Goal: Task Accomplishment & Management: Complete application form

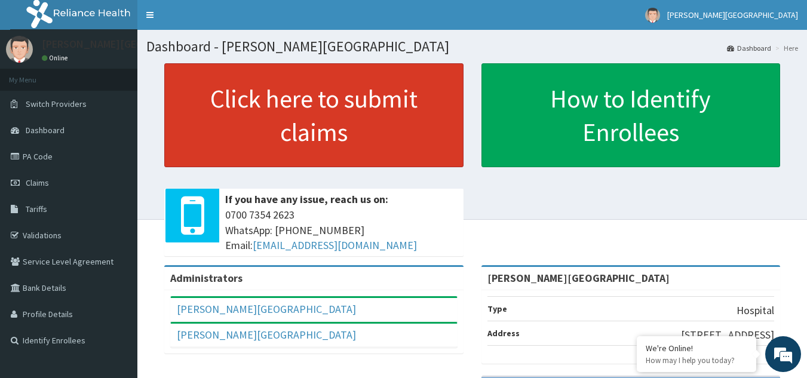
click at [379, 121] on link "Click here to submit claims" at bounding box center [313, 115] width 299 height 104
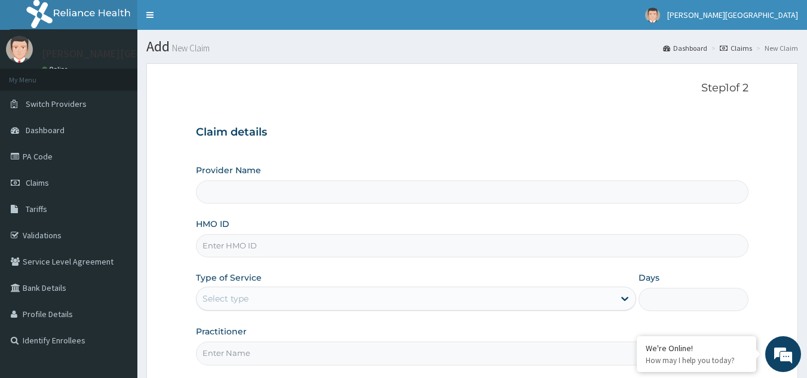
type input "[PERSON_NAME][GEOGRAPHIC_DATA]"
click at [348, 243] on input "HMO ID" at bounding box center [472, 245] width 553 height 23
type input "TFE/11237/A"
click at [339, 296] on div "Select type" at bounding box center [406, 298] width 418 height 19
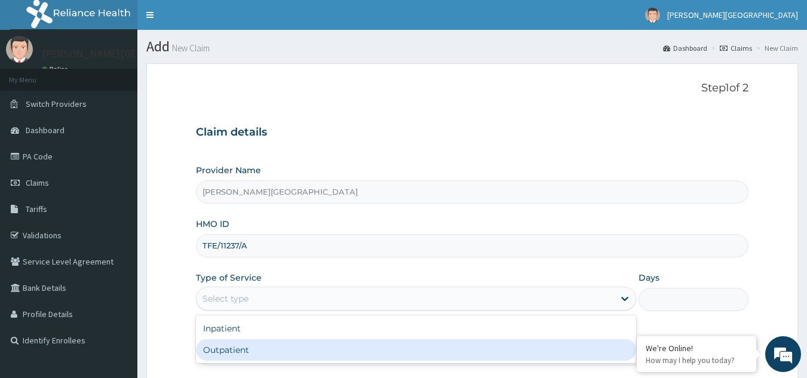
click at [280, 348] on div "Outpatient" at bounding box center [416, 350] width 440 height 22
type input "1"
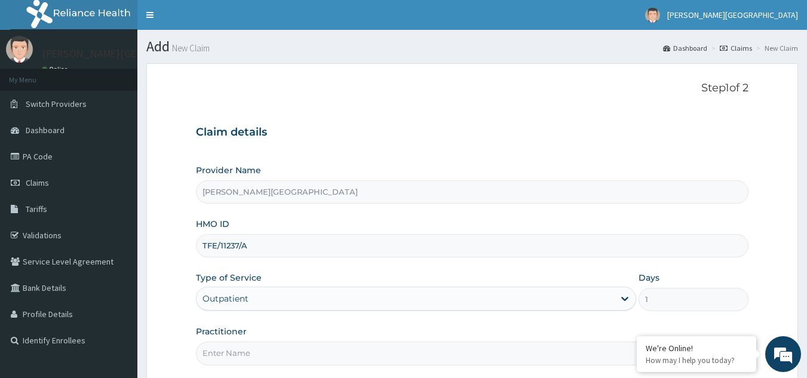
scroll to position [113, 0]
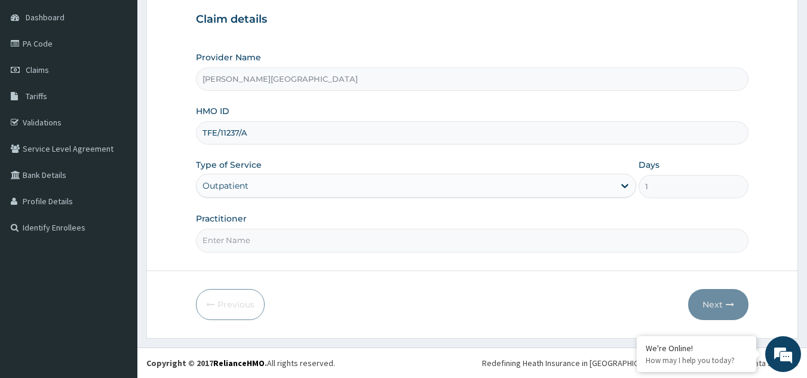
click at [363, 236] on input "Practitioner" at bounding box center [472, 240] width 553 height 23
type input "ADEGBOLA"
click at [726, 304] on icon "button" at bounding box center [730, 305] width 8 height 8
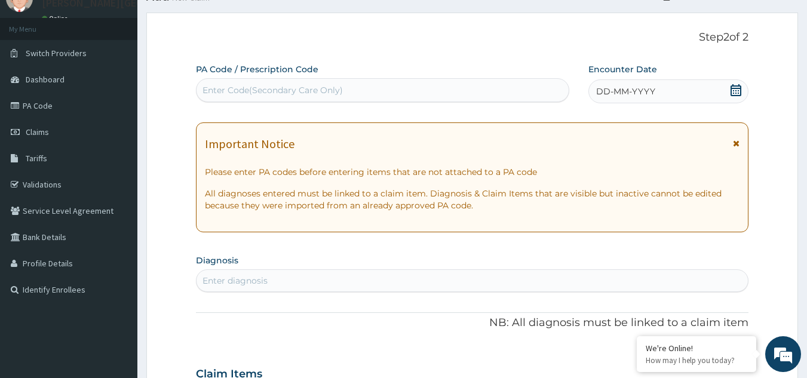
scroll to position [0, 0]
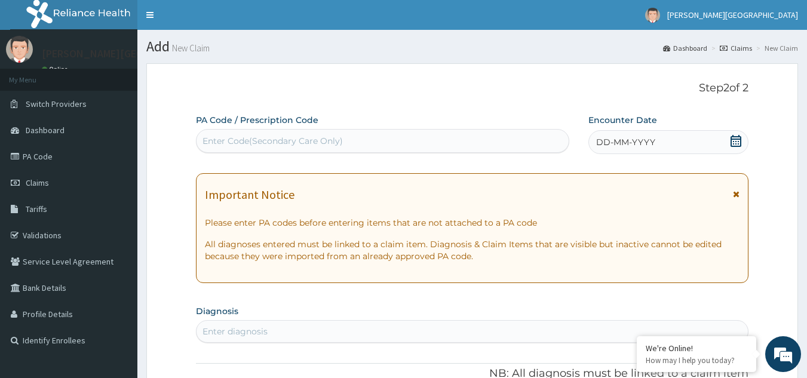
click at [608, 140] on span "DD-MM-YYYY" at bounding box center [625, 142] width 59 height 12
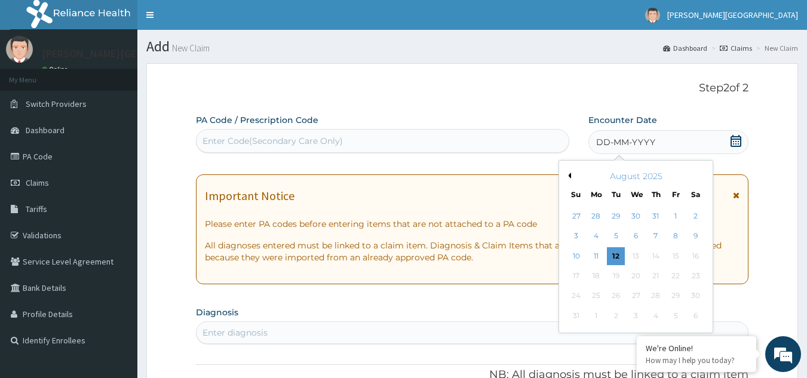
click at [569, 176] on button "Previous Month" at bounding box center [568, 176] width 6 height 6
click at [635, 271] on div "23" at bounding box center [636, 276] width 18 height 18
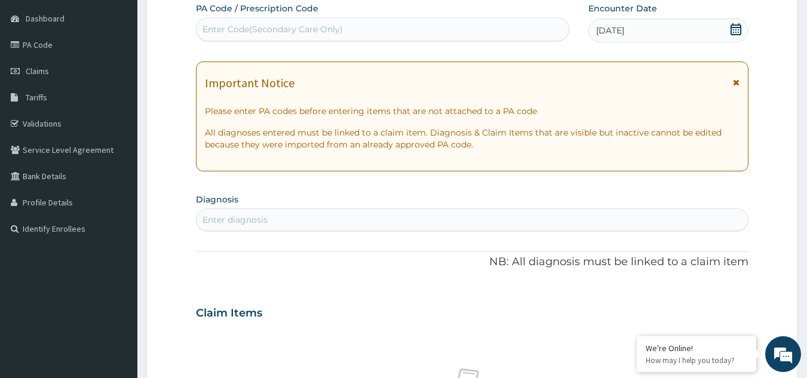
scroll to position [120, 0]
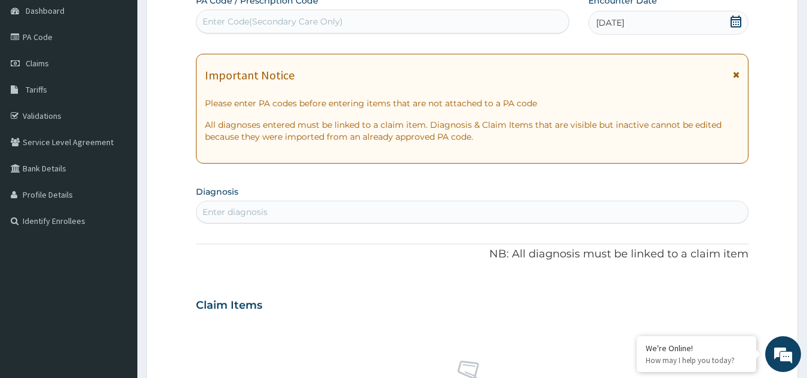
click at [441, 212] on div "Enter diagnosis" at bounding box center [473, 212] width 552 height 19
type input "MALA"
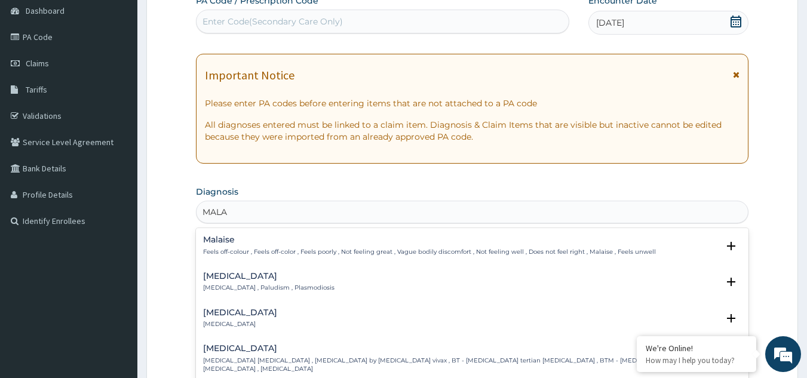
click at [240, 280] on h4 "[MEDICAL_DATA]" at bounding box center [268, 276] width 131 height 9
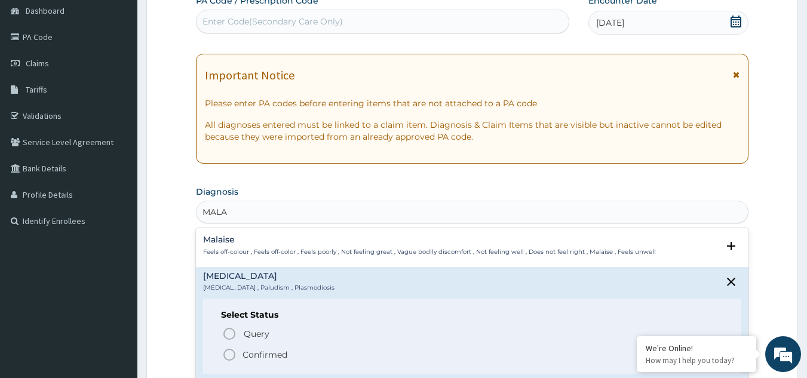
click at [266, 354] on p "Confirmed" at bounding box center [265, 355] width 45 height 12
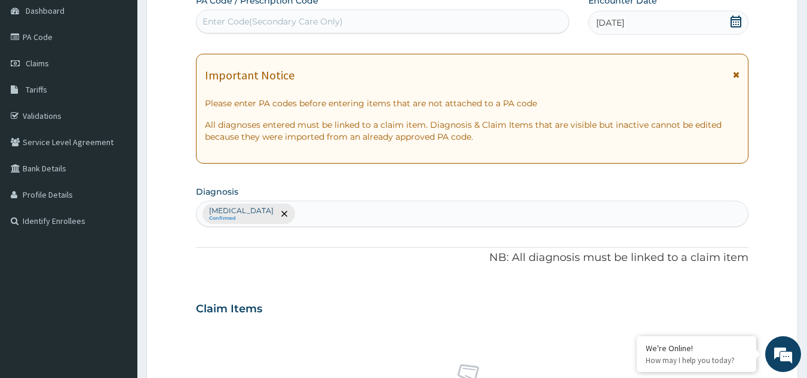
click at [389, 215] on div "[MEDICAL_DATA] Confirmed" at bounding box center [473, 213] width 552 height 25
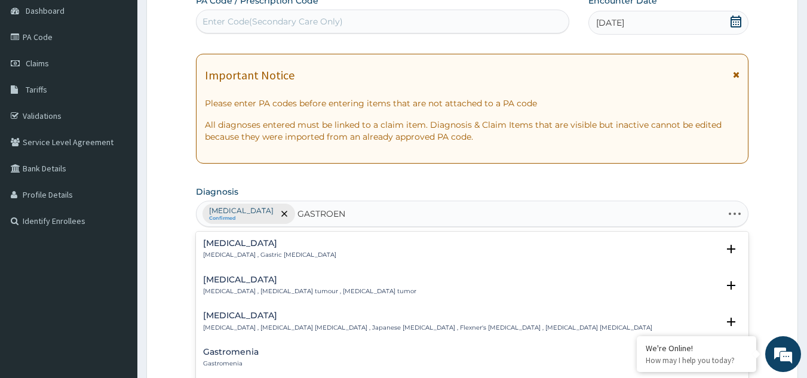
type input "GASTROENT"
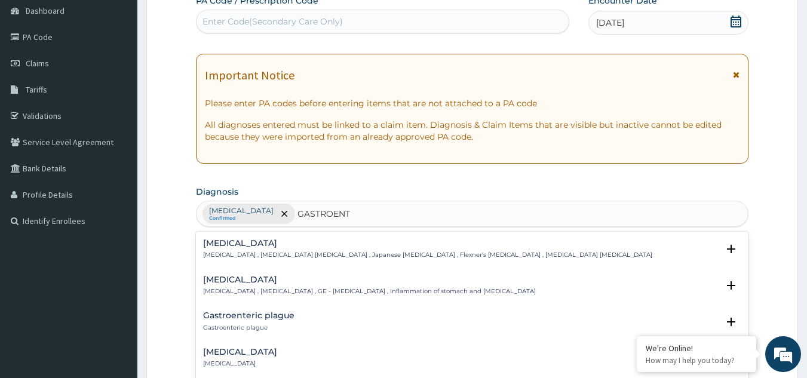
click at [234, 279] on h4 "[MEDICAL_DATA]" at bounding box center [369, 279] width 333 height 9
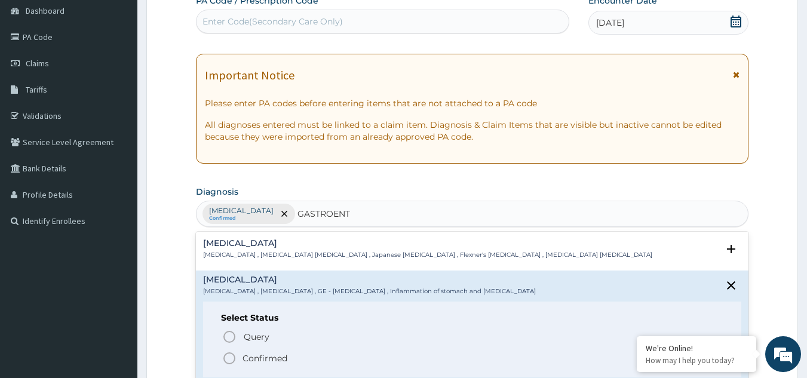
click at [267, 357] on p "Confirmed" at bounding box center [265, 359] width 45 height 12
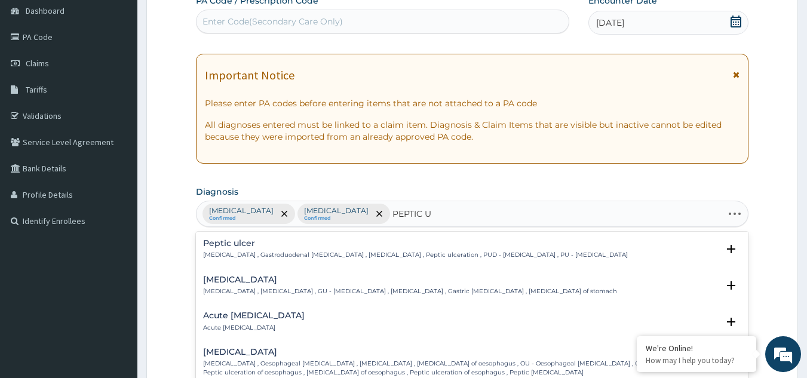
type input "PEPTIC UL"
click at [247, 250] on div "[MEDICAL_DATA] [MEDICAL_DATA] , Gastroduodenal [MEDICAL_DATA] , [MEDICAL_DATA] …" at bounding box center [415, 249] width 425 height 21
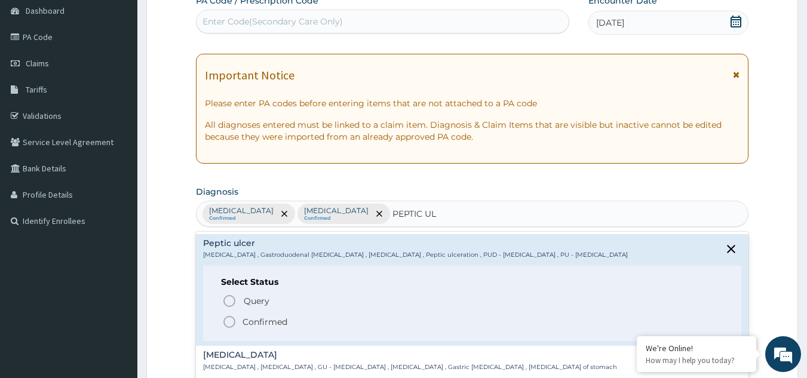
click at [231, 321] on icon "status option filled" at bounding box center [229, 322] width 14 height 14
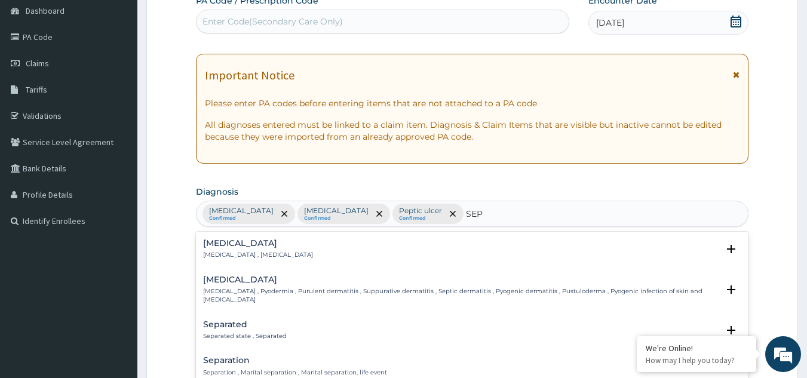
type input "SEPS"
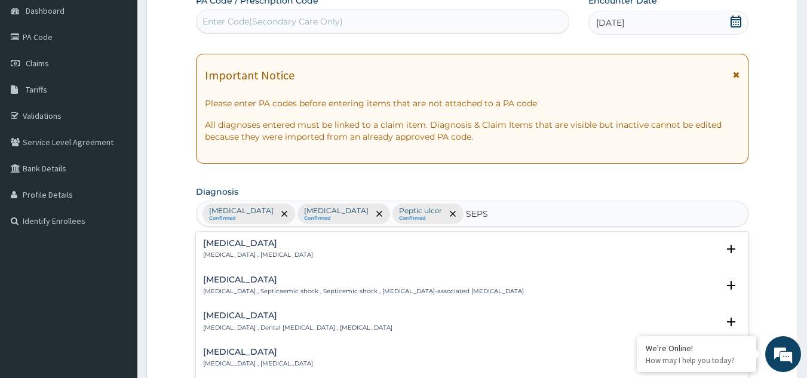
click at [225, 252] on p "[MEDICAL_DATA] , [MEDICAL_DATA]" at bounding box center [258, 255] width 110 height 8
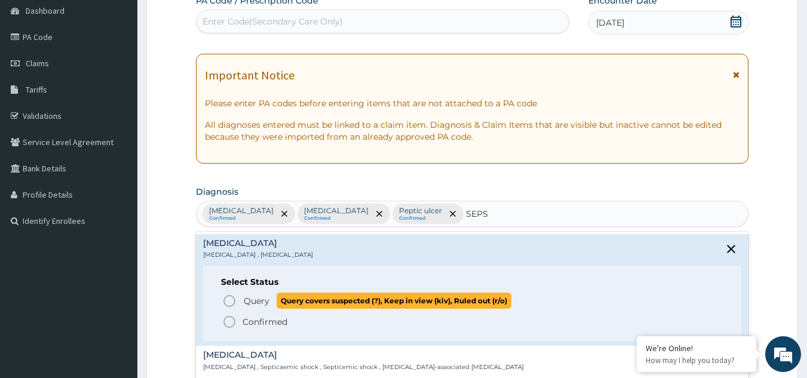
click at [240, 301] on span "Query Query covers suspected (?), Keep in view (kiv), Ruled out (r/o)" at bounding box center [473, 301] width 502 height 16
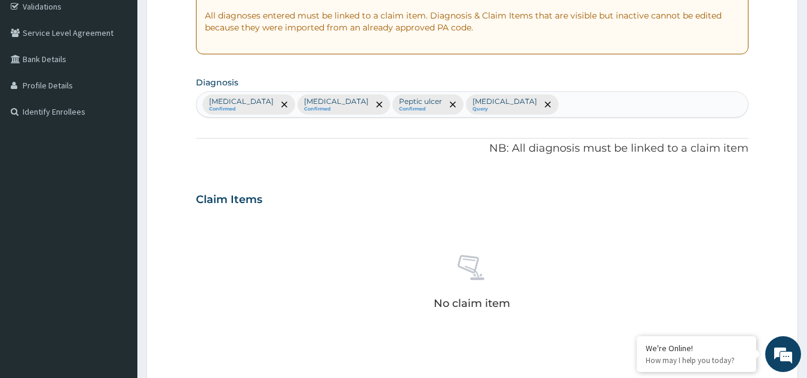
scroll to position [359, 0]
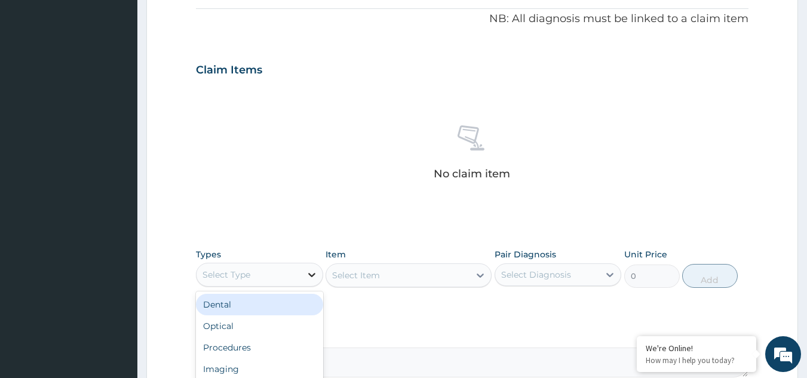
click at [306, 275] on icon at bounding box center [312, 275] width 12 height 12
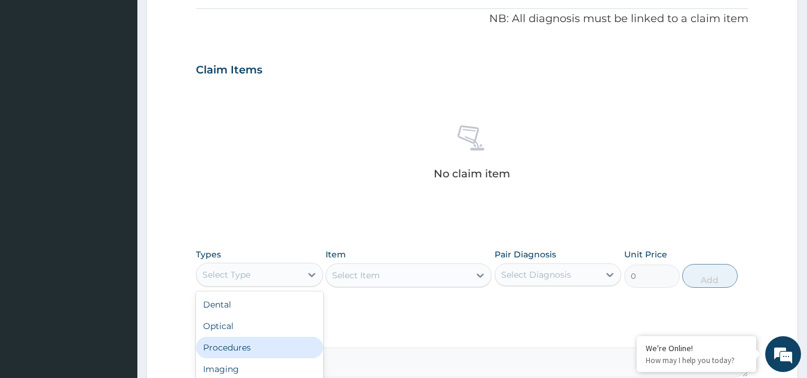
click at [270, 348] on div "Procedures" at bounding box center [259, 348] width 127 height 22
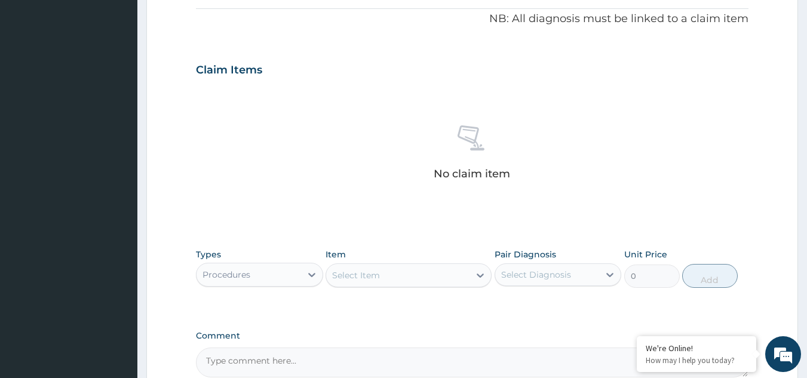
click at [367, 269] on div "Select Item" at bounding box center [356, 275] width 48 height 12
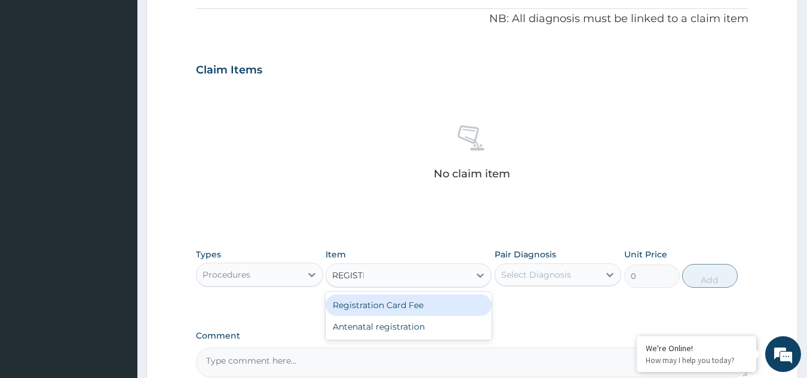
type input "REGISTRA"
click at [388, 305] on div "Registration Card Fee" at bounding box center [409, 306] width 166 height 22
type input "2000"
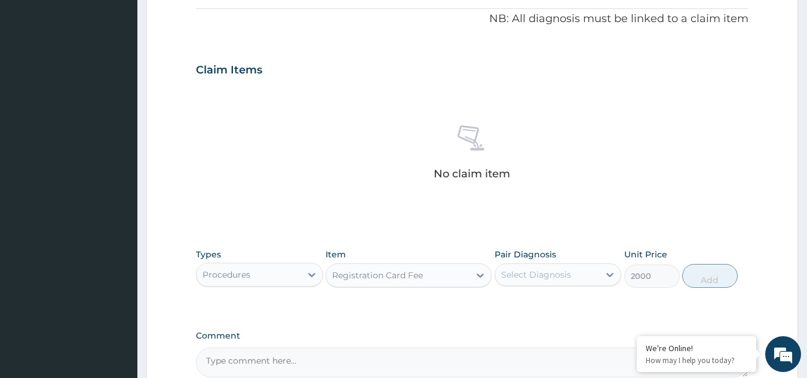
click at [534, 276] on div "Select Diagnosis" at bounding box center [536, 275] width 70 height 12
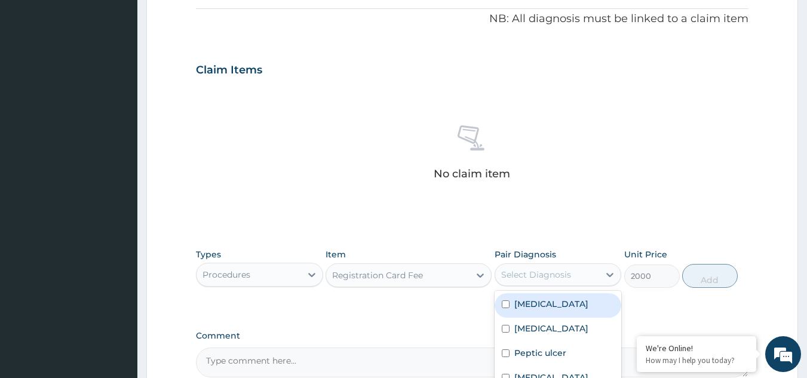
click at [533, 302] on label "[MEDICAL_DATA]" at bounding box center [551, 304] width 74 height 12
checkbox input "true"
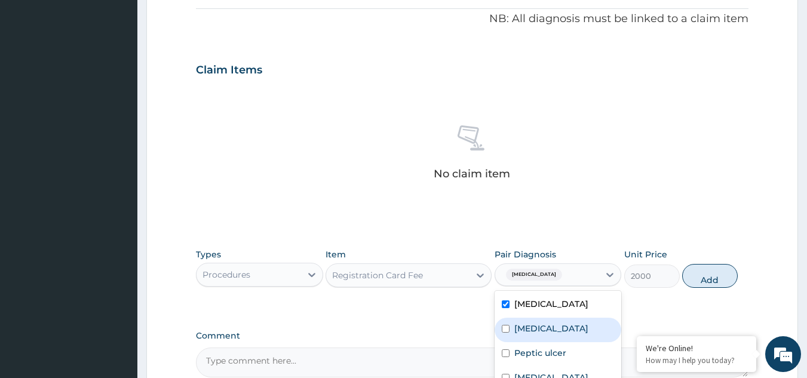
click at [533, 326] on label "[MEDICAL_DATA]" at bounding box center [551, 329] width 74 height 12
checkbox input "true"
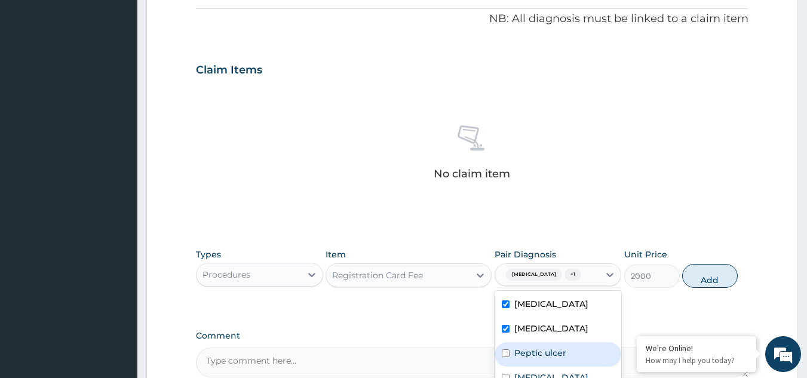
click at [535, 345] on div "Peptic ulcer" at bounding box center [558, 354] width 127 height 24
checkbox input "true"
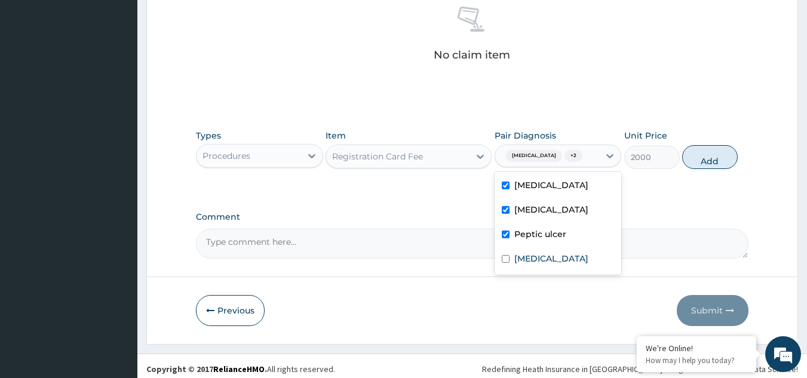
scroll to position [483, 0]
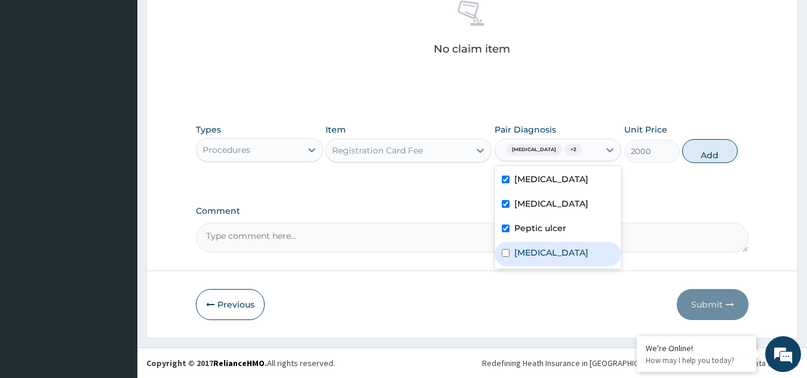
click at [536, 258] on label "[MEDICAL_DATA]" at bounding box center [551, 253] width 74 height 12
checkbox input "true"
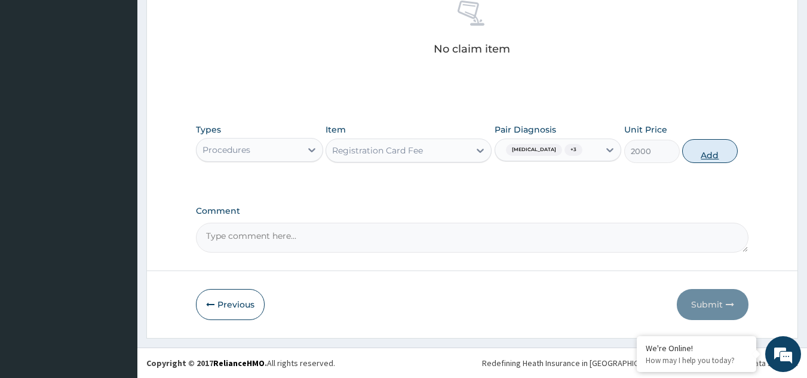
click at [713, 149] on button "Add" at bounding box center [710, 151] width 56 height 24
type input "0"
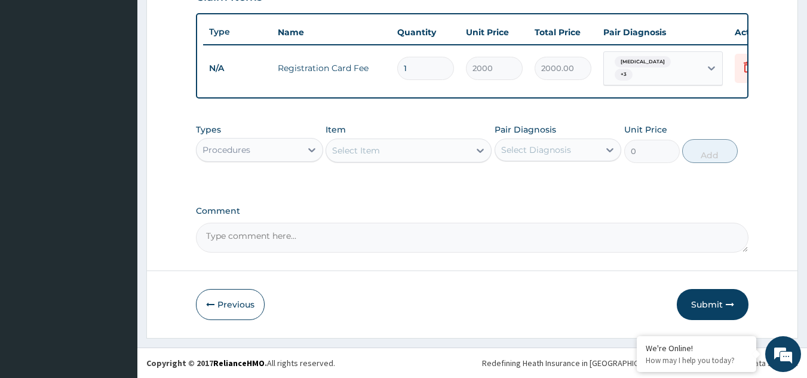
scroll to position [436, 0]
click at [385, 154] on div "Select Item" at bounding box center [397, 150] width 143 height 19
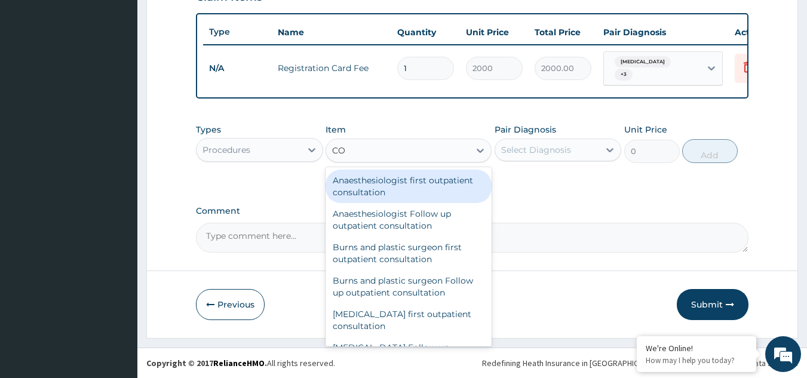
type input "C"
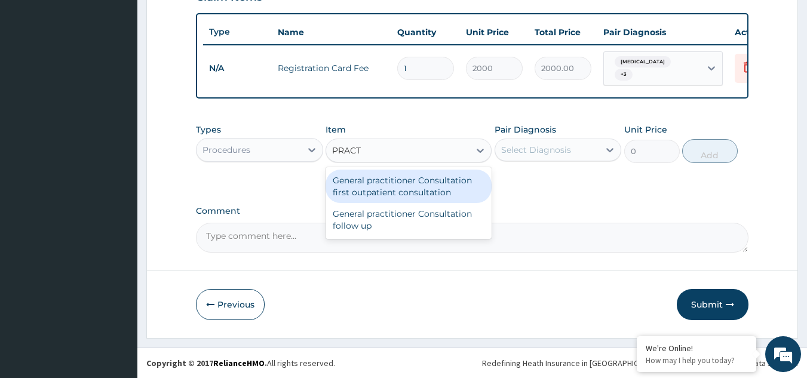
type input "PRACTI"
click at [406, 183] on div "General practitioner Consultation first outpatient consultation" at bounding box center [409, 186] width 166 height 33
type input "2400"
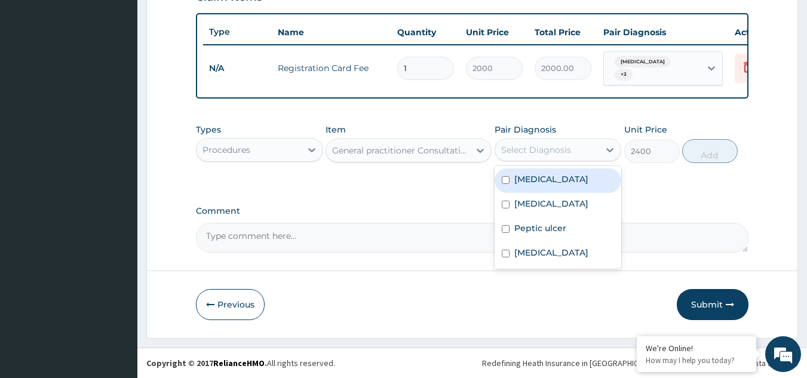
click at [528, 157] on div "Select Diagnosis" at bounding box center [547, 149] width 105 height 19
click at [526, 176] on label "[MEDICAL_DATA]" at bounding box center [551, 179] width 74 height 12
checkbox input "true"
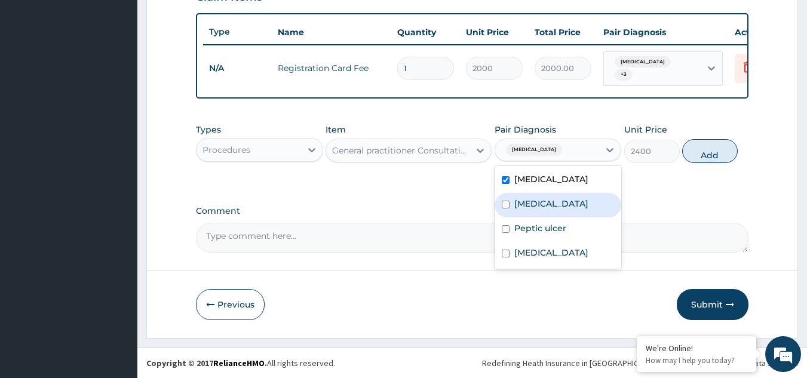
click at [530, 200] on label "[MEDICAL_DATA]" at bounding box center [551, 204] width 74 height 12
checkbox input "true"
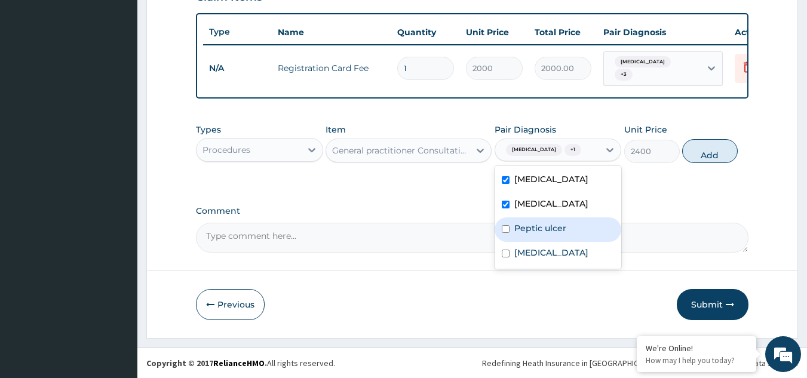
click at [531, 226] on label "Peptic ulcer" at bounding box center [540, 228] width 52 height 12
checkbox input "true"
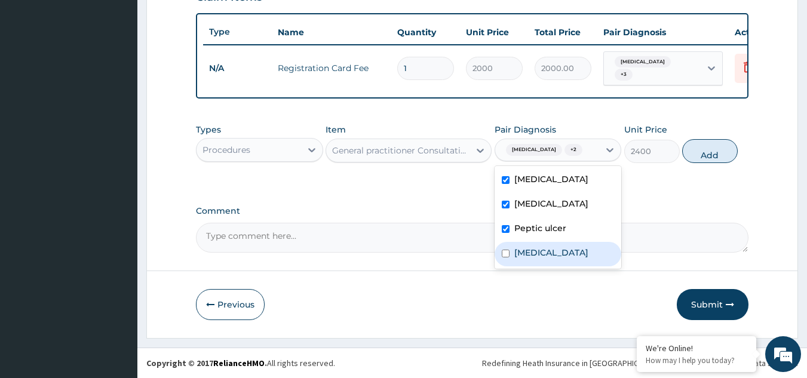
click at [532, 250] on label "[MEDICAL_DATA]" at bounding box center [551, 253] width 74 height 12
checkbox input "true"
click at [710, 155] on button "Add" at bounding box center [710, 151] width 56 height 24
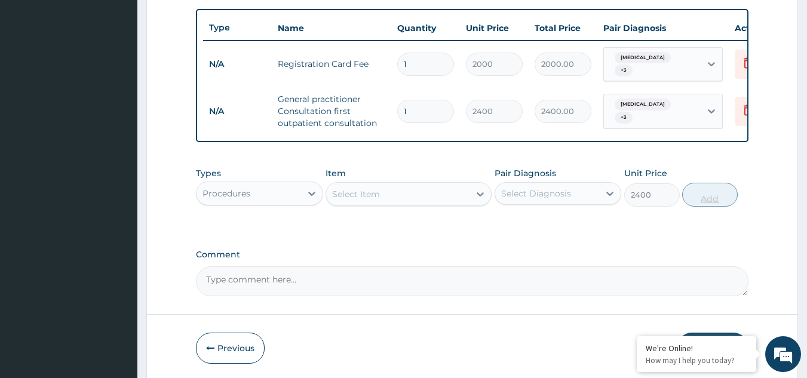
type input "0"
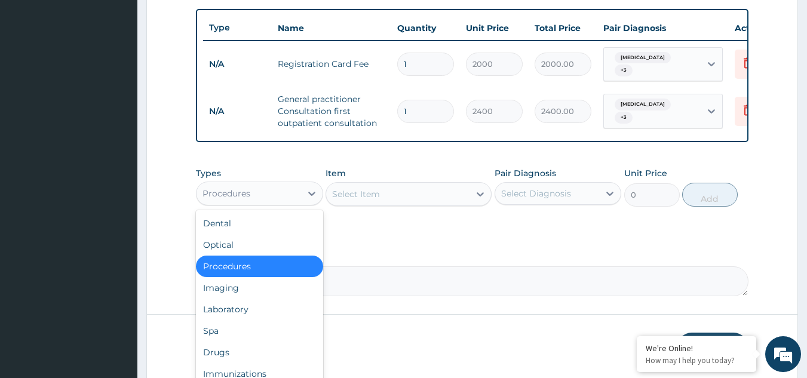
click at [285, 196] on div "Procedures" at bounding box center [249, 193] width 105 height 19
click at [263, 314] on div "Laboratory" at bounding box center [259, 310] width 127 height 22
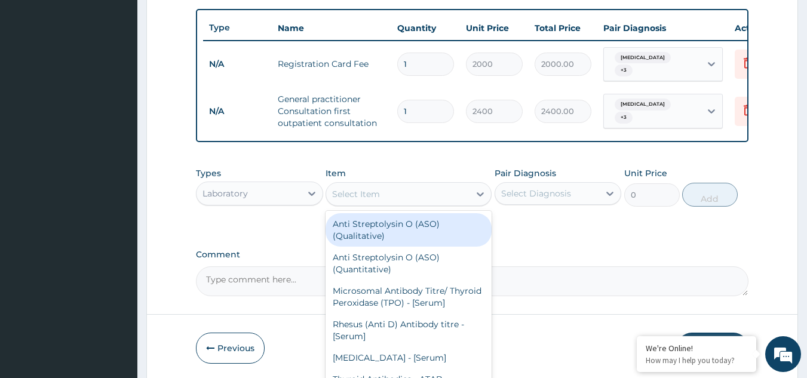
click at [394, 200] on div "Select Item" at bounding box center [397, 194] width 143 height 19
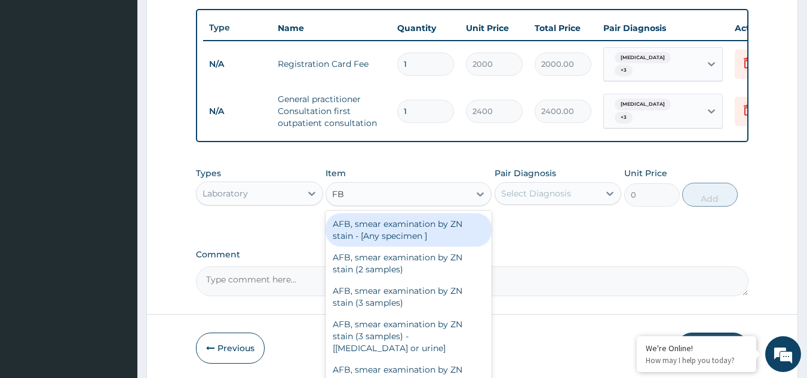
type input "FBC"
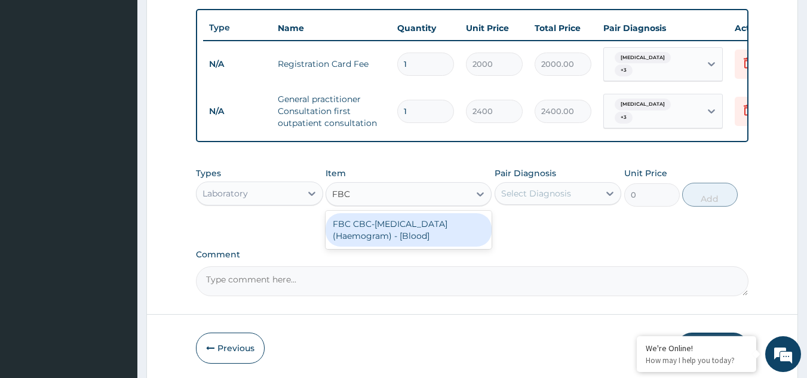
click at [391, 237] on div "FBC CBC-[MEDICAL_DATA] (Haemogram) - [Blood]" at bounding box center [409, 229] width 166 height 33
type input "3000"
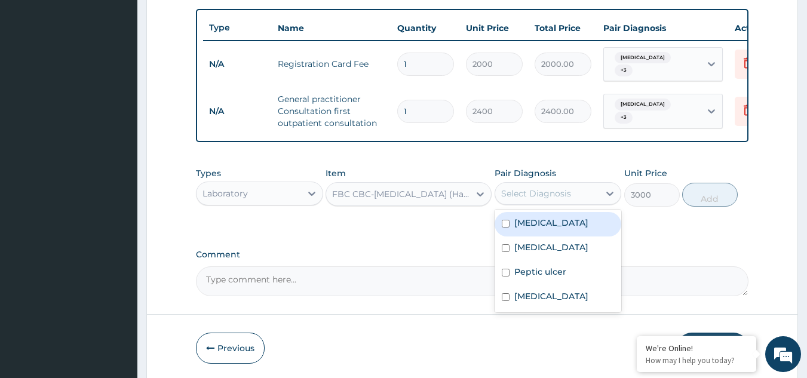
click at [526, 197] on div "Select Diagnosis" at bounding box center [536, 194] width 70 height 12
click at [537, 228] on label "[MEDICAL_DATA]" at bounding box center [551, 223] width 74 height 12
checkbox input "true"
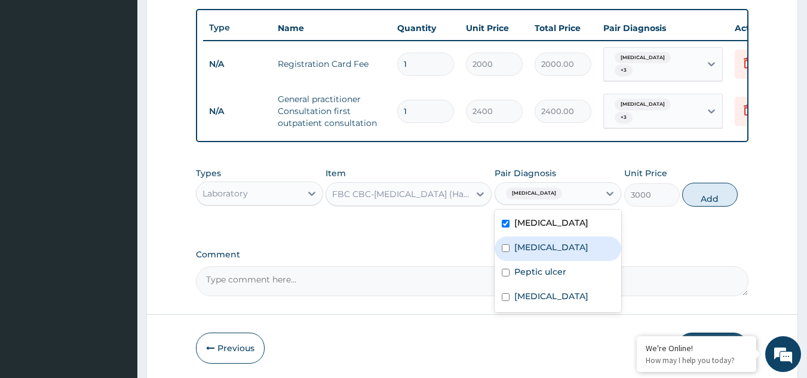
click at [541, 252] on label "[MEDICAL_DATA]" at bounding box center [551, 247] width 74 height 12
checkbox input "true"
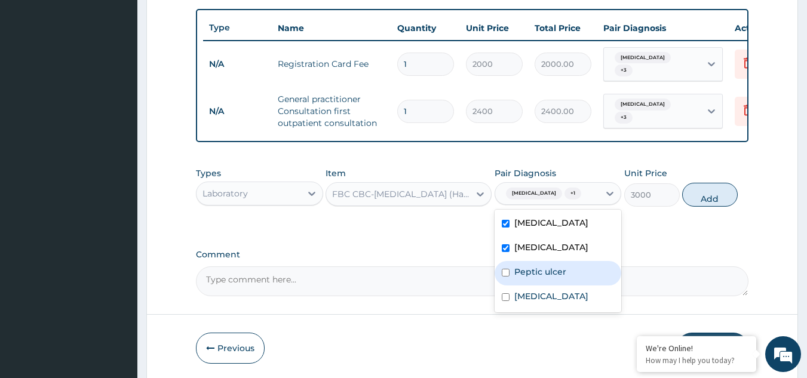
click at [545, 274] on label "Peptic ulcer" at bounding box center [540, 272] width 52 height 12
checkbox input "true"
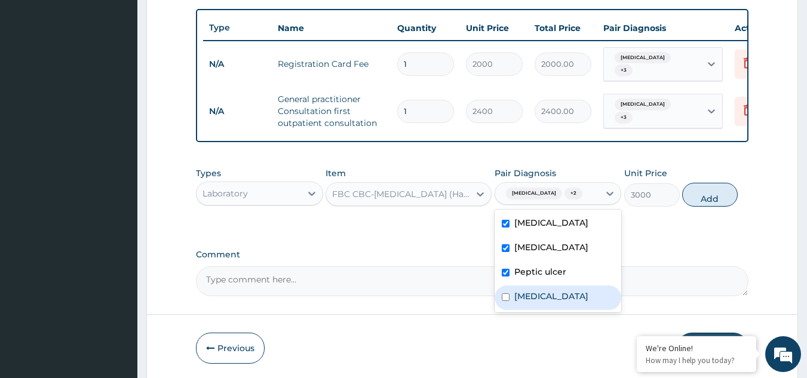
click at [546, 301] on div "[MEDICAL_DATA]" at bounding box center [558, 298] width 127 height 24
checkbox input "true"
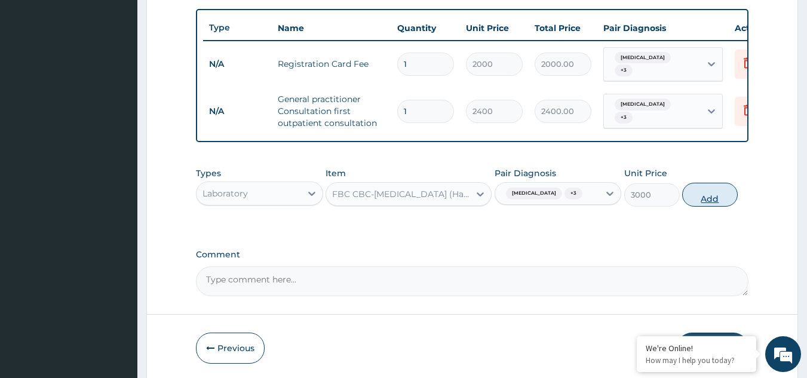
click at [731, 198] on button "Add" at bounding box center [710, 195] width 56 height 24
type input "0"
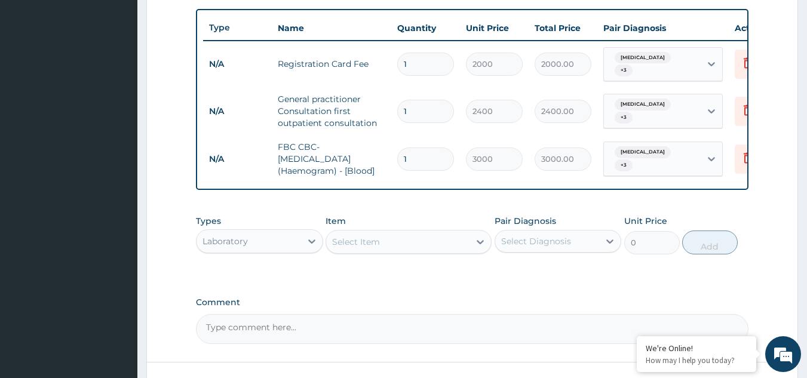
click at [380, 245] on div "Select Item" at bounding box center [397, 241] width 143 height 19
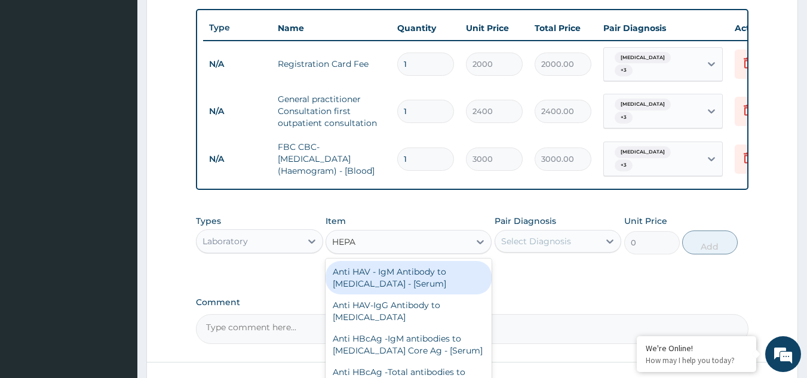
type input "HEPAT"
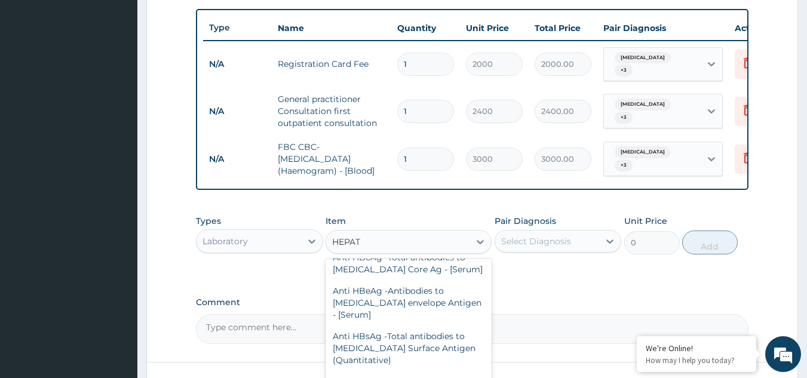
scroll to position [120, 0]
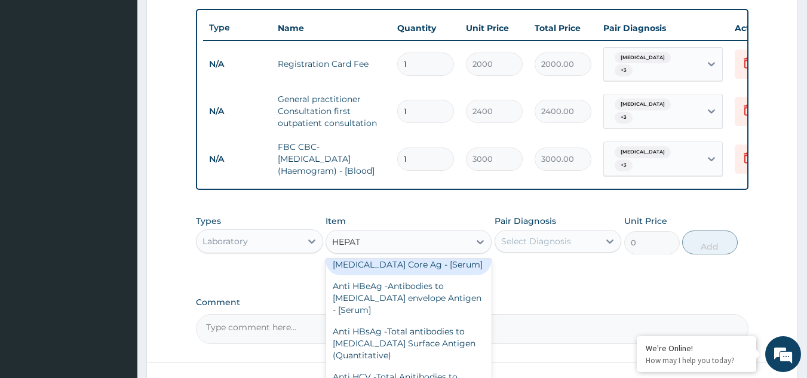
click at [389, 270] on div "Anti HBcAg -Total antibodies to [MEDICAL_DATA] Core Ag - [Serum]" at bounding box center [409, 258] width 166 height 33
type input "4200"
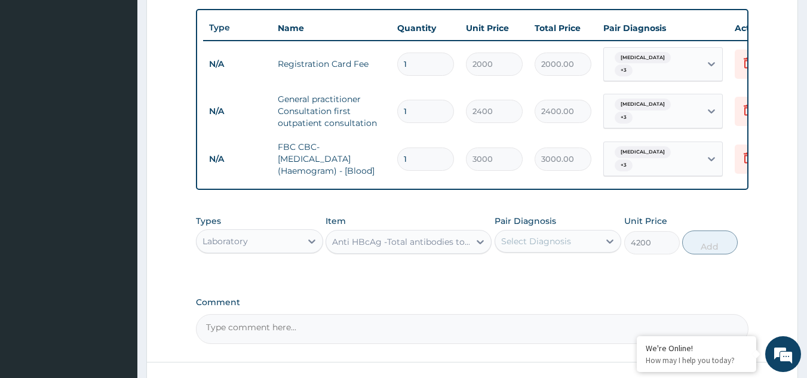
click at [513, 245] on div "Select Diagnosis" at bounding box center [536, 241] width 70 height 12
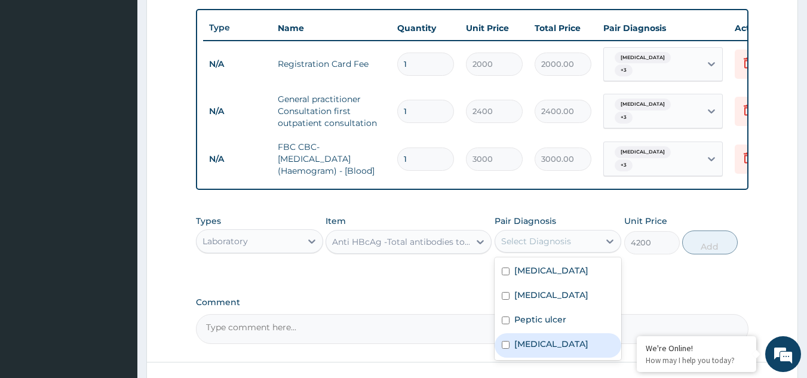
click at [507, 349] on input "checkbox" at bounding box center [506, 345] width 8 height 8
checkbox input "true"
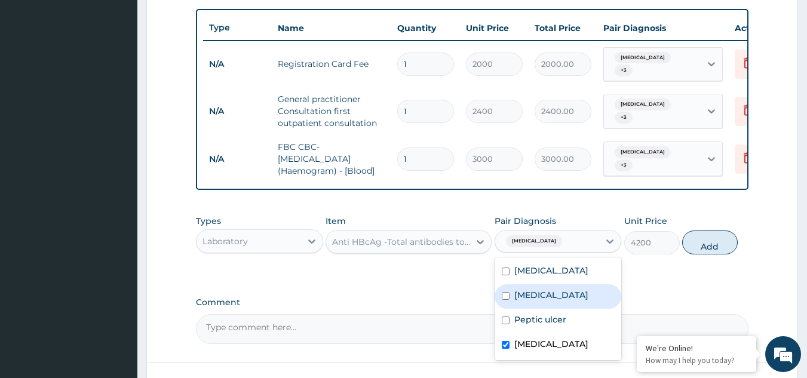
click at [507, 300] on input "checkbox" at bounding box center [506, 296] width 8 height 8
checkbox input "true"
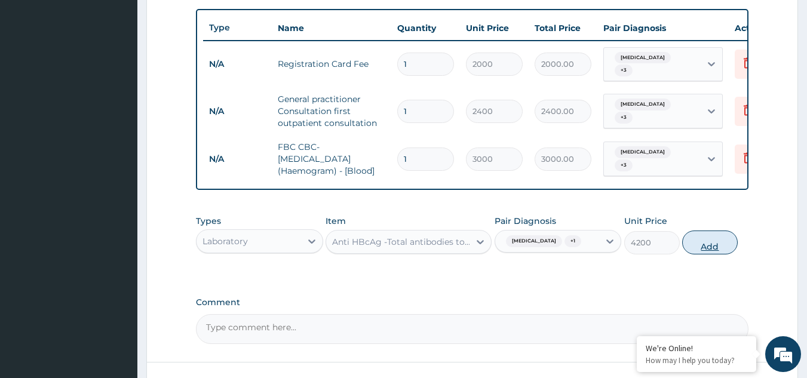
click at [695, 249] on button "Add" at bounding box center [710, 243] width 56 height 24
type input "0"
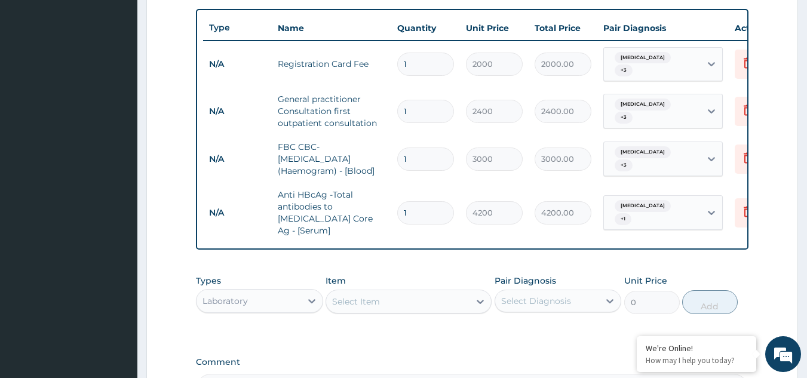
click at [407, 292] on div "Select Item" at bounding box center [397, 301] width 143 height 19
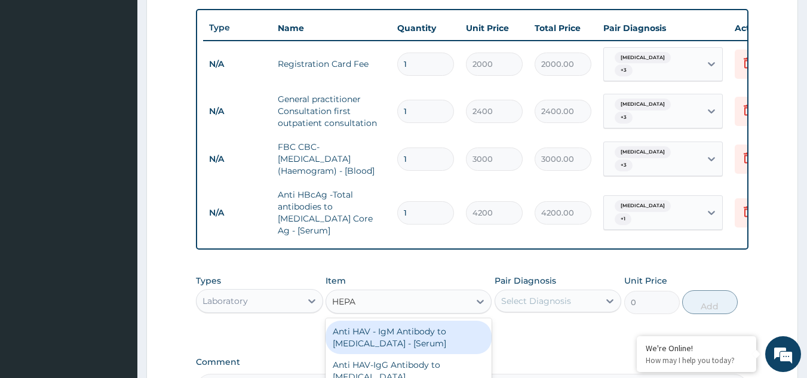
type input "HEPAT"
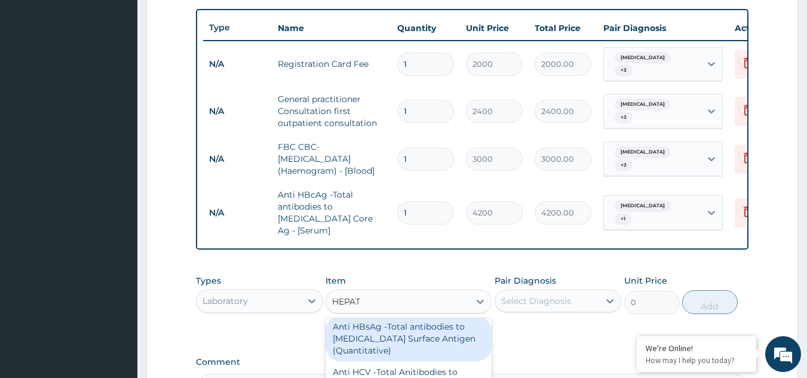
scroll to position [579, 0]
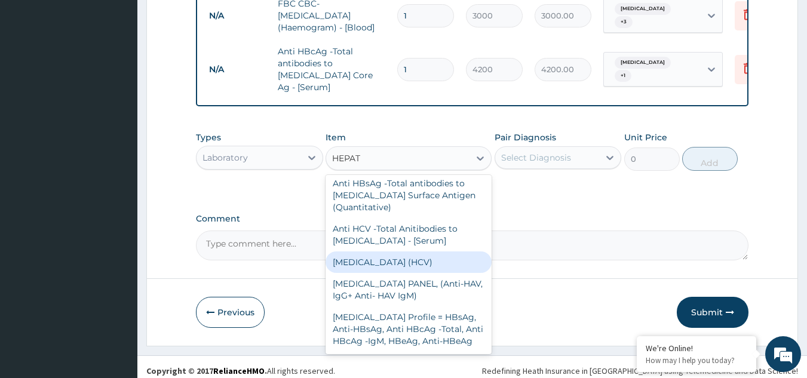
click at [398, 257] on div "[MEDICAL_DATA] (HCV)" at bounding box center [409, 263] width 166 height 22
type input "3000"
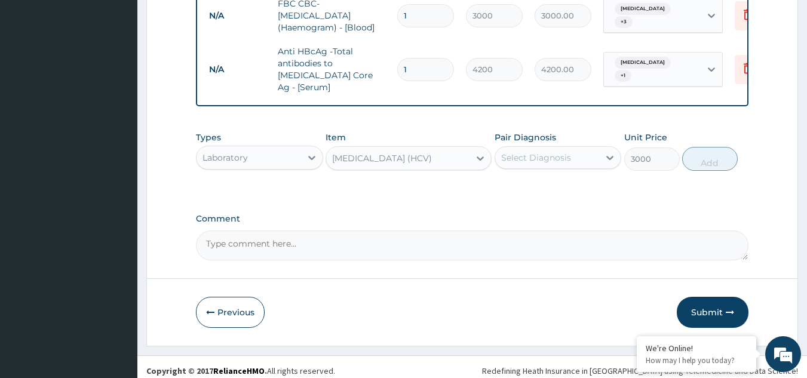
click at [529, 153] on div "Select Diagnosis" at bounding box center [536, 158] width 70 height 12
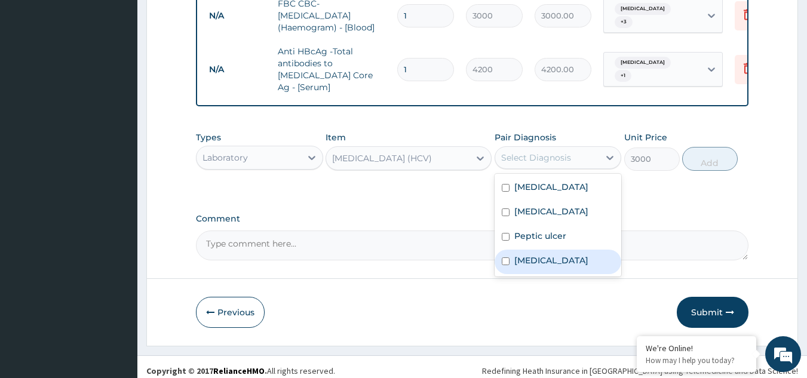
click at [507, 258] on input "checkbox" at bounding box center [506, 262] width 8 height 8
checkbox input "true"
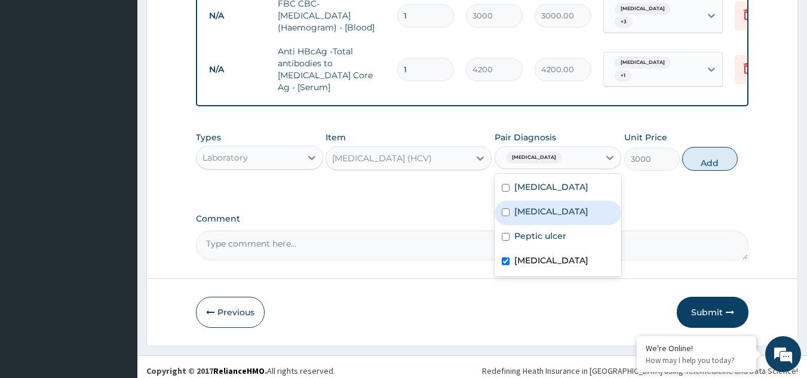
click at [601, 201] on div "[MEDICAL_DATA]" at bounding box center [558, 213] width 127 height 24
checkbox input "true"
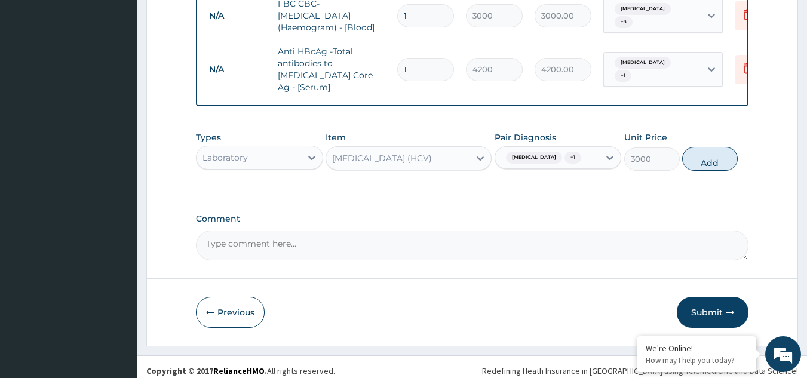
click at [701, 151] on button "Add" at bounding box center [710, 159] width 56 height 24
type input "0"
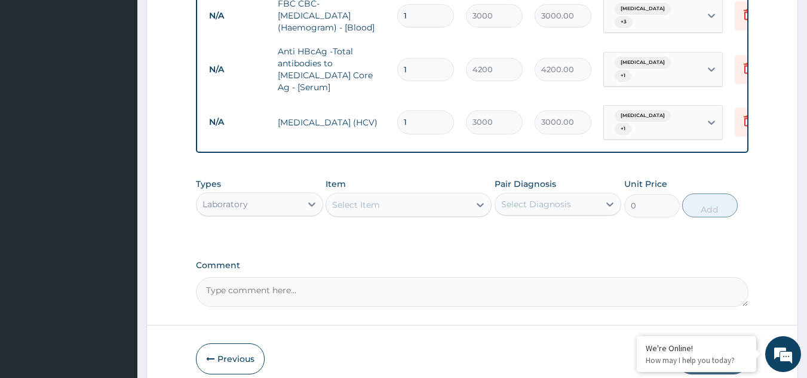
click at [410, 195] on div "Select Item" at bounding box center [397, 204] width 143 height 19
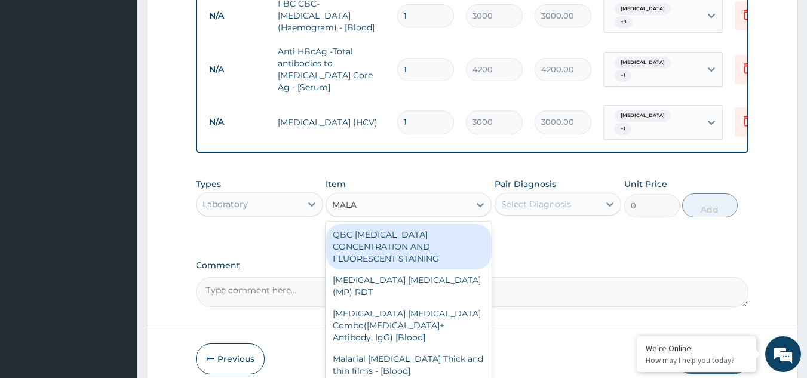
type input "MALAR"
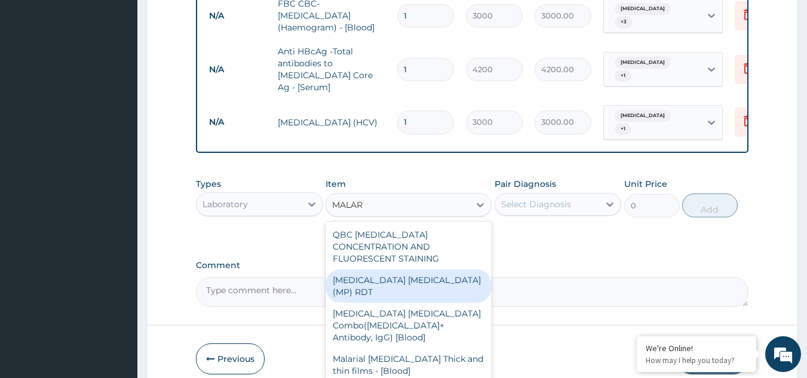
click at [402, 269] on div "[MEDICAL_DATA] [MEDICAL_DATA] (MP) RDT" at bounding box center [409, 285] width 166 height 33
type input "1500"
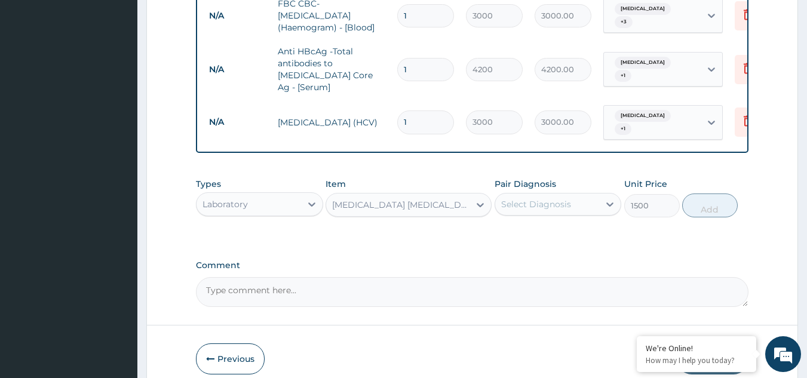
click at [527, 198] on div "Select Diagnosis" at bounding box center [536, 204] width 70 height 12
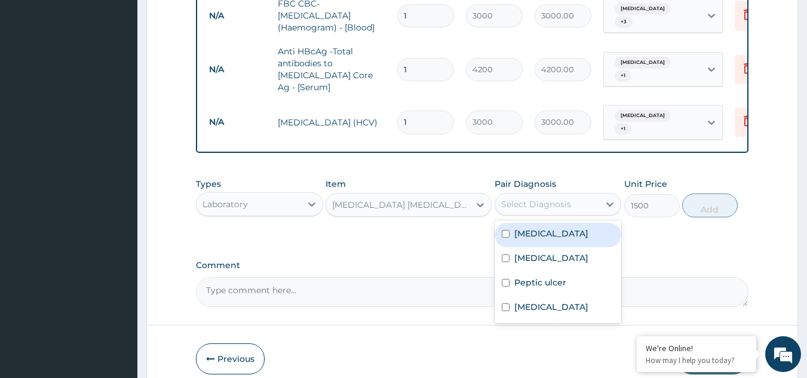
click at [525, 228] on label "[MEDICAL_DATA]" at bounding box center [551, 234] width 74 height 12
checkbox input "true"
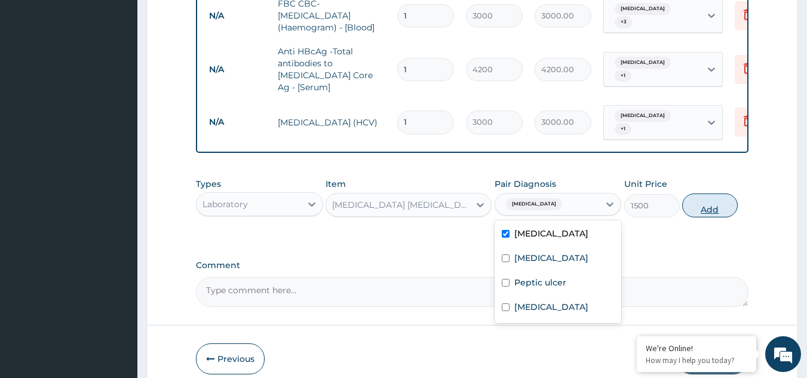
click at [710, 198] on button "Add" at bounding box center [710, 206] width 56 height 24
type input "0"
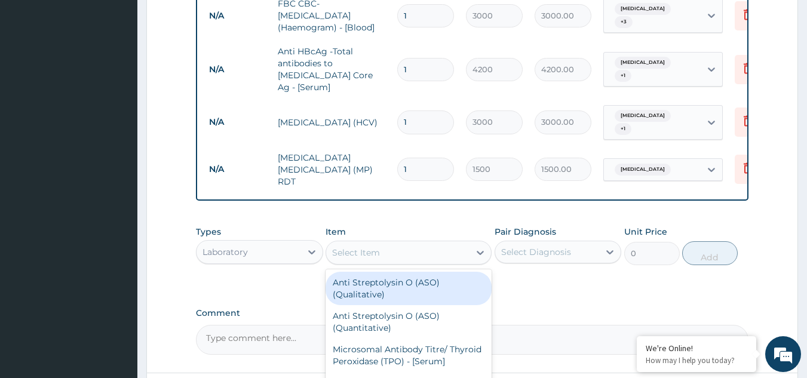
click at [385, 243] on div "Select Item" at bounding box center [397, 252] width 143 height 19
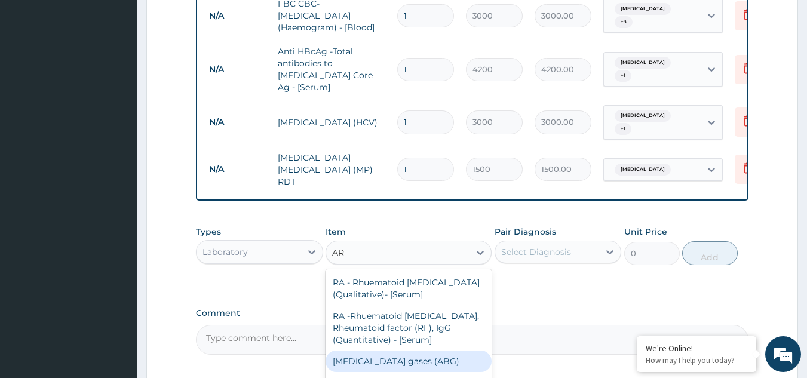
type input "A"
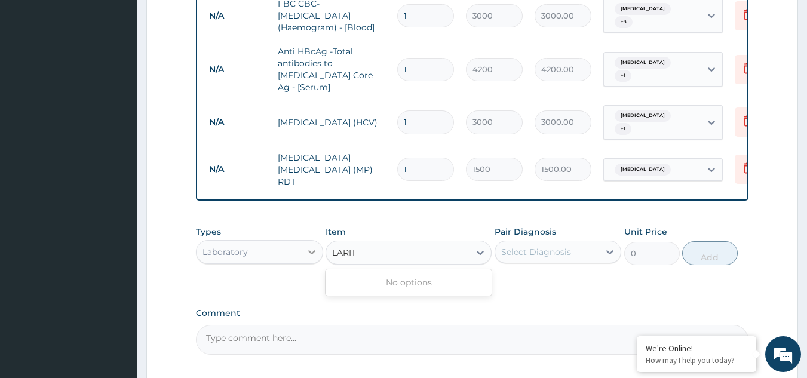
type input "LARIT"
click at [306, 246] on icon at bounding box center [312, 252] width 12 height 12
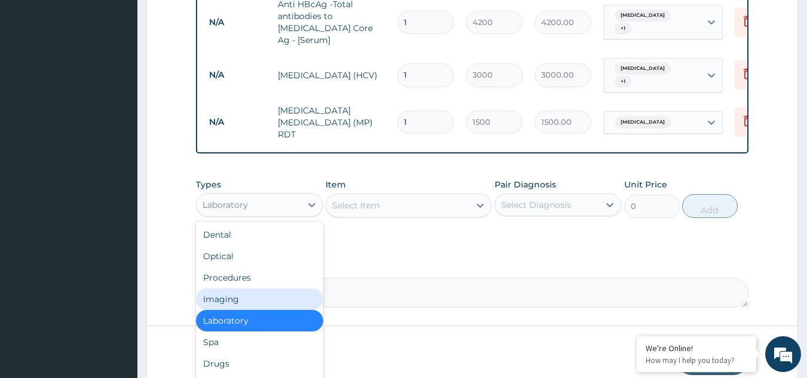
scroll to position [661, 0]
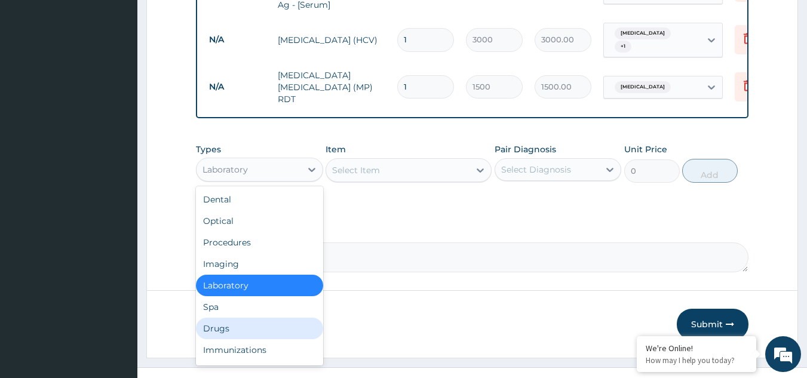
click at [290, 318] on div "Drugs" at bounding box center [259, 329] width 127 height 22
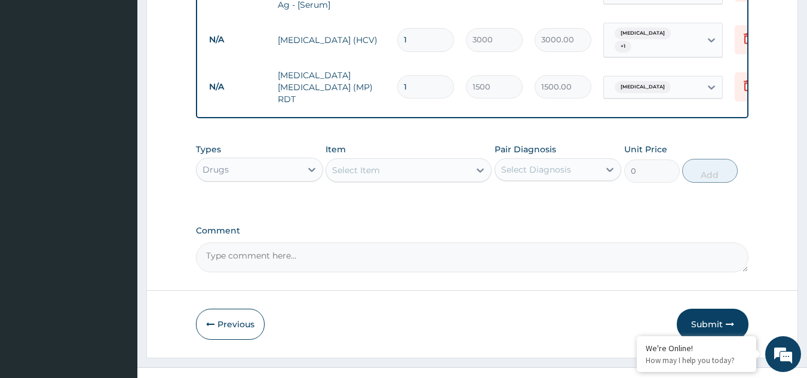
click at [394, 161] on div "Select Item" at bounding box center [397, 170] width 143 height 19
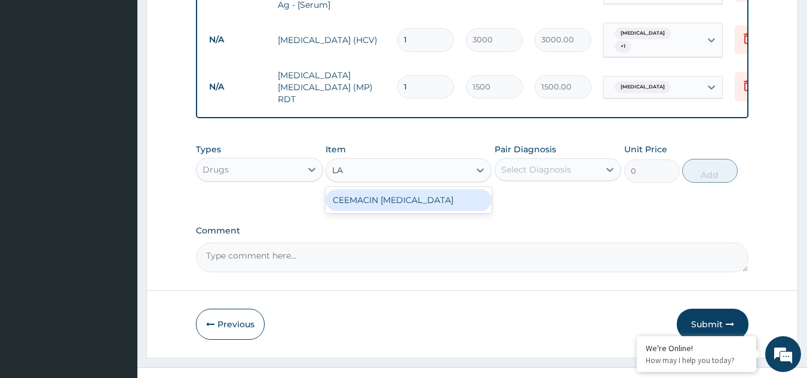
type input "L"
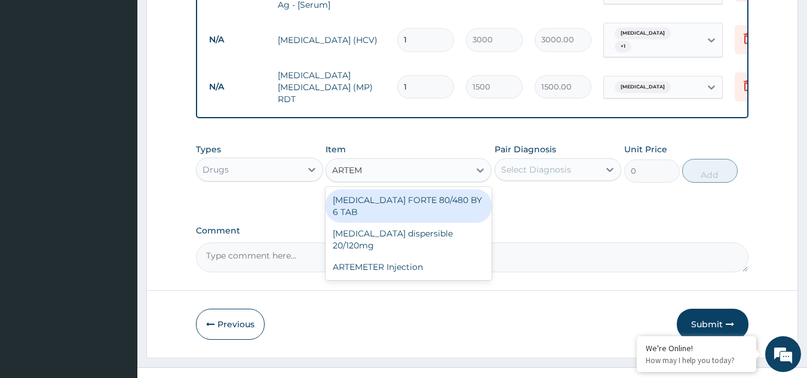
type input "ARTEME"
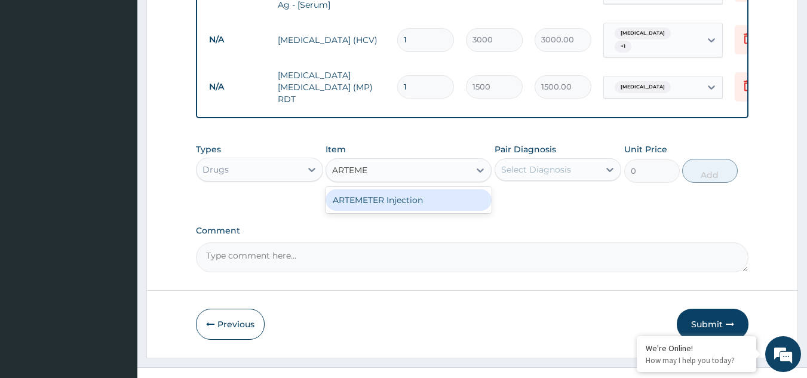
click at [397, 189] on div "ARTEMETER Injection" at bounding box center [409, 200] width 166 height 22
type input "860"
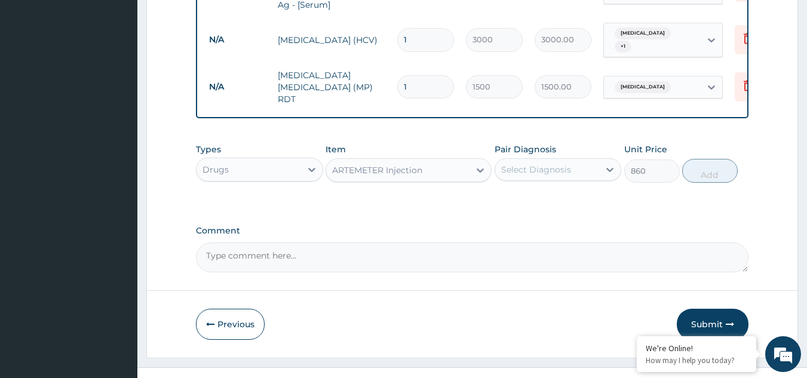
click at [535, 164] on div "Select Diagnosis" at bounding box center [536, 170] width 70 height 12
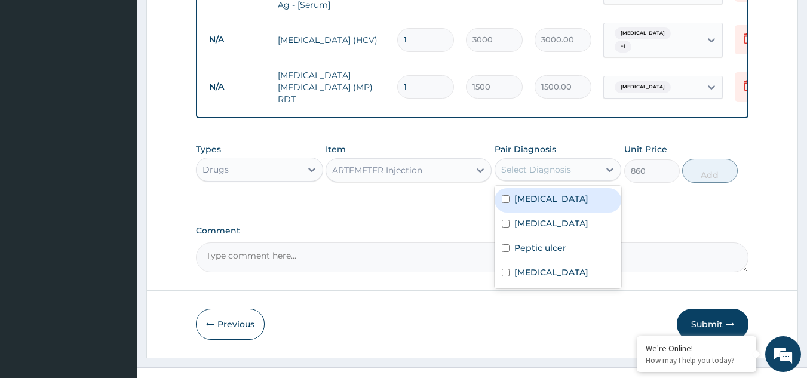
click at [535, 193] on label "[MEDICAL_DATA]" at bounding box center [551, 199] width 74 height 12
checkbox input "true"
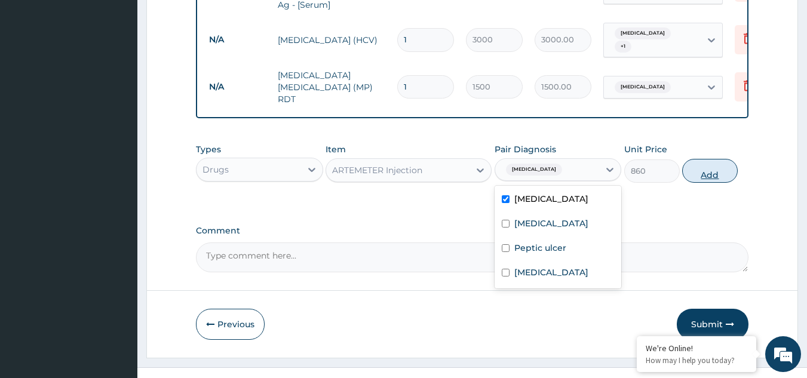
click at [715, 159] on button "Add" at bounding box center [710, 171] width 56 height 24
type input "0"
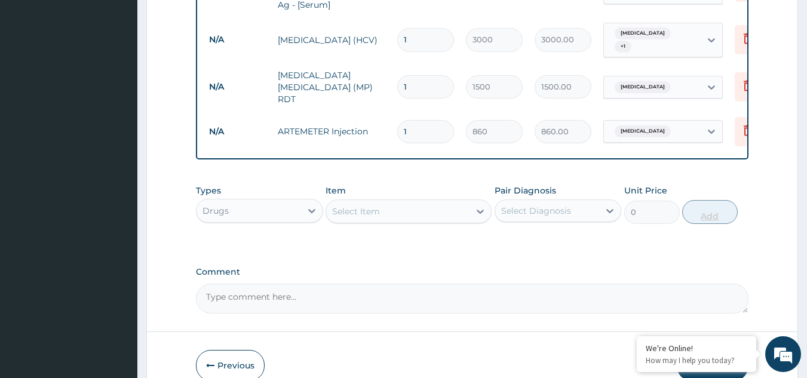
type input "0.00"
type input "6"
type input "5160.00"
type input "6"
click at [350, 206] on div "Select Item" at bounding box center [356, 212] width 48 height 12
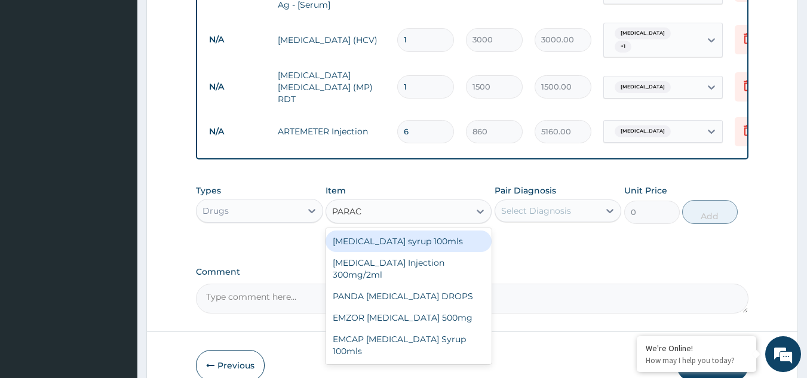
type input "PARACE"
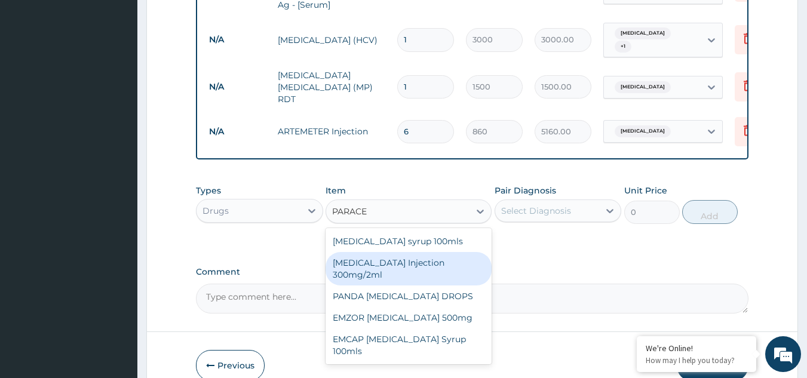
drag, startPoint x: 376, startPoint y: 246, endPoint x: 380, endPoint y: 241, distance: 6.5
click at [377, 252] on div "[MEDICAL_DATA] Injection 300mg/2ml" at bounding box center [409, 268] width 166 height 33
type input "450"
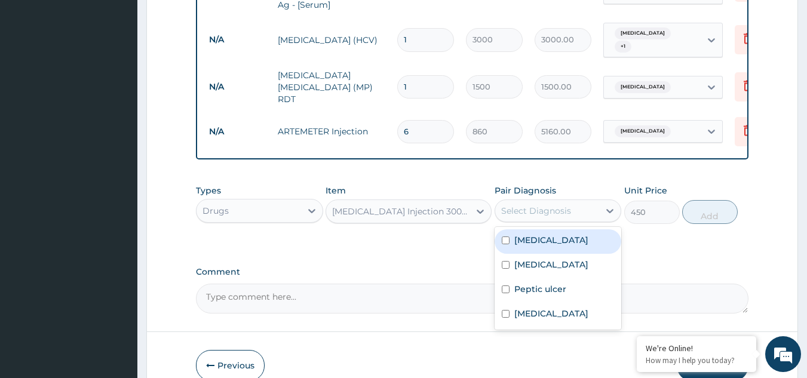
click at [549, 205] on div "Select Diagnosis" at bounding box center [536, 211] width 70 height 12
click at [543, 234] on label "[MEDICAL_DATA]" at bounding box center [551, 240] width 74 height 12
checkbox input "true"
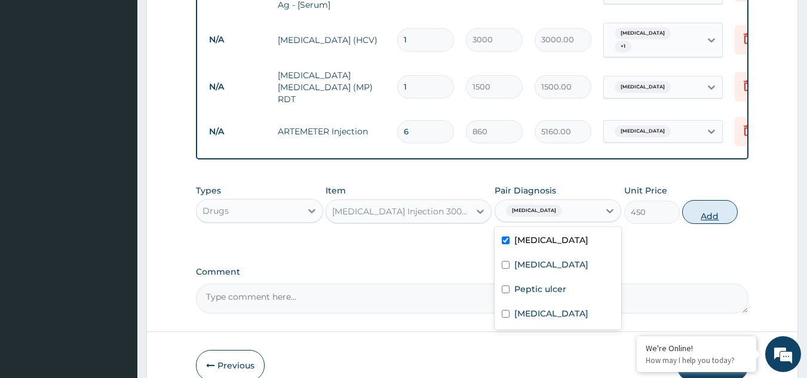
click at [695, 200] on button "Add" at bounding box center [710, 212] width 56 height 24
type input "0"
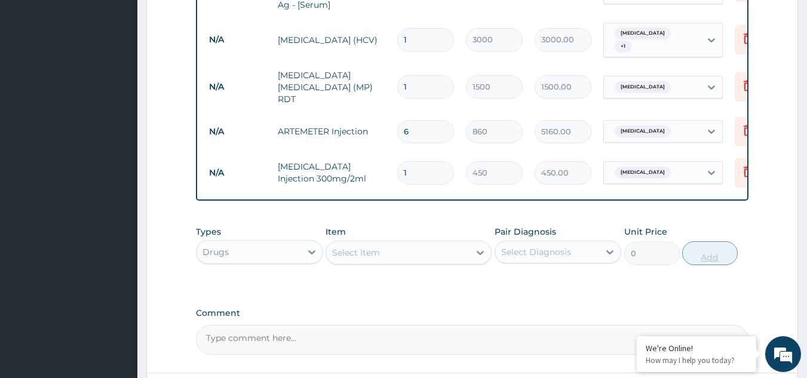
type input "0.00"
type input "2"
type input "900.00"
type input "2"
click at [381, 243] on div "Select Item" at bounding box center [397, 252] width 143 height 19
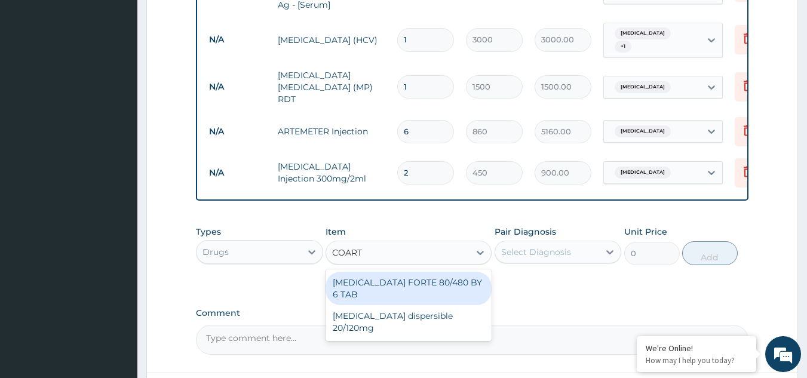
type input "COARTE"
click at [398, 272] on div "[MEDICAL_DATA] FORTE 80/480 BY 6 TAB" at bounding box center [409, 288] width 166 height 33
type input "450"
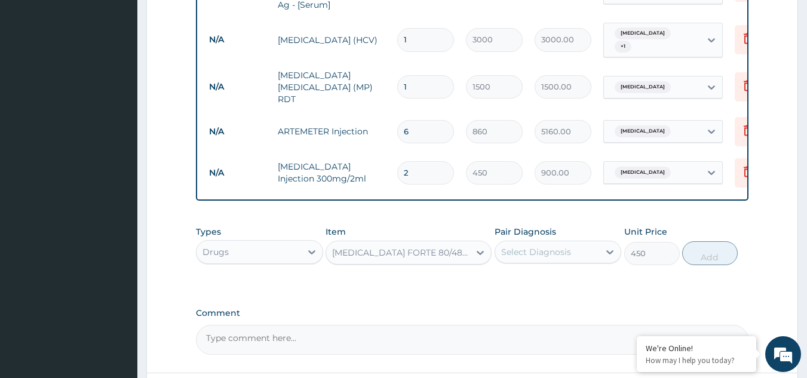
click at [531, 246] on div "Select Diagnosis" at bounding box center [536, 252] width 70 height 12
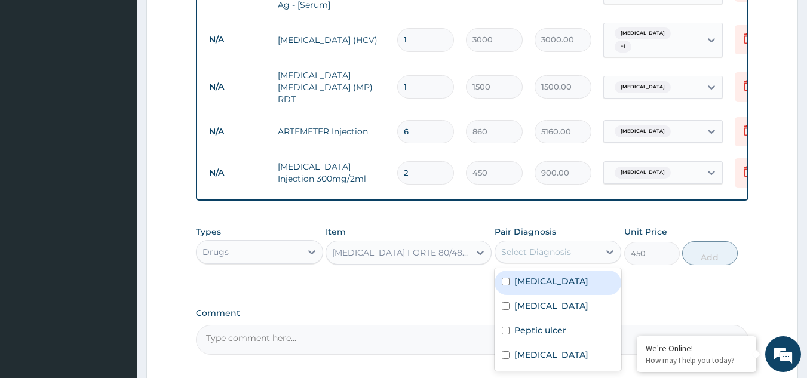
click at [537, 275] on label "[MEDICAL_DATA]" at bounding box center [551, 281] width 74 height 12
checkbox input "true"
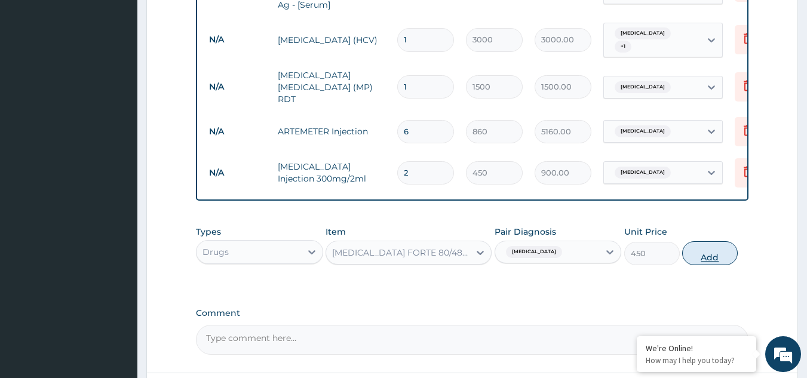
click at [698, 241] on button "Add" at bounding box center [710, 253] width 56 height 24
type input "0"
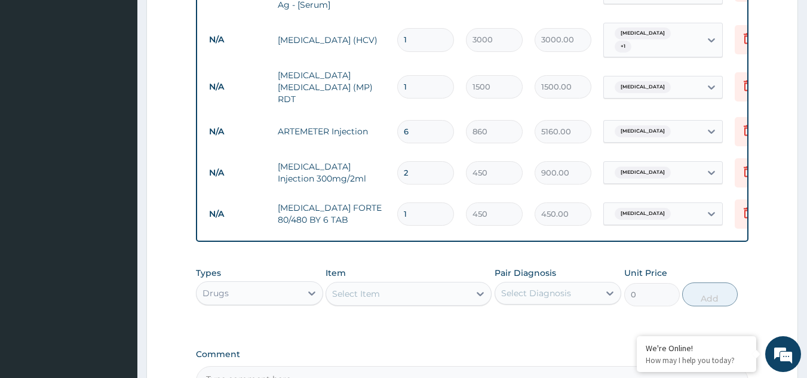
type input "0.00"
type input "6"
type input "2700.00"
type input "6"
click at [399, 284] on div "Select Item" at bounding box center [397, 293] width 143 height 19
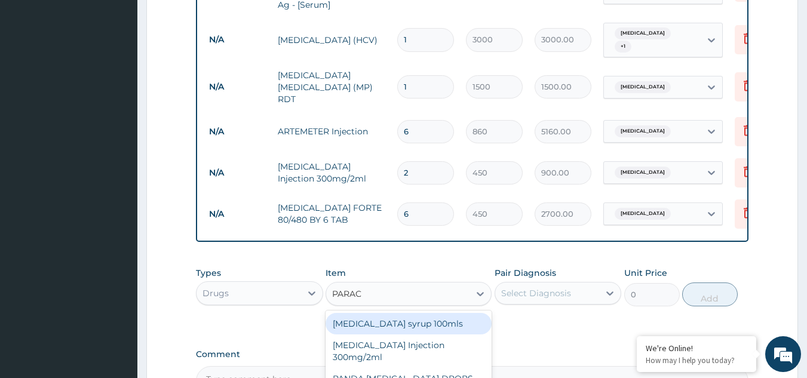
type input "PARACE"
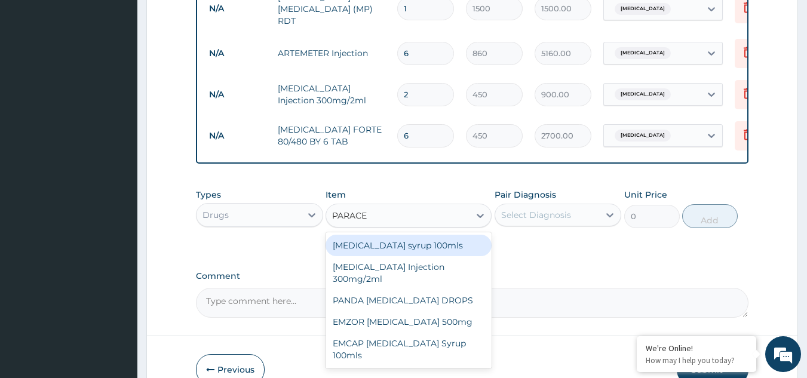
scroll to position [785, 0]
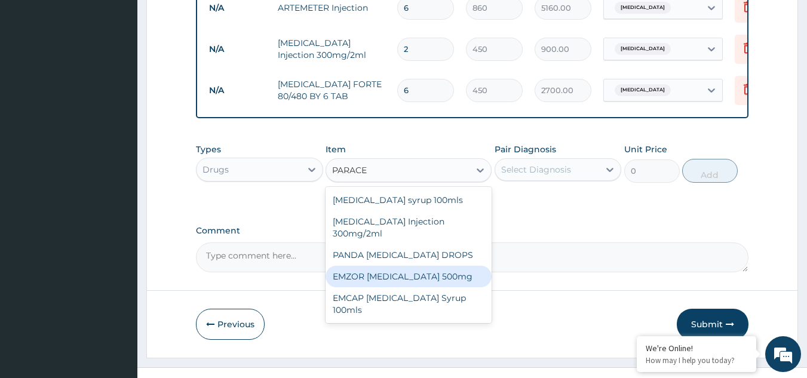
click at [424, 266] on div "EMZOR [MEDICAL_DATA] 500mg" at bounding box center [409, 277] width 166 height 22
type input "21.5"
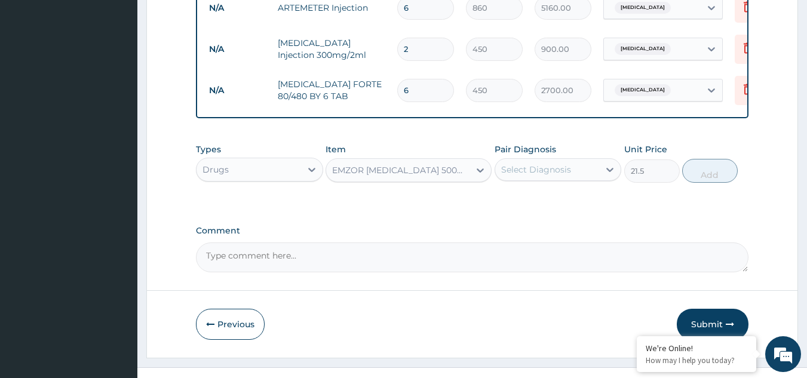
click at [538, 164] on div "Select Diagnosis" at bounding box center [536, 170] width 70 height 12
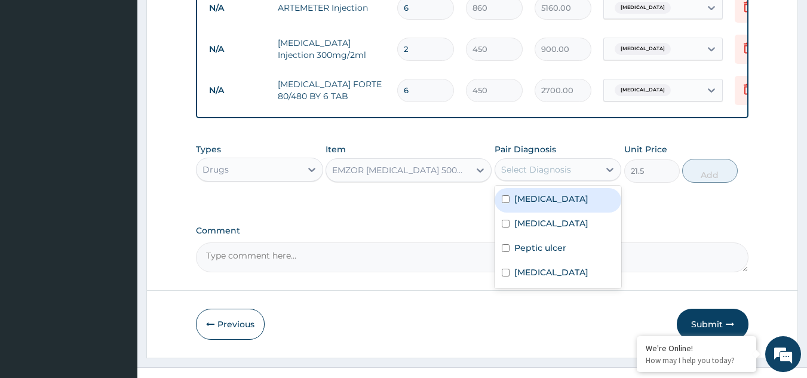
click at [535, 188] on div "[MEDICAL_DATA]" at bounding box center [558, 200] width 127 height 24
checkbox input "true"
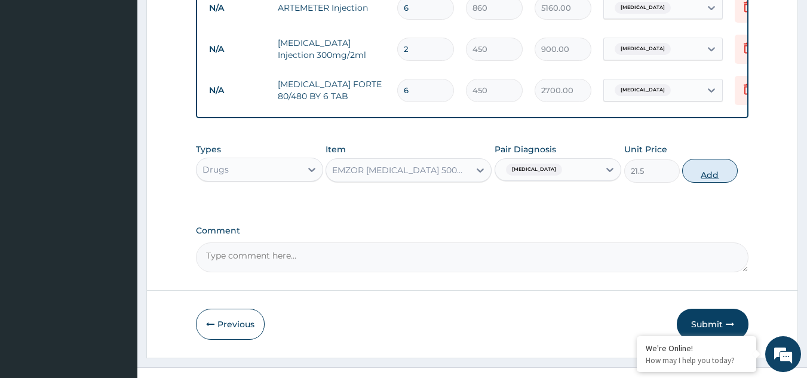
click at [703, 159] on button "Add" at bounding box center [710, 171] width 56 height 24
type input "0"
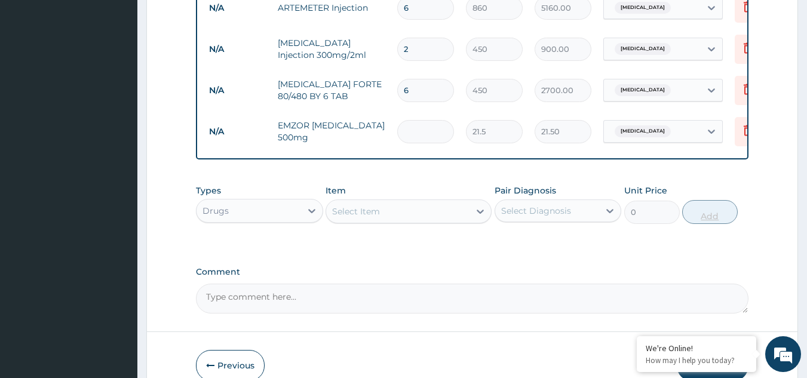
type input "0.00"
type input "3"
type input "64.50"
type input "30"
type input "645.00"
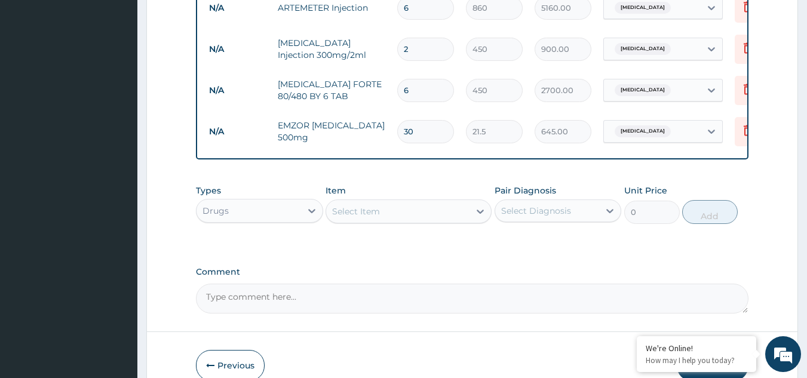
type input "30"
click at [396, 202] on div "Select Item" at bounding box center [397, 211] width 143 height 19
click at [737, 117] on icon at bounding box center [748, 131] width 26 height 29
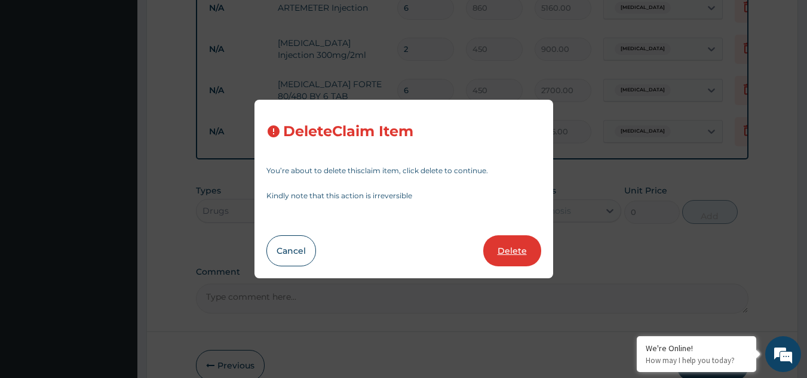
click at [521, 250] on button "Delete" at bounding box center [512, 250] width 58 height 31
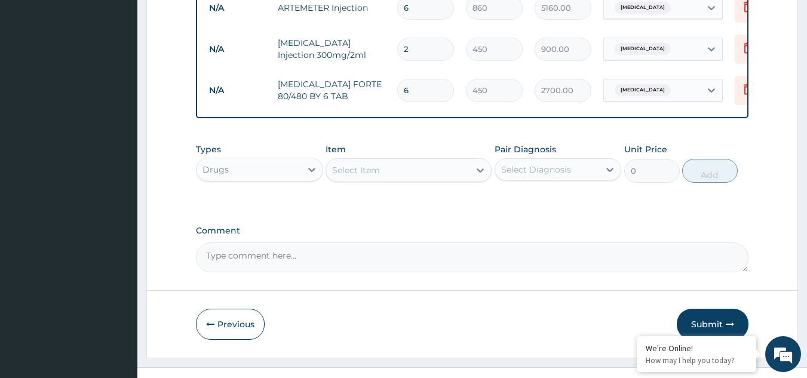
click at [386, 161] on div "Select Item" at bounding box center [397, 170] width 143 height 19
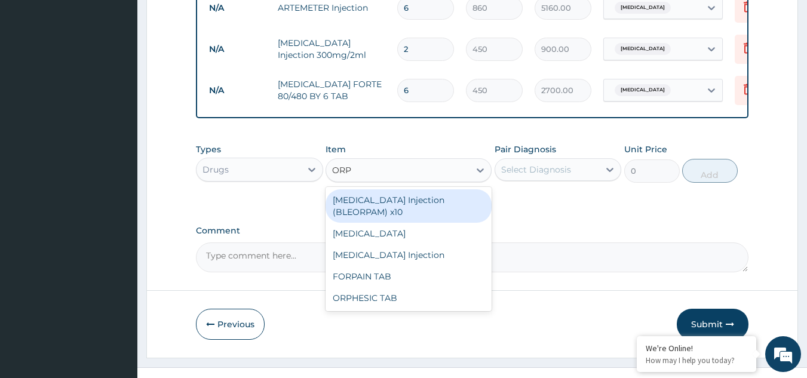
type input "ORPH"
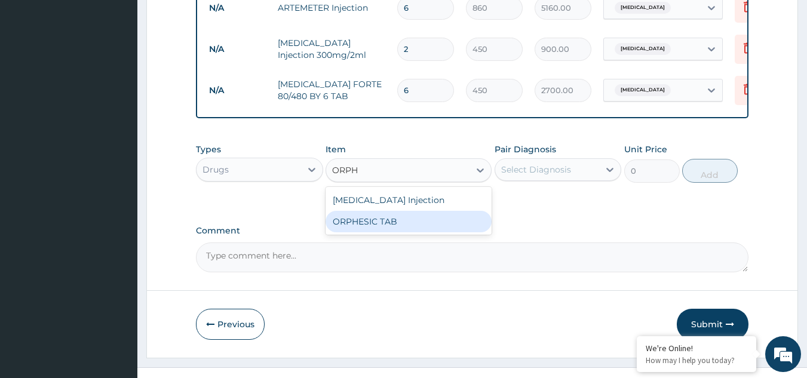
click at [377, 211] on div "ORPHESIC TAB" at bounding box center [409, 222] width 166 height 22
type input "135"
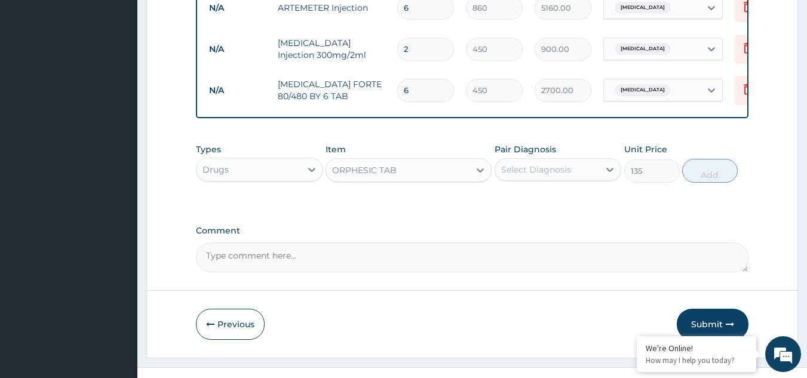
click at [519, 164] on div "Select Diagnosis" at bounding box center [536, 170] width 70 height 12
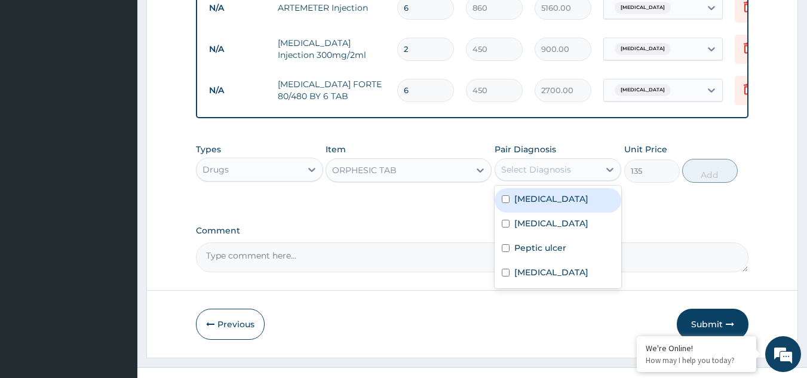
click at [521, 193] on label "[MEDICAL_DATA]" at bounding box center [551, 199] width 74 height 12
checkbox input "true"
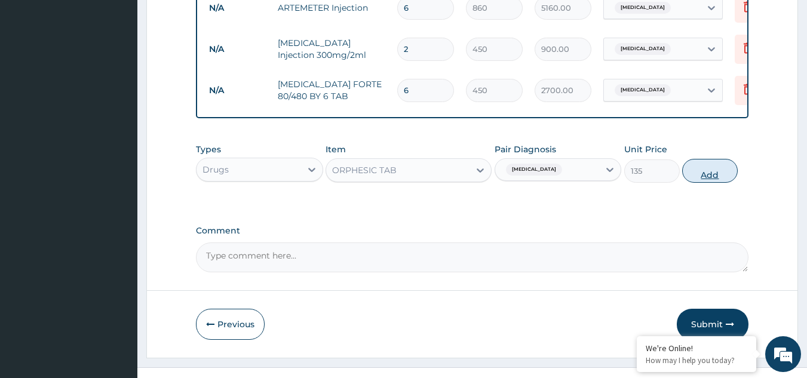
click at [708, 159] on button "Add" at bounding box center [710, 171] width 56 height 24
type input "0"
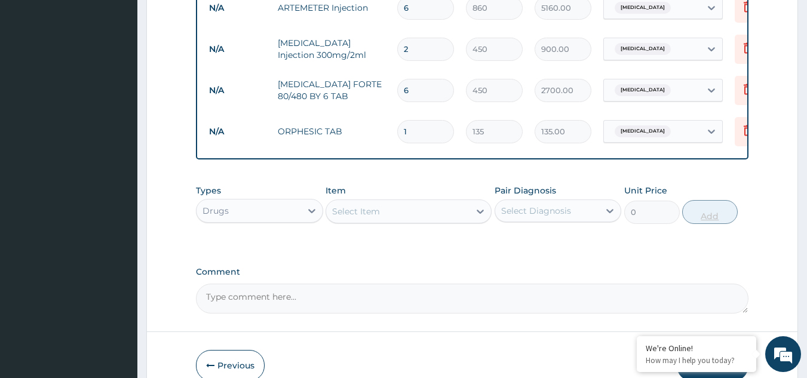
type input "0.00"
type input "2"
type input "270.00"
type input "20"
type input "2700.00"
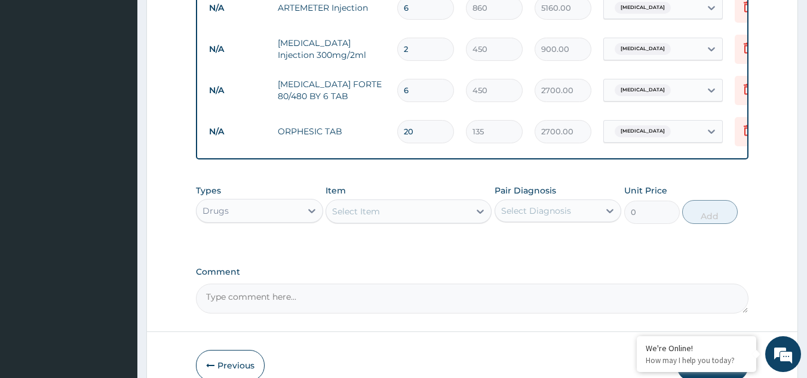
type input "20"
click at [424, 202] on div "Select Item" at bounding box center [397, 211] width 143 height 19
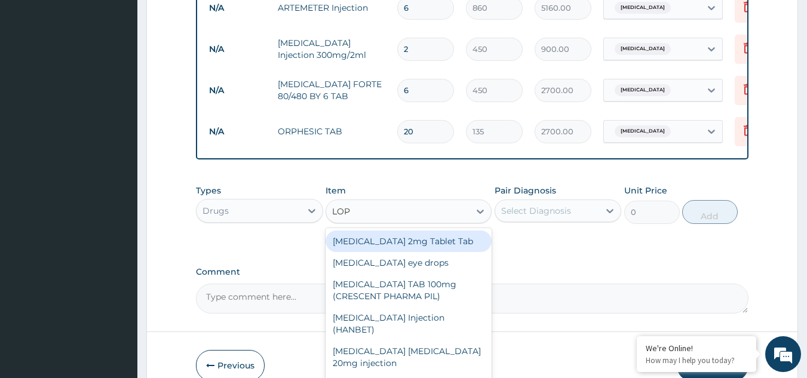
type input "[PERSON_NAME]"
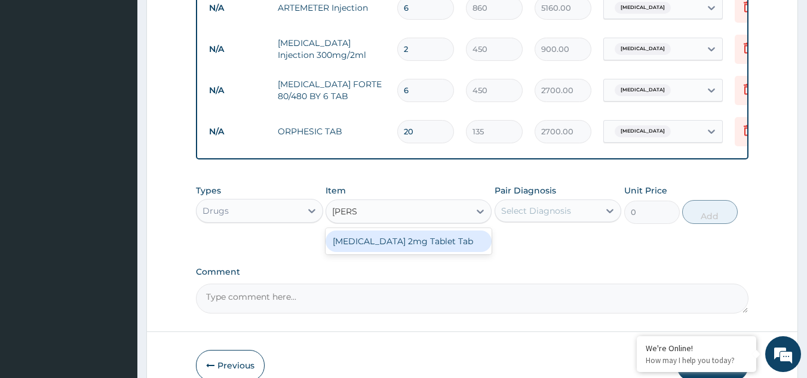
click at [408, 231] on div "[MEDICAL_DATA] 2mg Tablet Tab" at bounding box center [409, 242] width 166 height 22
type input "80.625"
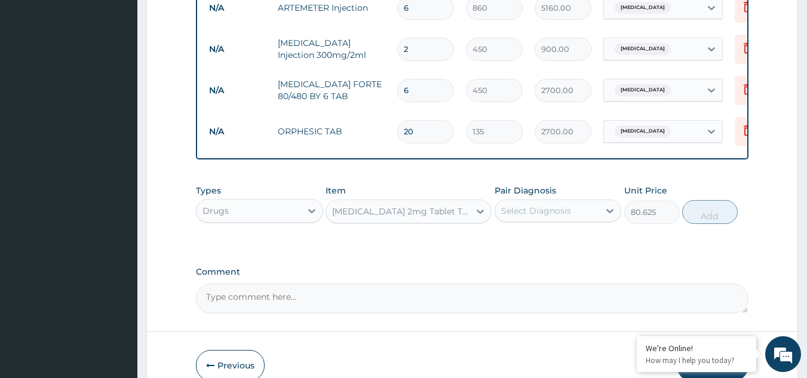
click at [536, 205] on div "Select Diagnosis" at bounding box center [536, 211] width 70 height 12
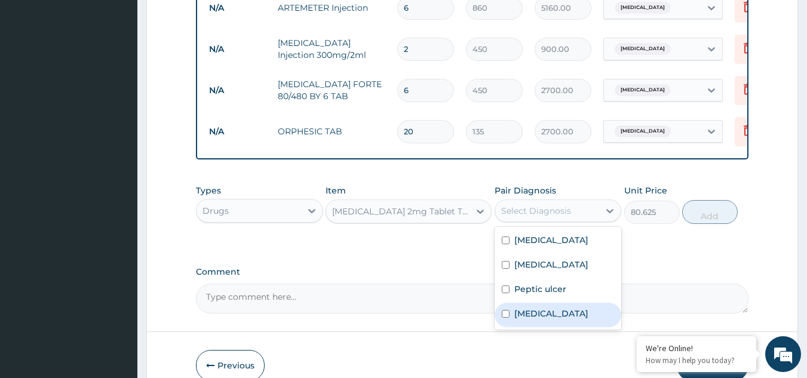
click at [506, 310] on input "checkbox" at bounding box center [506, 314] width 8 height 8
checkbox input "true"
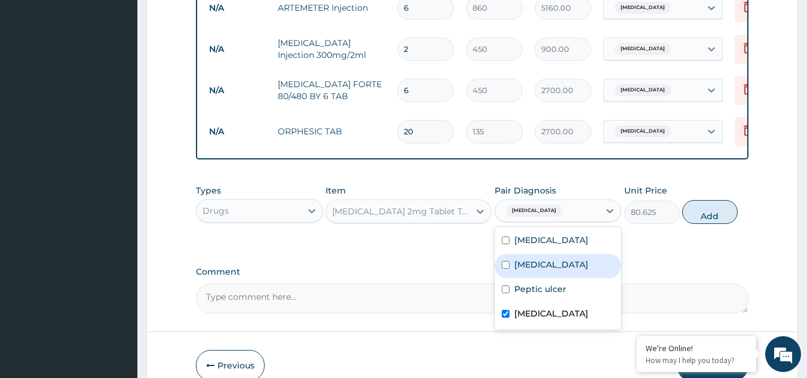
click at [505, 261] on input "checkbox" at bounding box center [506, 265] width 8 height 8
checkbox input "true"
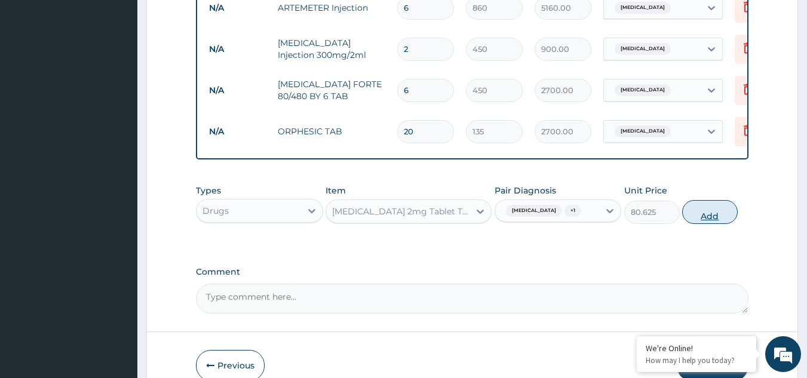
click at [711, 200] on button "Add" at bounding box center [710, 212] width 56 height 24
type input "0"
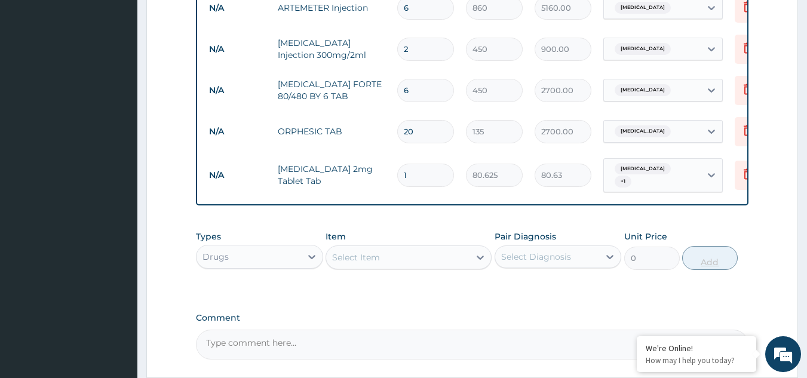
type input "0.00"
type input "2"
type input "161.25"
type input "2"
click at [386, 248] on div "Select Item" at bounding box center [397, 257] width 143 height 19
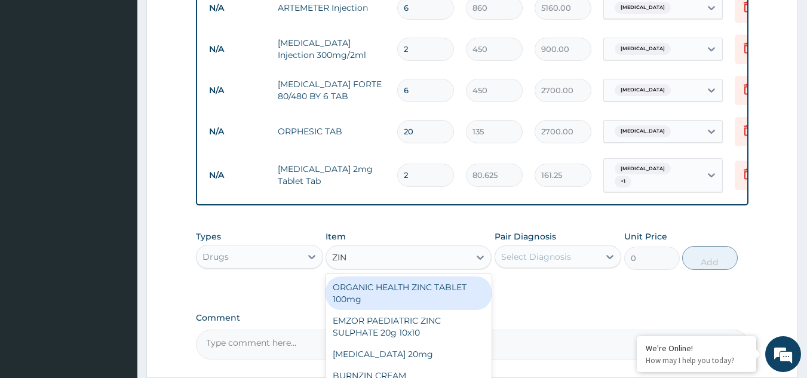
type input "ZINC"
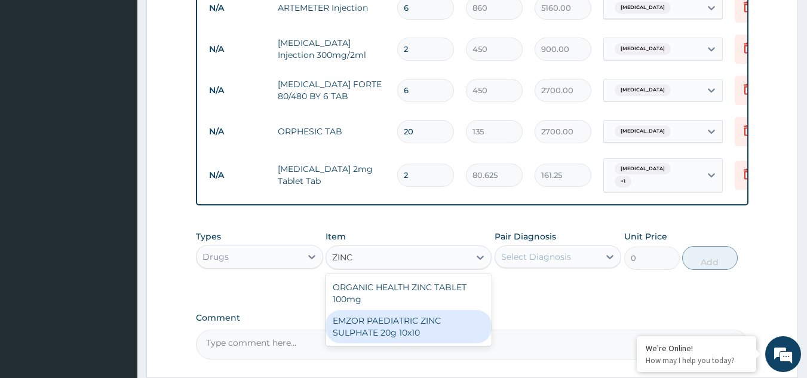
click at [384, 310] on div "EMZOR PAEDIATRIC ZINC SULPHATE 20g 10x10" at bounding box center [409, 326] width 166 height 33
type input "48.375"
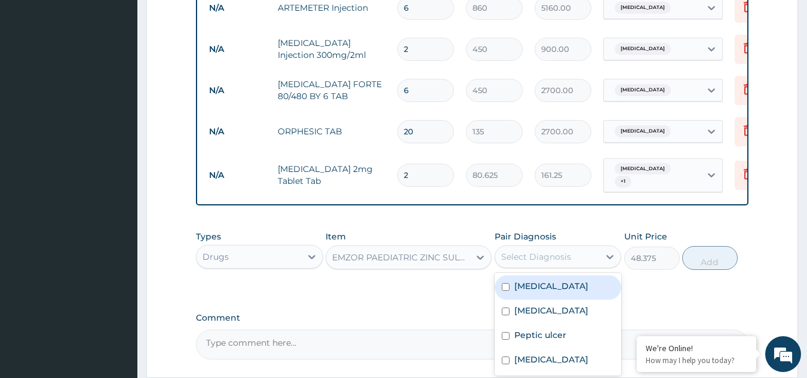
click at [523, 251] on div "Select Diagnosis" at bounding box center [536, 257] width 70 height 12
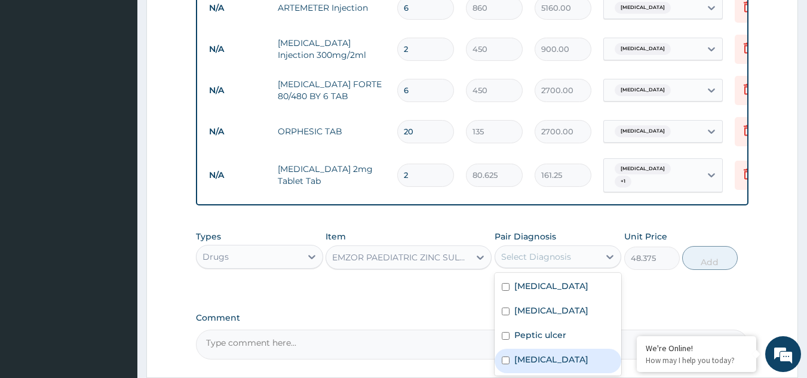
click at [507, 357] on input "checkbox" at bounding box center [506, 361] width 8 height 8
checkbox input "true"
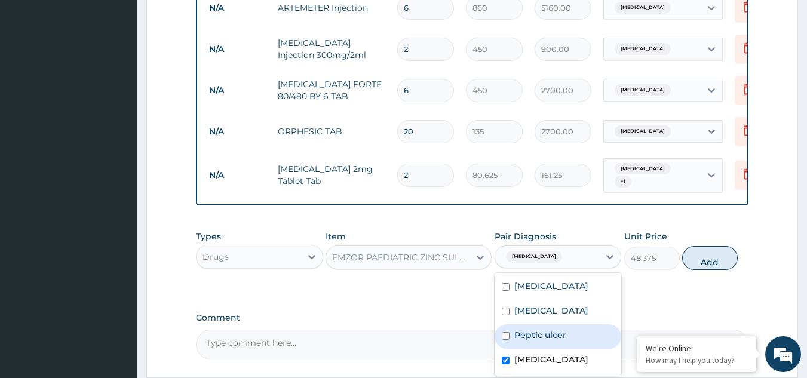
click at [508, 332] on input "checkbox" at bounding box center [506, 336] width 8 height 8
checkbox input "true"
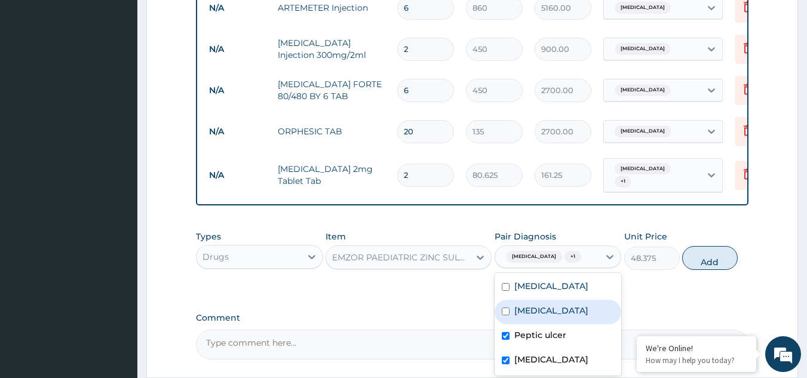
click at [509, 308] on input "checkbox" at bounding box center [506, 312] width 8 height 8
checkbox input "true"
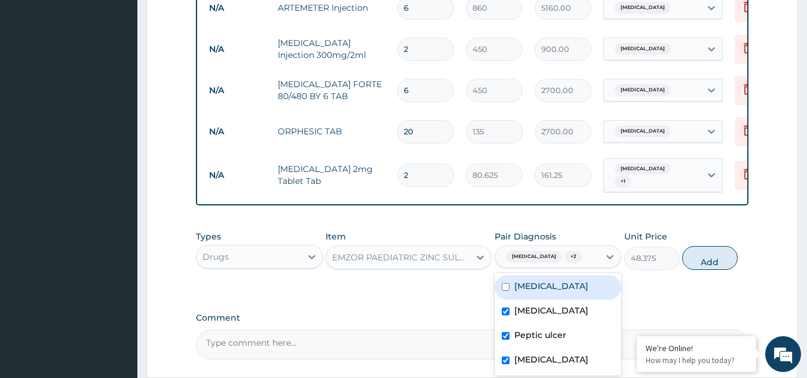
click at [504, 283] on input "checkbox" at bounding box center [506, 287] width 8 height 8
checkbox input "true"
click at [700, 246] on button "Add" at bounding box center [710, 258] width 56 height 24
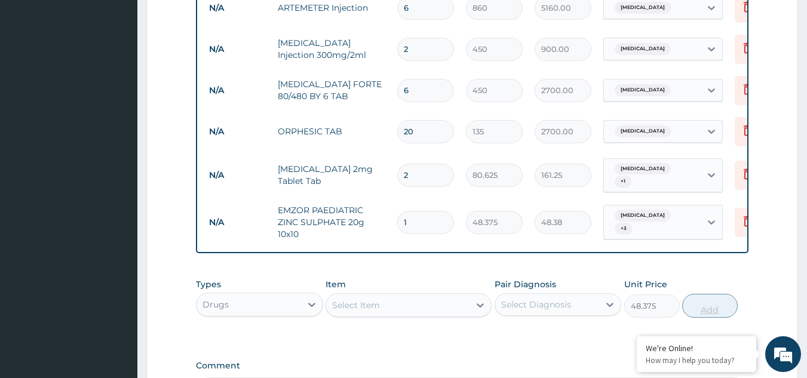
type input "0"
type input "10"
type input "483.75"
type input "10"
click at [378, 299] on div "Select Item" at bounding box center [356, 305] width 48 height 12
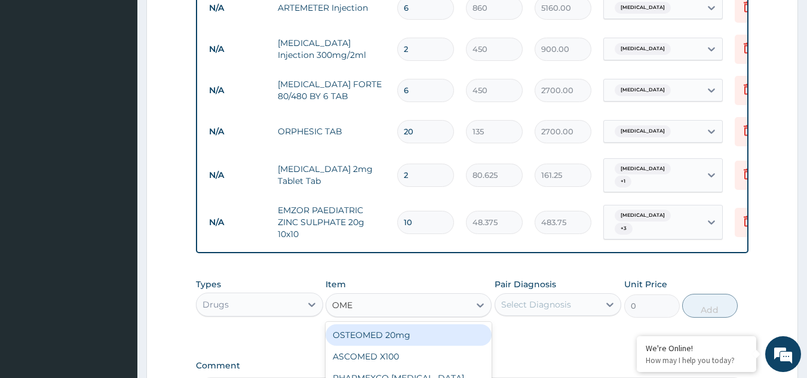
type input "OMEP"
click at [381, 324] on div "[MEDICAL_DATA] 20mg (OMEFAST)" at bounding box center [409, 335] width 166 height 22
type input "120"
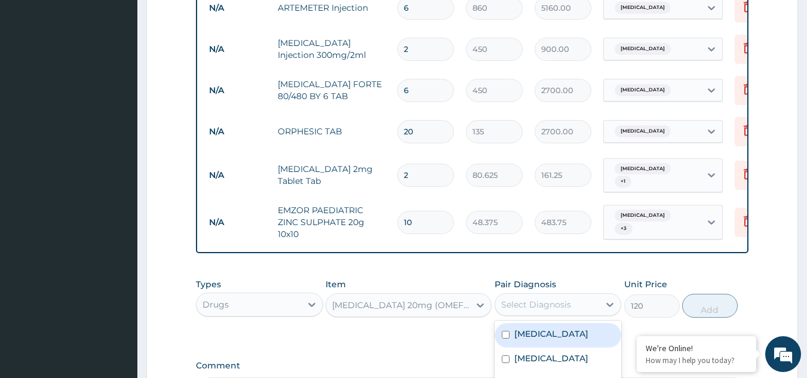
click at [540, 299] on div "Select Diagnosis" at bounding box center [536, 305] width 70 height 12
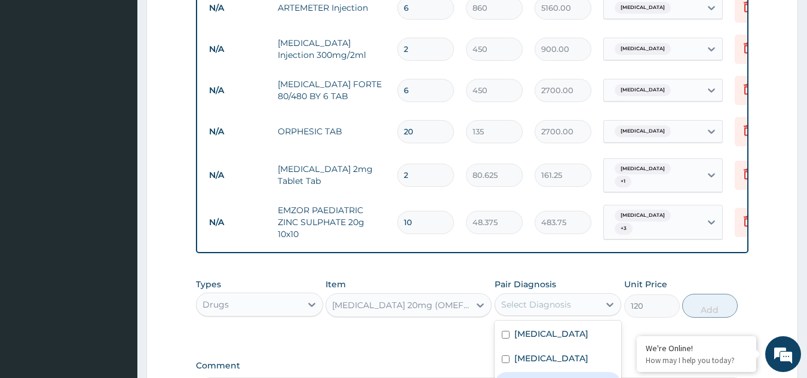
click at [506, 378] on input "checkbox" at bounding box center [506, 384] width 8 height 8
checkbox input "true"
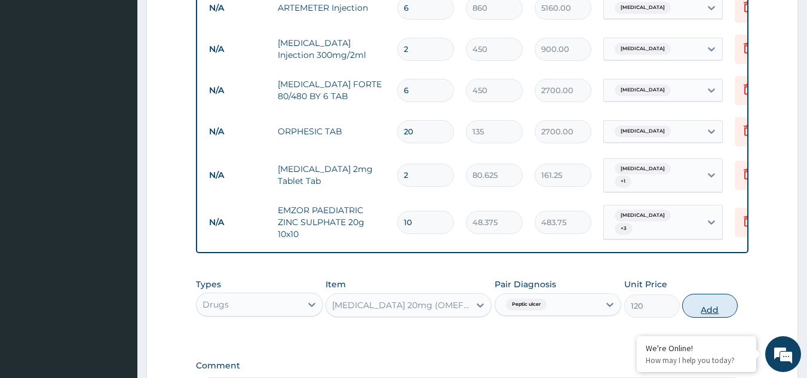
click at [713, 294] on button "Add" at bounding box center [710, 306] width 56 height 24
type input "0"
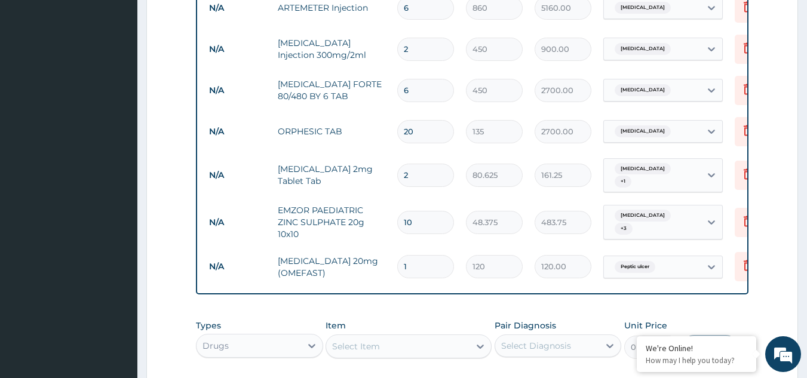
type input "0.00"
type input "7"
type input "840.00"
type input "7"
click at [409, 337] on div "Select Item" at bounding box center [397, 346] width 143 height 19
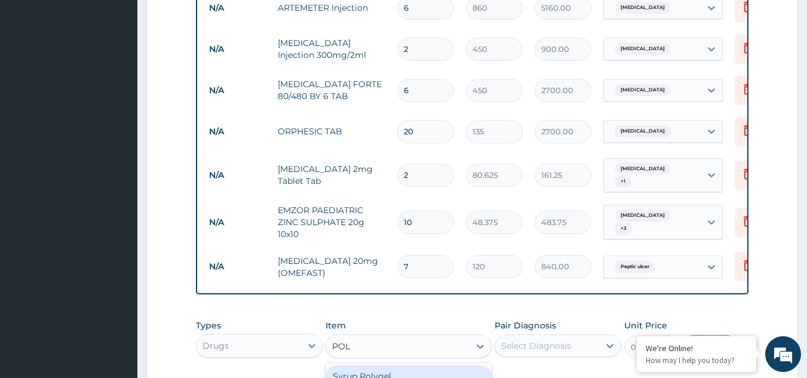
type input "POLY"
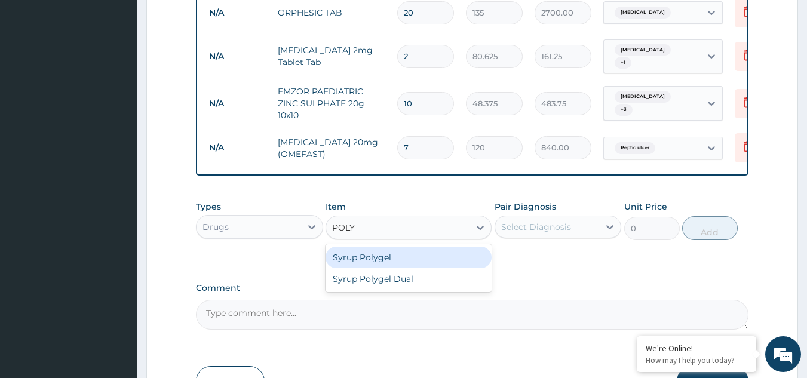
scroll to position [905, 0]
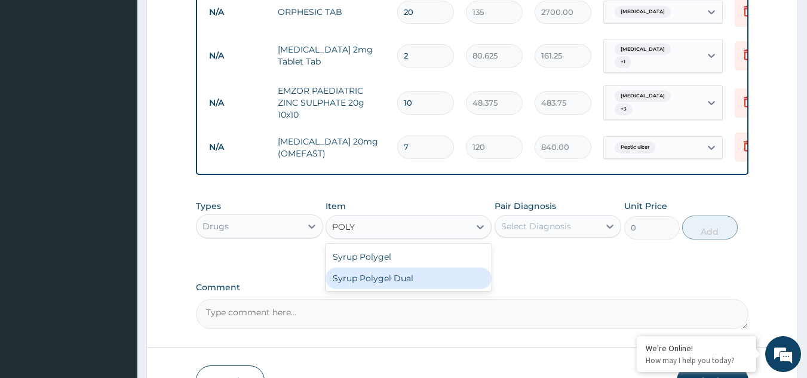
click at [424, 268] on div "Syrup Polygel Dual" at bounding box center [409, 279] width 166 height 22
type input "2900"
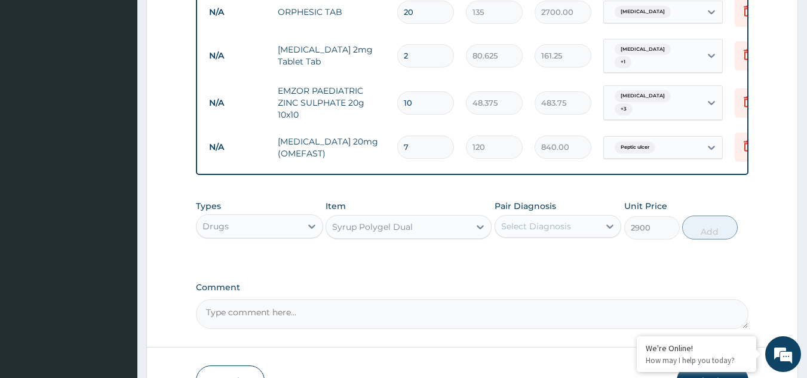
click at [535, 220] on div "Select Diagnosis" at bounding box center [536, 226] width 70 height 12
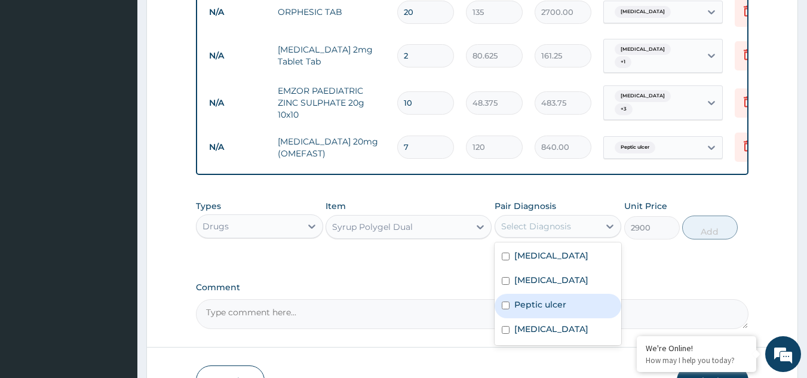
click at [508, 302] on input "checkbox" at bounding box center [506, 306] width 8 height 8
checkbox input "true"
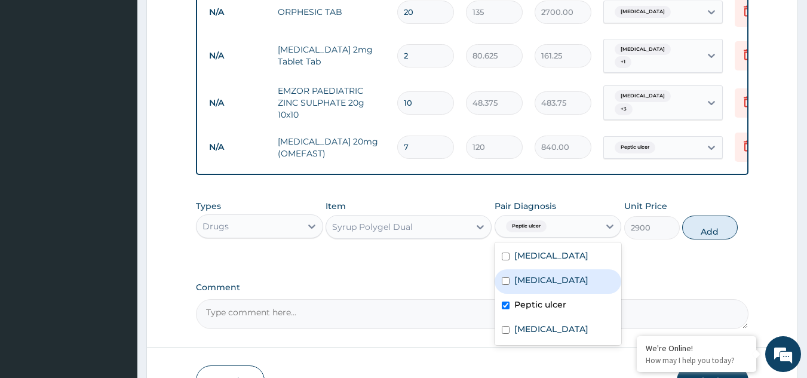
click at [503, 269] on div "[MEDICAL_DATA]" at bounding box center [558, 281] width 127 height 24
checkbox input "true"
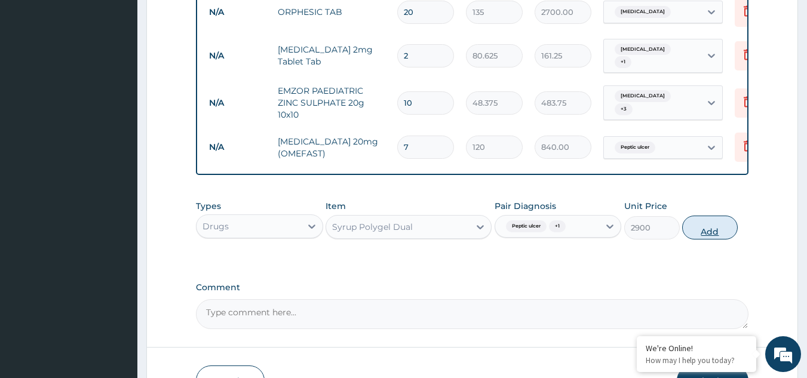
click at [699, 216] on button "Add" at bounding box center [710, 228] width 56 height 24
type input "0"
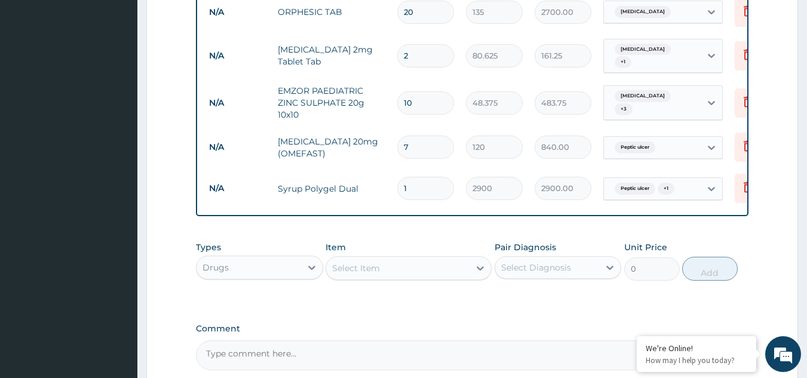
click at [403, 259] on div "Select Item" at bounding box center [397, 268] width 143 height 19
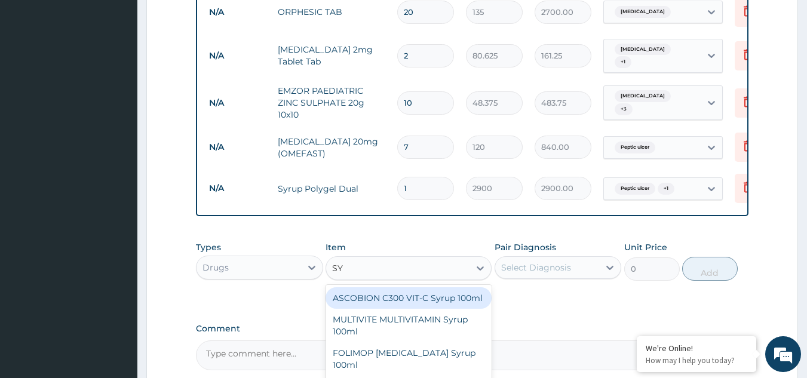
type input "S"
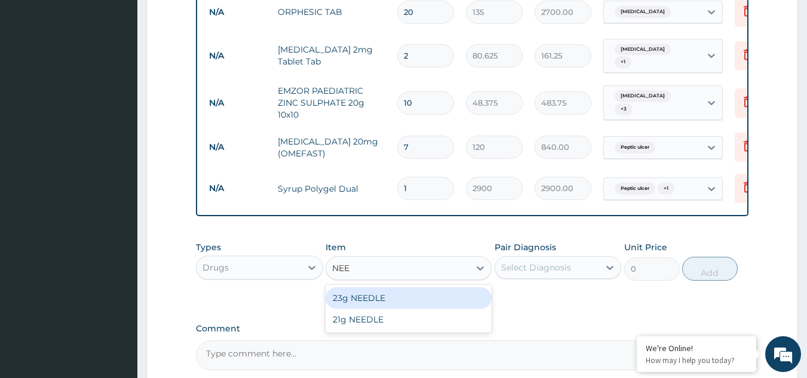
type input "NEED"
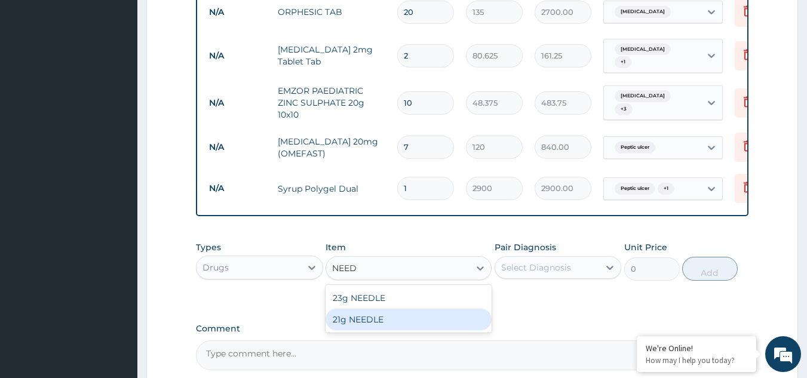
click at [356, 309] on div "21g NEEDLE" at bounding box center [409, 320] width 166 height 22
type input "75"
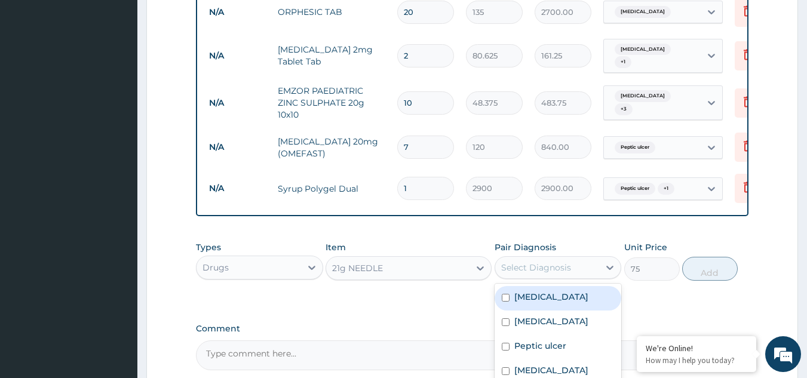
click at [530, 262] on div "Select Diagnosis" at bounding box center [536, 268] width 70 height 12
click at [525, 291] on label "[MEDICAL_DATA]" at bounding box center [551, 297] width 74 height 12
checkbox input "true"
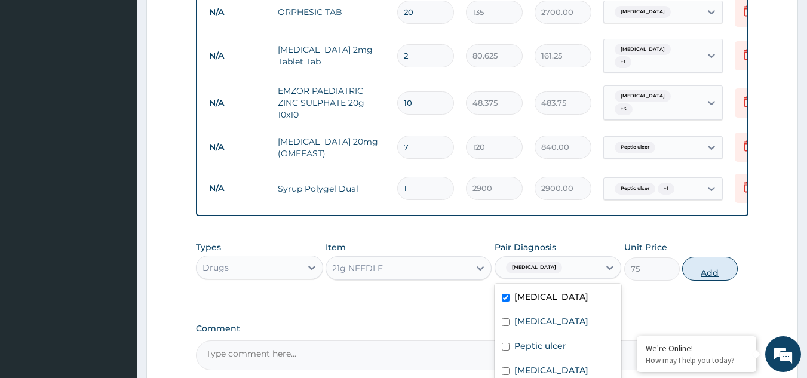
click at [706, 257] on button "Add" at bounding box center [710, 269] width 56 height 24
type input "0"
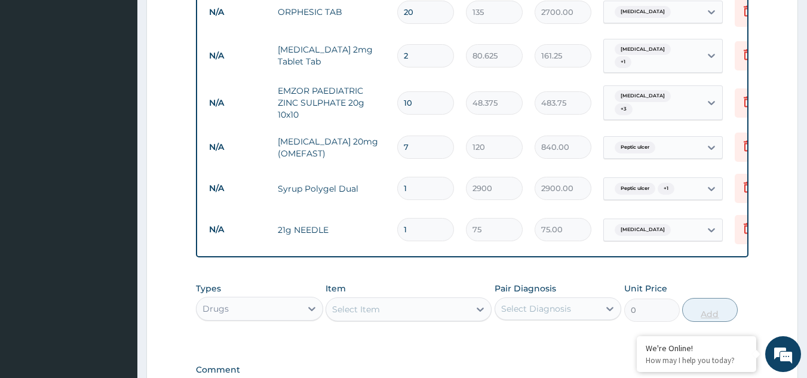
type input "0.00"
type input "4"
type input "300.00"
type input "4"
click at [263, 299] on div "Drugs" at bounding box center [249, 308] width 105 height 19
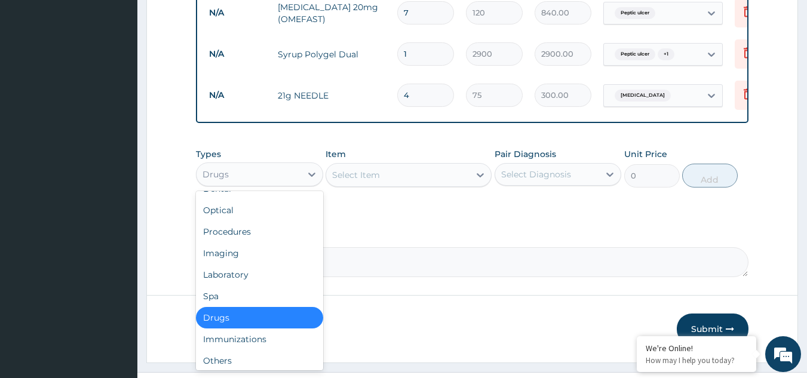
scroll to position [24, 0]
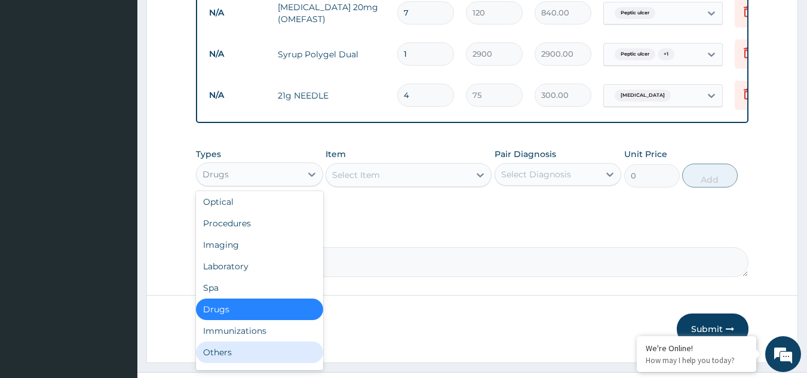
click at [262, 342] on div "Others" at bounding box center [259, 353] width 127 height 22
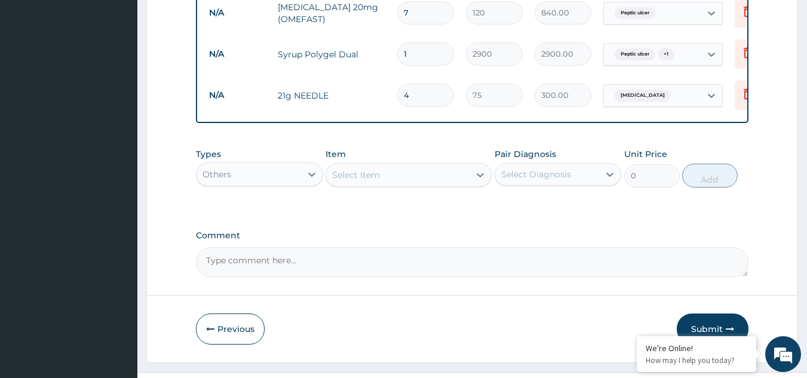
click at [412, 166] on div "Select Item" at bounding box center [397, 175] width 143 height 19
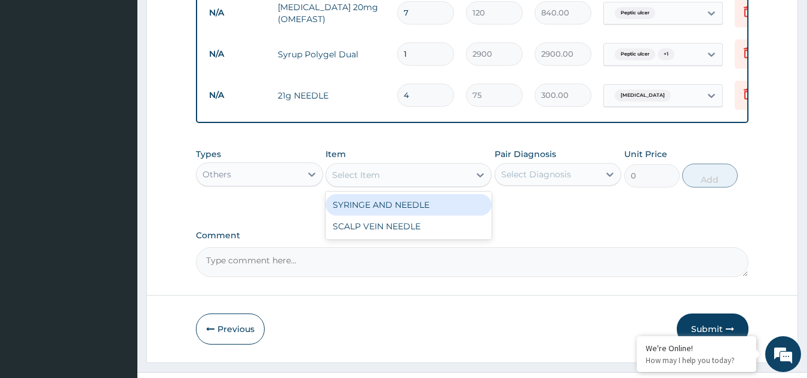
click at [409, 194] on div "SYRINGE AND NEEDLE" at bounding box center [409, 205] width 166 height 22
type input "150"
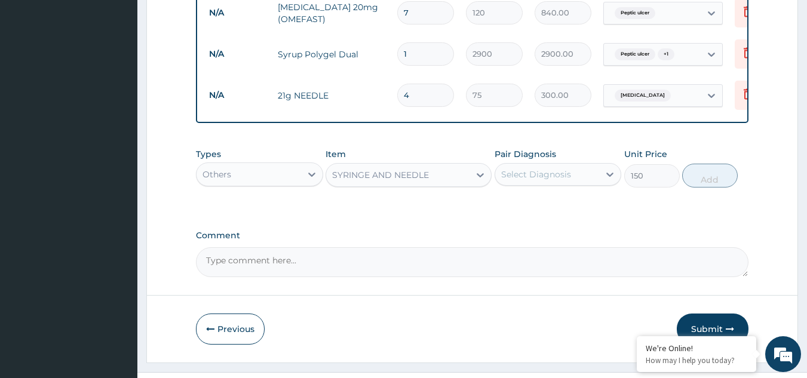
click at [533, 169] on div "Select Diagnosis" at bounding box center [536, 175] width 70 height 12
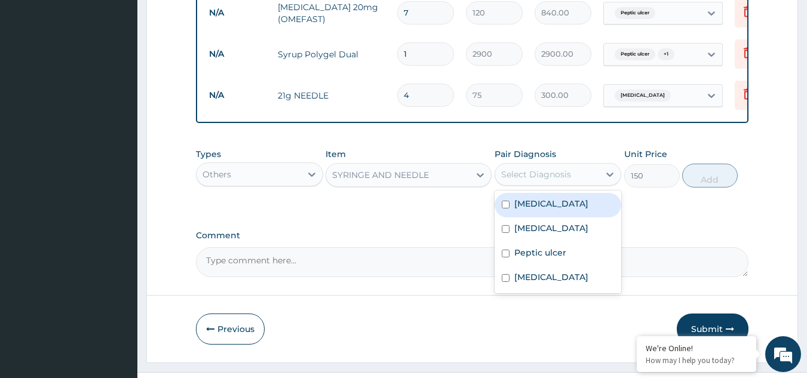
click at [537, 198] on label "[MEDICAL_DATA]" at bounding box center [551, 204] width 74 height 12
checkbox input "true"
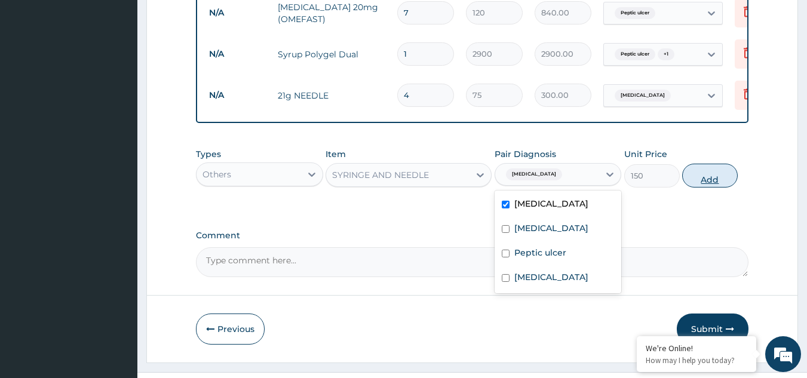
click at [703, 164] on button "Add" at bounding box center [710, 176] width 56 height 24
type input "0"
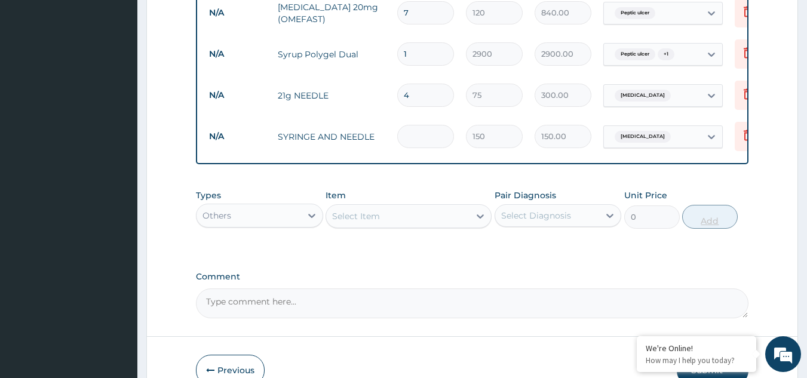
type input "0.00"
type input "4"
type input "600.00"
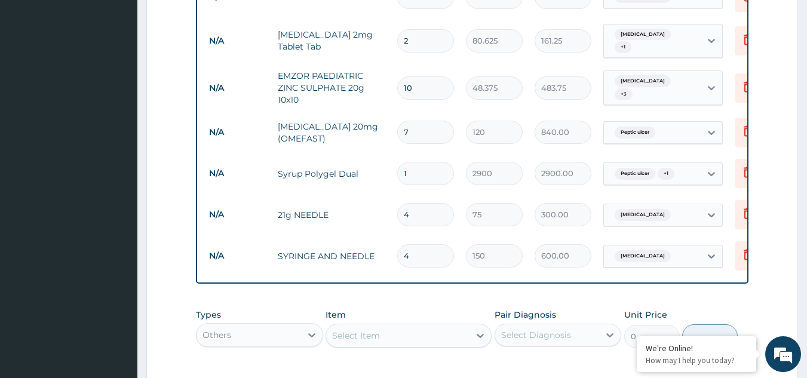
scroll to position [1080, 0]
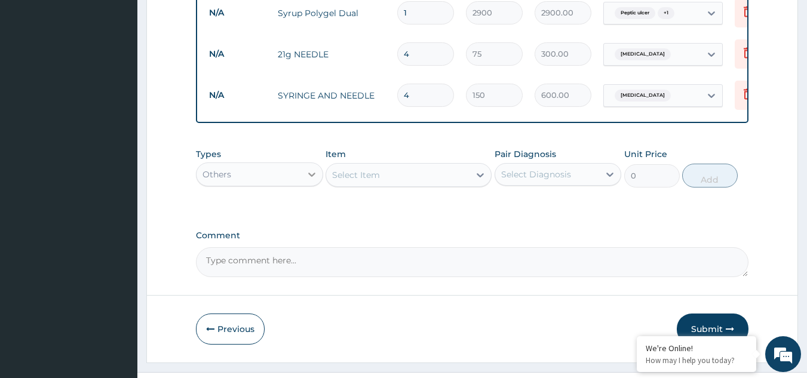
type input "4"
click at [303, 164] on div at bounding box center [312, 175] width 22 height 22
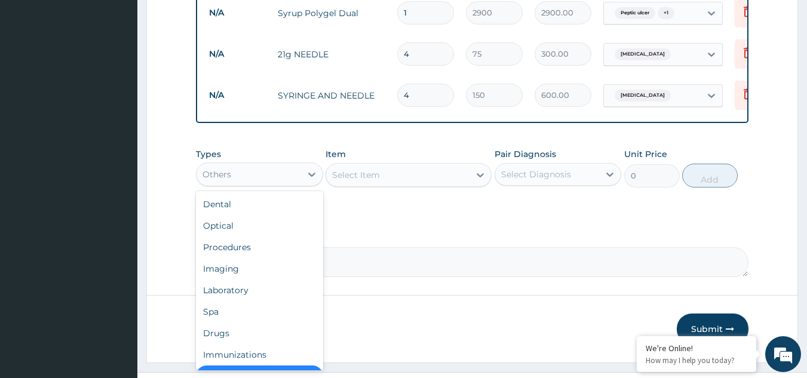
scroll to position [24, 0]
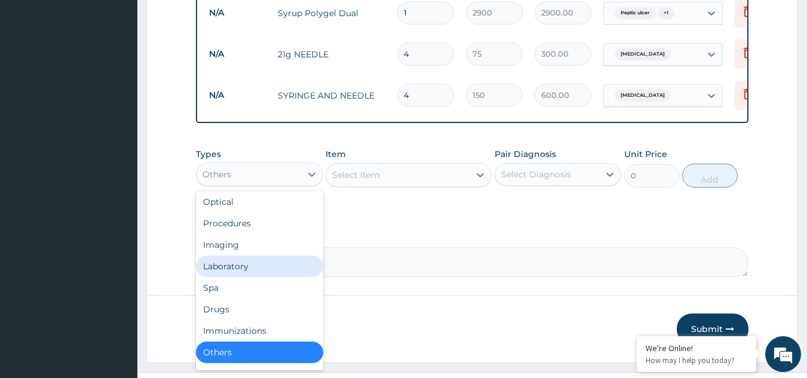
click at [272, 256] on div "Laboratory" at bounding box center [259, 267] width 127 height 22
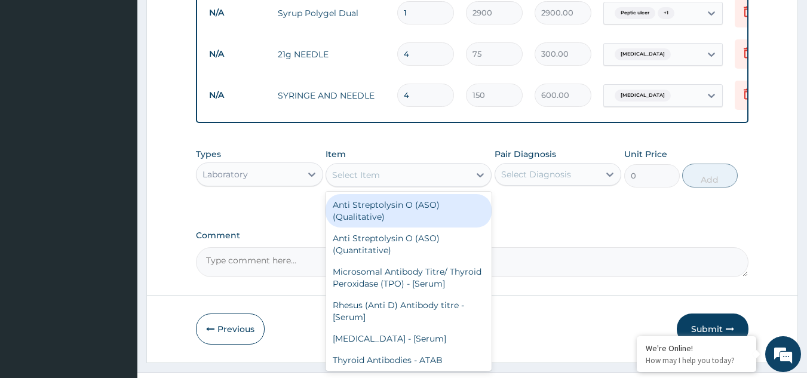
click at [382, 166] on div "Select Item" at bounding box center [397, 175] width 143 height 19
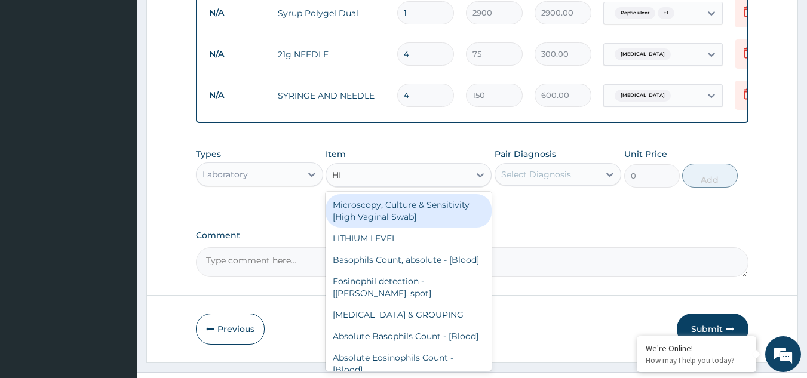
type input "[MEDICAL_DATA]"
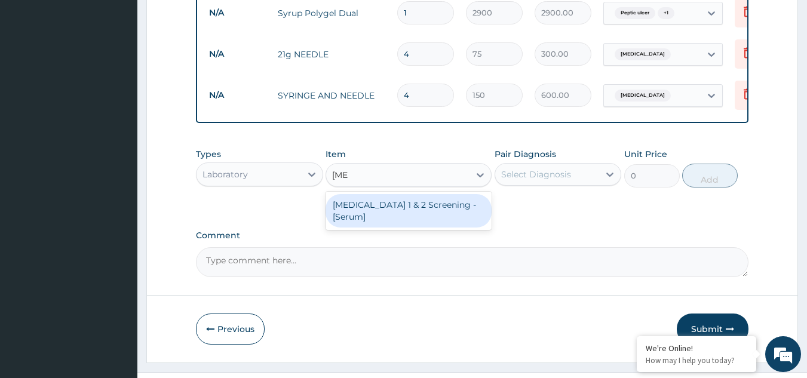
click at [393, 194] on div "[MEDICAL_DATA] 1 & 2 Screening - [Serum]" at bounding box center [409, 210] width 166 height 33
type input "2000"
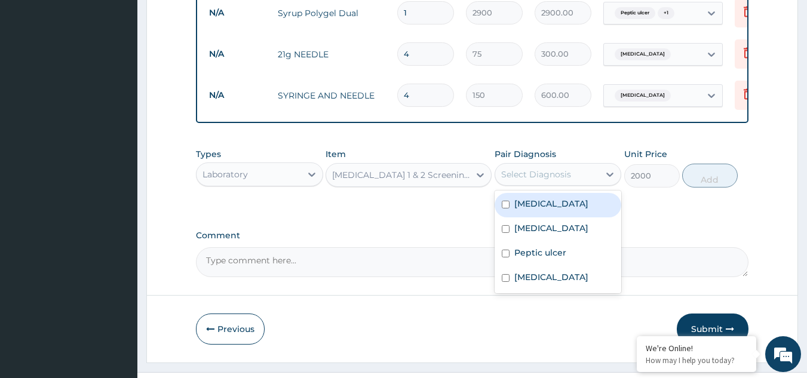
click at [526, 169] on div "Select Diagnosis" at bounding box center [536, 175] width 70 height 12
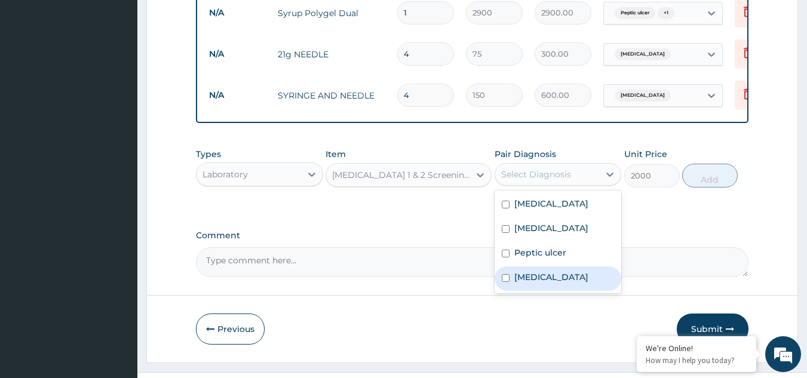
click at [526, 271] on label "[MEDICAL_DATA]" at bounding box center [551, 277] width 74 height 12
checkbox input "true"
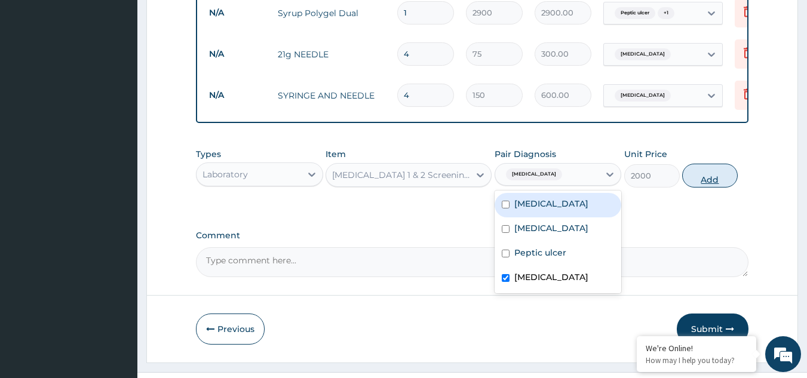
click at [706, 164] on button "Add" at bounding box center [710, 176] width 56 height 24
type input "0"
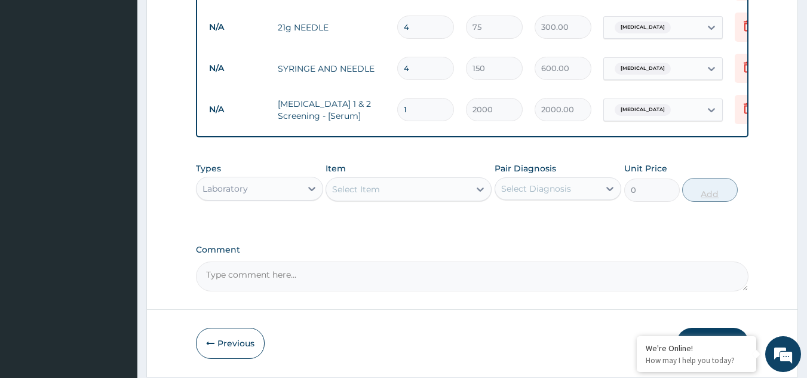
scroll to position [1122, 0]
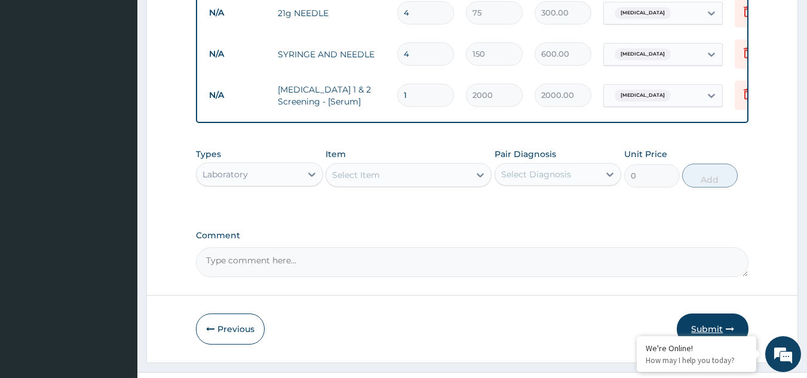
click at [706, 314] on button "Submit" at bounding box center [713, 329] width 72 height 31
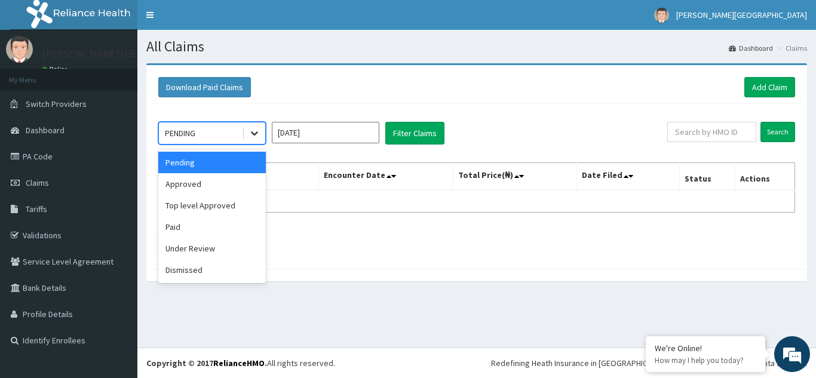
click at [254, 134] on icon at bounding box center [254, 134] width 7 height 4
click at [304, 135] on input "Aug 2025" at bounding box center [326, 133] width 108 height 22
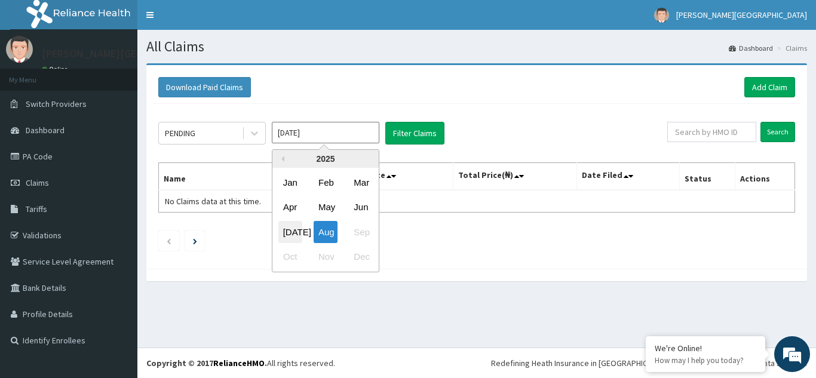
click at [292, 229] on div "Jul" at bounding box center [290, 232] width 24 height 22
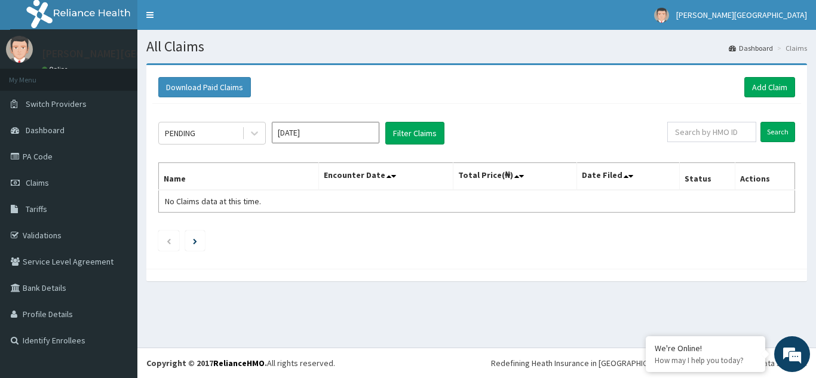
type input "Jul 2025"
click at [415, 136] on button "Filter Claims" at bounding box center [414, 133] width 59 height 23
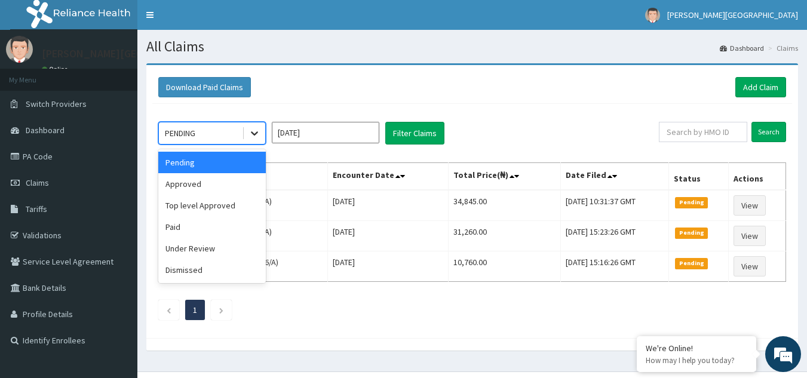
click at [250, 135] on icon at bounding box center [255, 133] width 12 height 12
click at [230, 183] on div "Approved" at bounding box center [212, 184] width 108 height 22
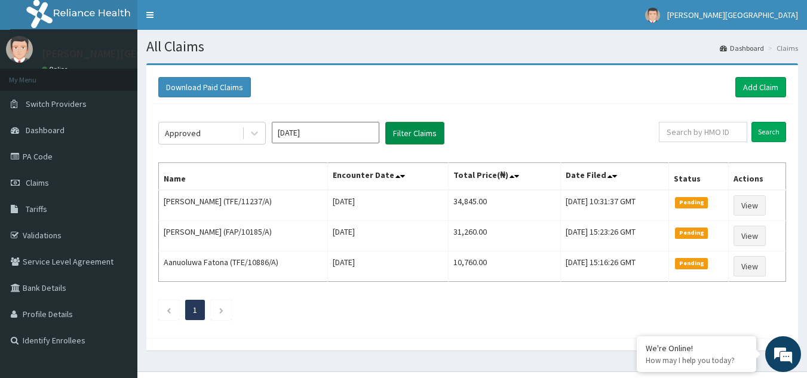
click at [415, 134] on button "Filter Claims" at bounding box center [414, 133] width 59 height 23
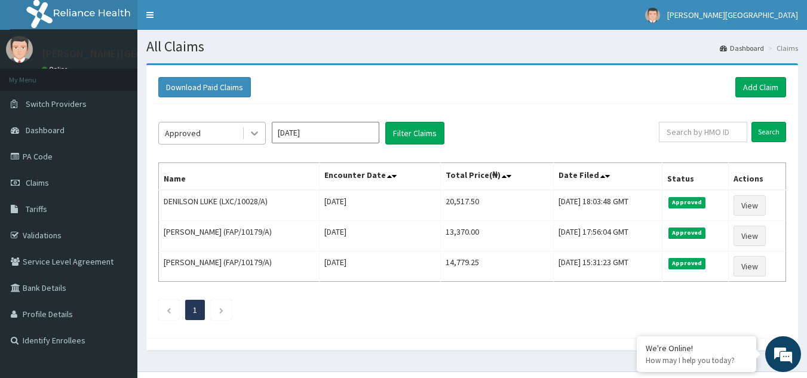
click at [256, 130] on icon at bounding box center [255, 133] width 12 height 12
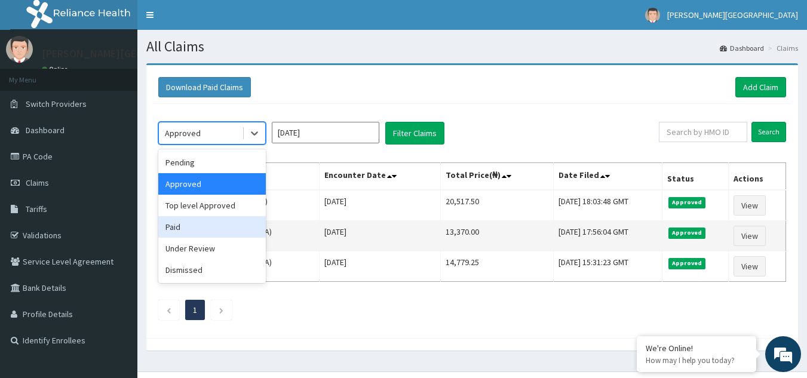
click at [216, 229] on div "Paid" at bounding box center [212, 227] width 108 height 22
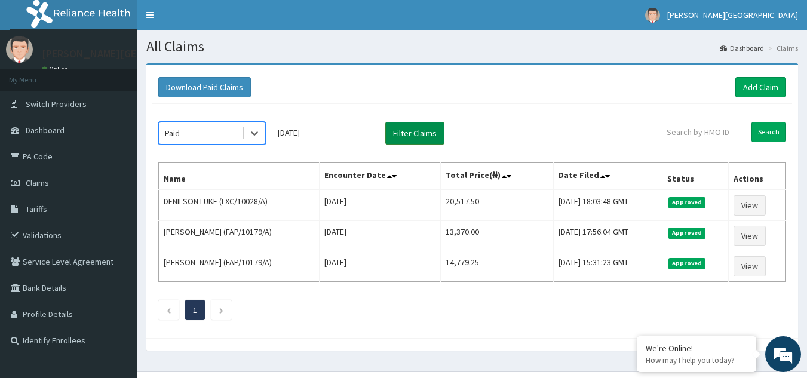
click at [419, 133] on button "Filter Claims" at bounding box center [414, 133] width 59 height 23
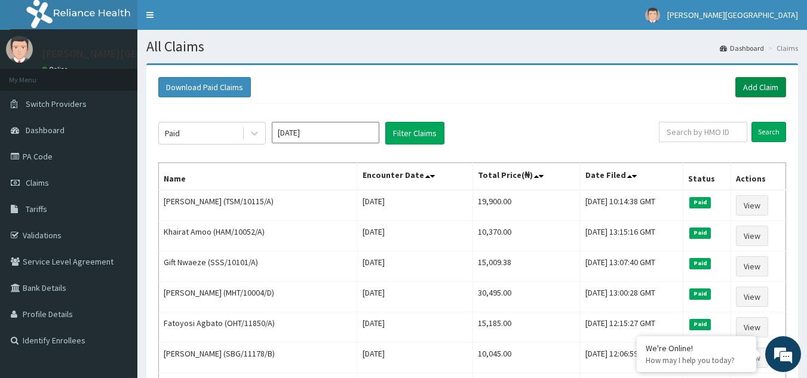
click at [777, 85] on link "Add Claim" at bounding box center [761, 87] width 51 height 20
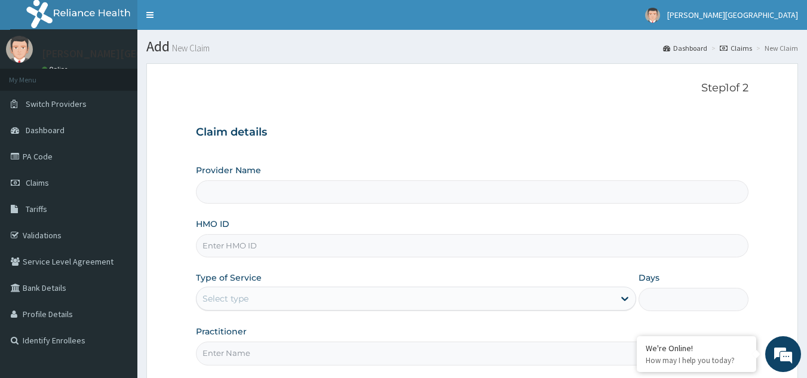
type input "[PERSON_NAME][GEOGRAPHIC_DATA]"
click at [296, 243] on input "HMO ID" at bounding box center [472, 245] width 553 height 23
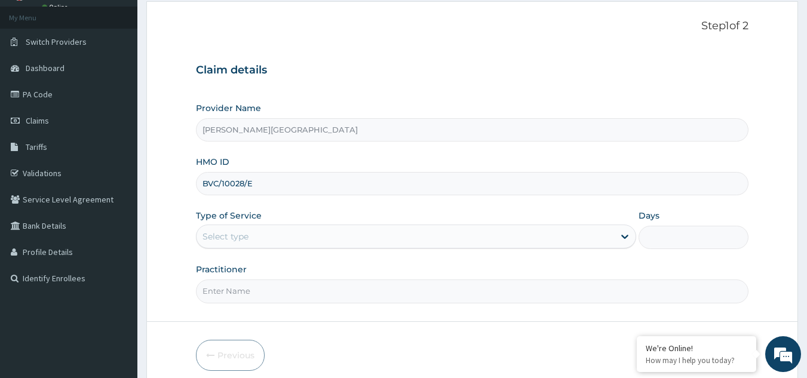
scroll to position [113, 0]
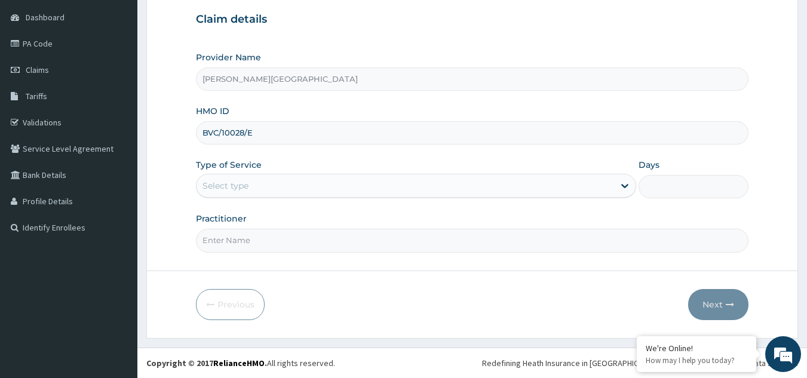
type input "BVC/10028/E"
click at [299, 184] on div "Select type" at bounding box center [406, 185] width 418 height 19
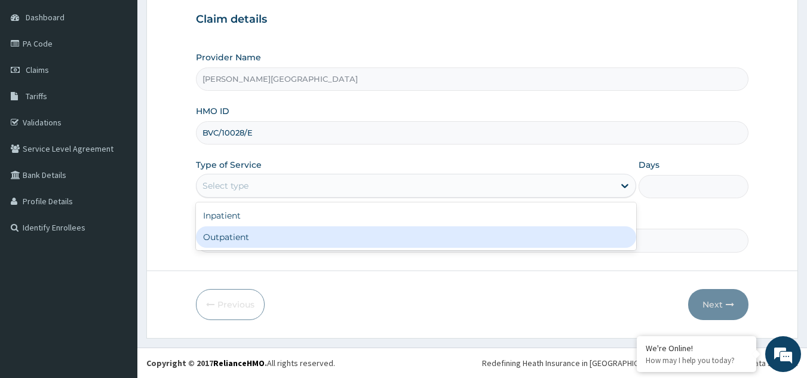
click at [279, 238] on div "Outpatient" at bounding box center [416, 237] width 440 height 22
type input "1"
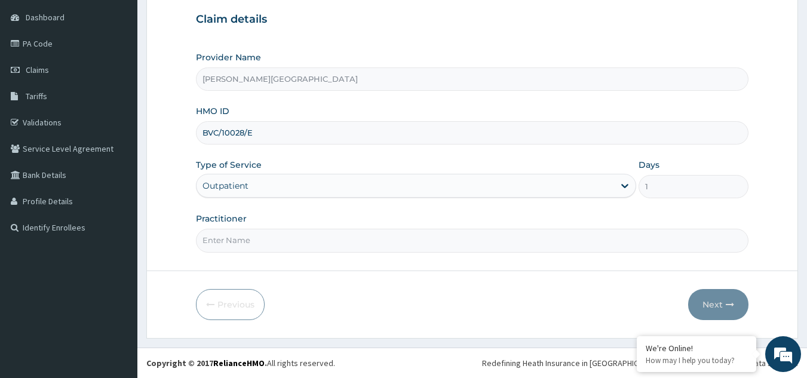
click at [281, 238] on input "Practitioner" at bounding box center [472, 240] width 553 height 23
type input "BOLA"
click at [712, 304] on button "Next" at bounding box center [718, 304] width 60 height 31
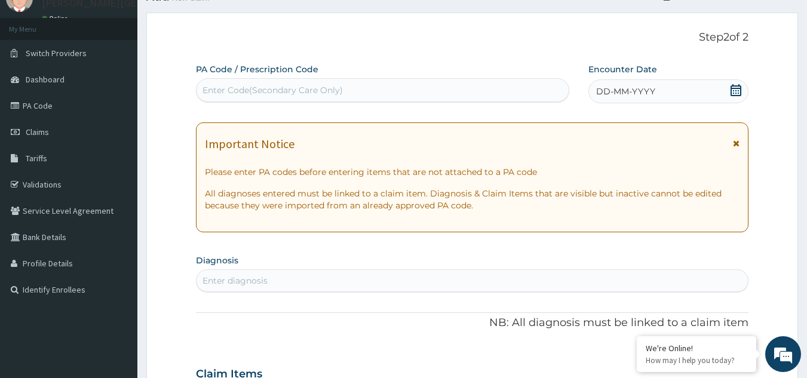
scroll to position [0, 0]
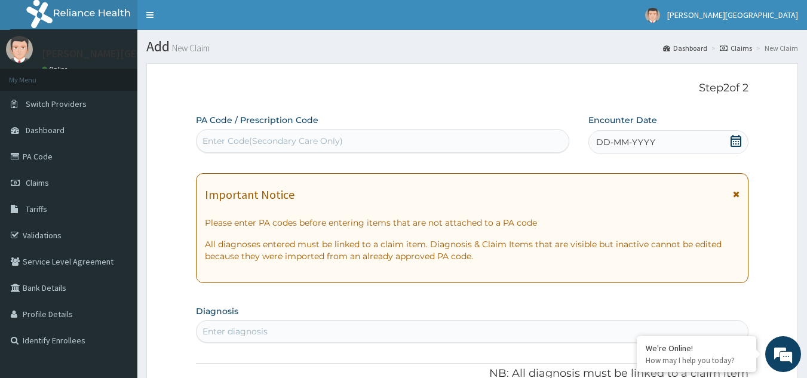
click at [611, 139] on span "DD-MM-YYYY" at bounding box center [625, 142] width 59 height 12
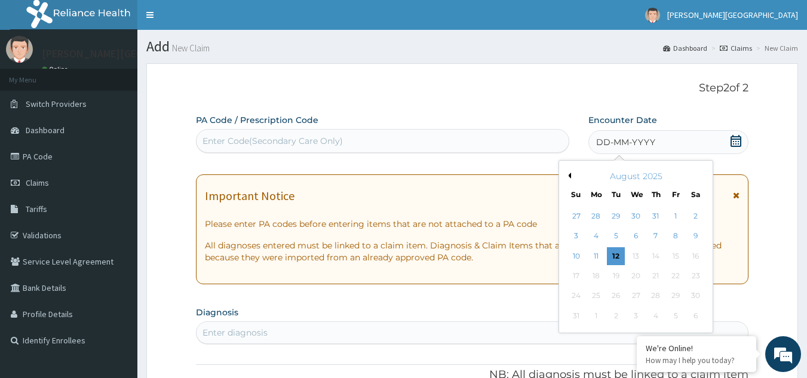
click at [571, 174] on button "Previous Month" at bounding box center [568, 176] width 6 height 6
click at [636, 277] on div "23" at bounding box center [636, 276] width 18 height 18
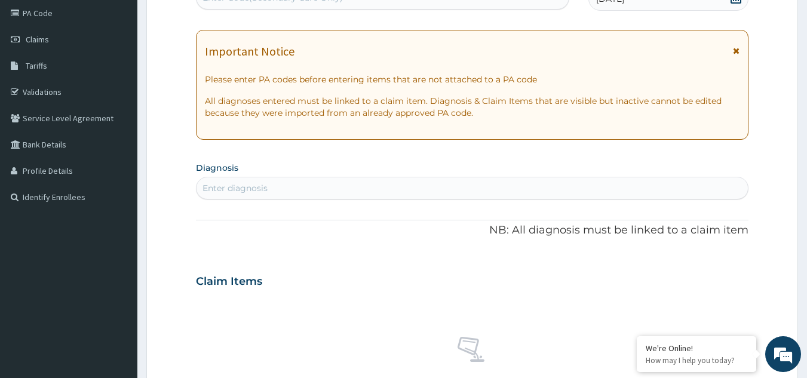
scroll to position [120, 0]
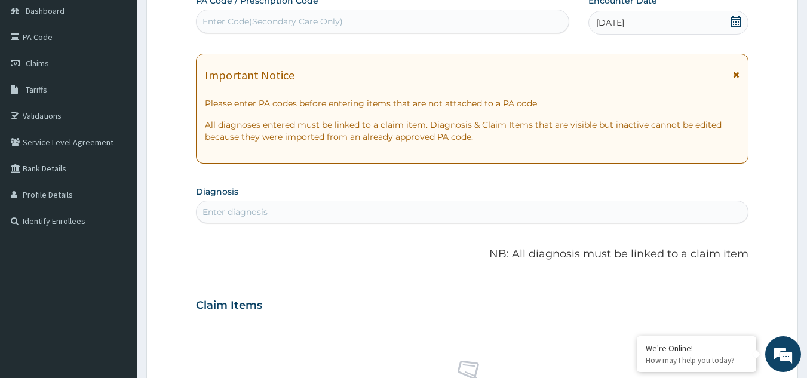
click at [406, 209] on div "Enter diagnosis" at bounding box center [473, 212] width 552 height 19
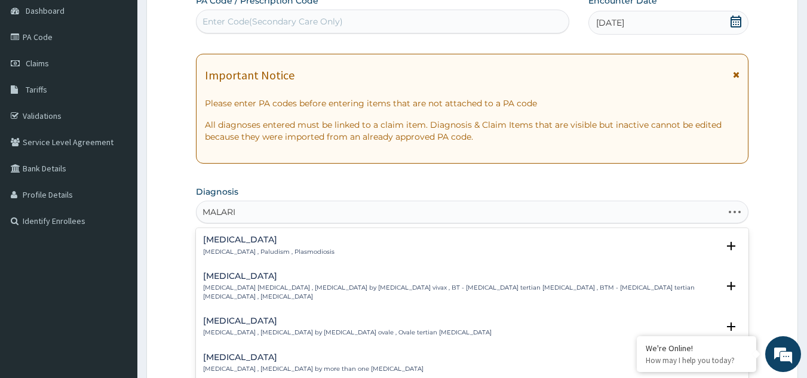
type input "MALARIA"
click at [246, 256] on p "[MEDICAL_DATA] , Paludism , Plasmodiosis" at bounding box center [268, 252] width 131 height 8
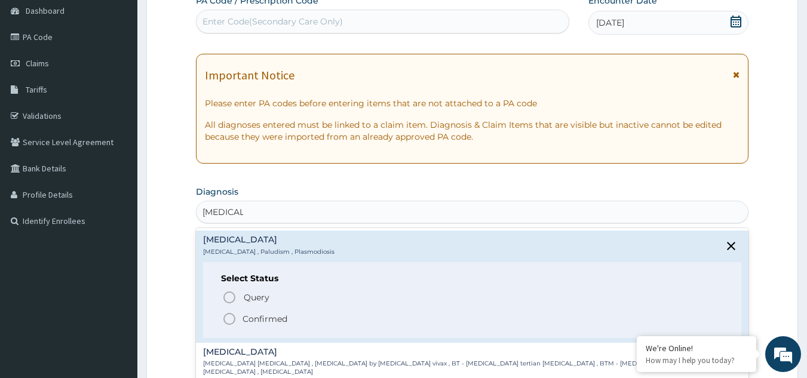
click at [256, 322] on p "Confirmed" at bounding box center [265, 319] width 45 height 12
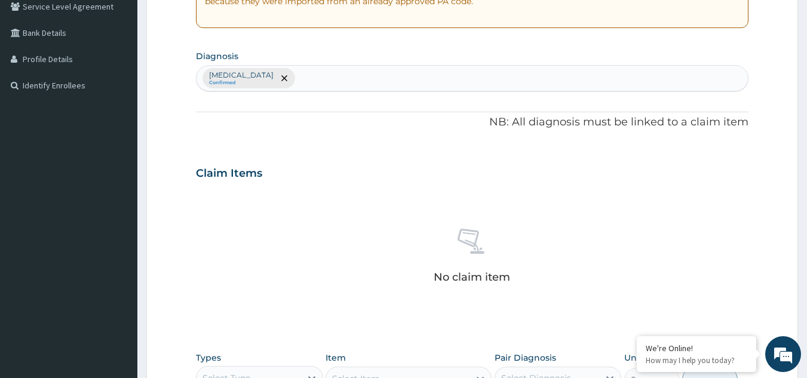
scroll to position [359, 0]
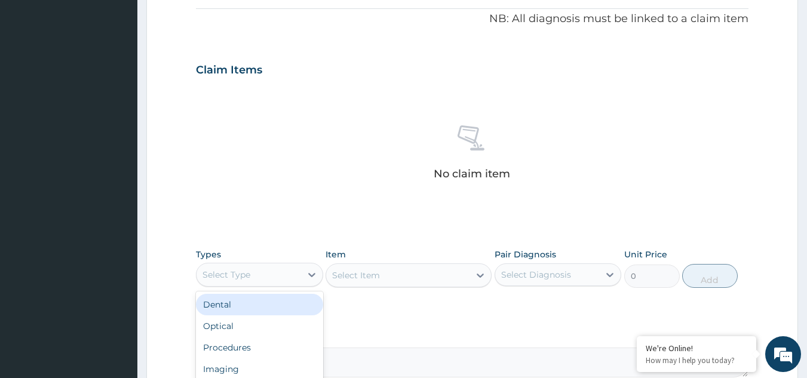
click at [301, 275] on div "Select Type" at bounding box center [249, 274] width 105 height 19
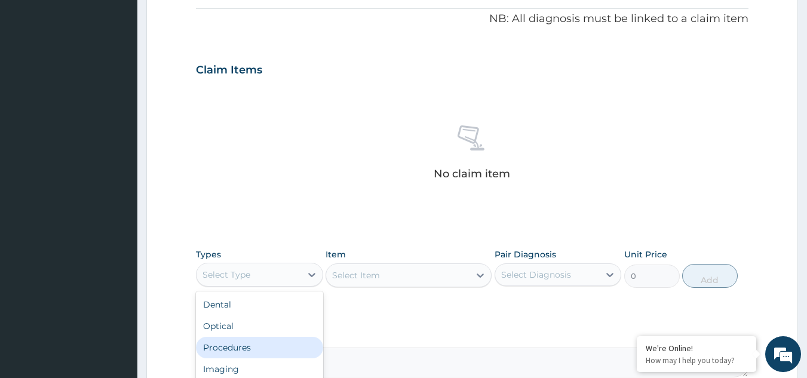
click at [262, 351] on div "Procedures" at bounding box center [259, 348] width 127 height 22
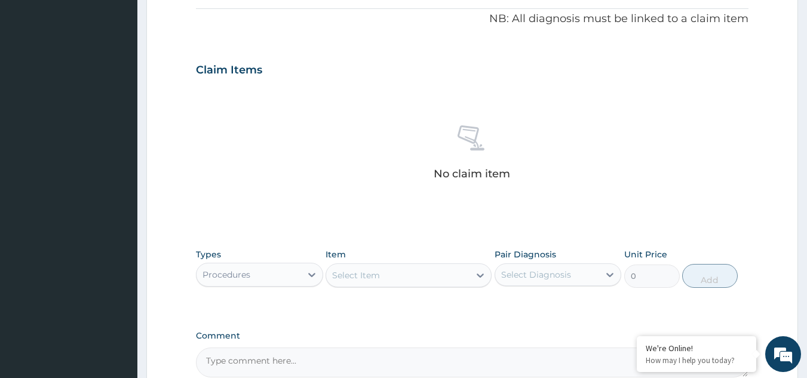
click at [408, 279] on div "Select Item" at bounding box center [397, 275] width 143 height 19
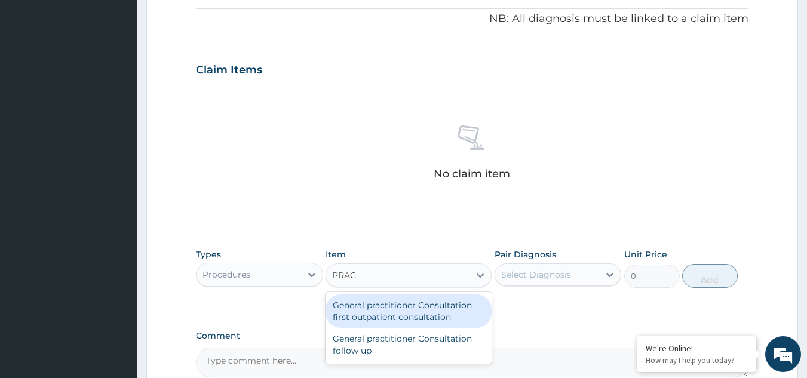
type input "PRACT"
click at [404, 307] on div "General practitioner Consultation first outpatient consultation" at bounding box center [409, 311] width 166 height 33
type input "2400"
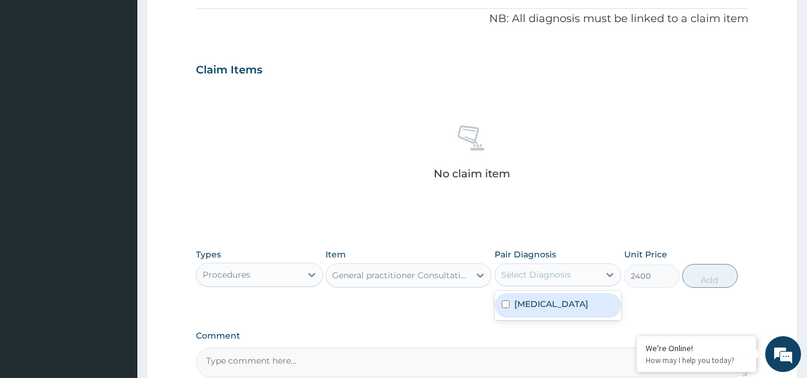
click at [582, 278] on div "Select Diagnosis" at bounding box center [547, 274] width 105 height 19
click at [578, 306] on div "[MEDICAL_DATA]" at bounding box center [558, 305] width 127 height 24
checkbox input "true"
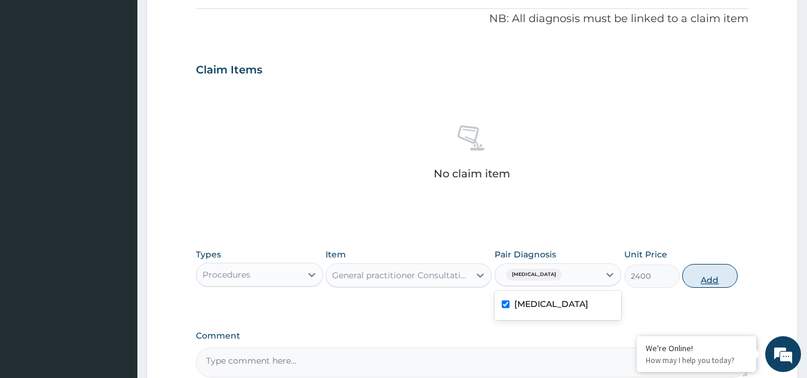
click at [713, 279] on button "Add" at bounding box center [710, 276] width 56 height 24
type input "0"
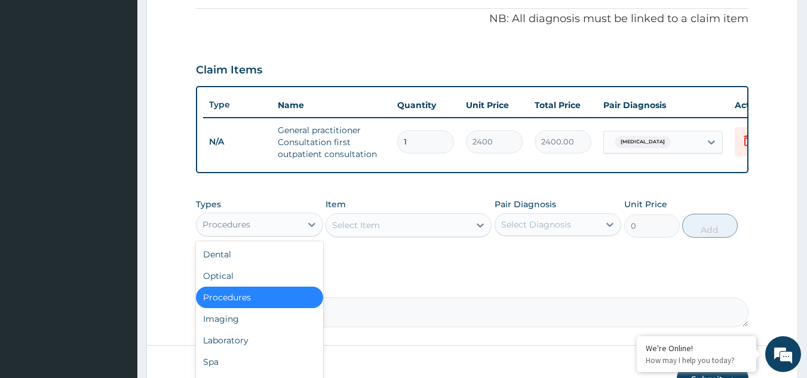
click at [285, 232] on div "Procedures" at bounding box center [249, 224] width 105 height 19
click at [267, 349] on div "Laboratory" at bounding box center [259, 341] width 127 height 22
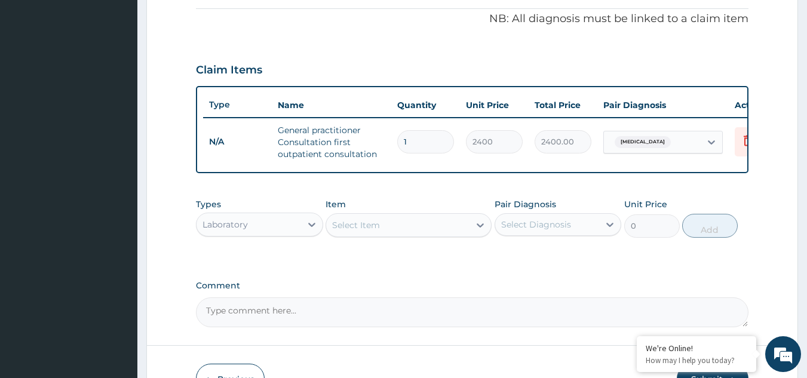
click at [397, 235] on div "Select Item" at bounding box center [397, 225] width 143 height 19
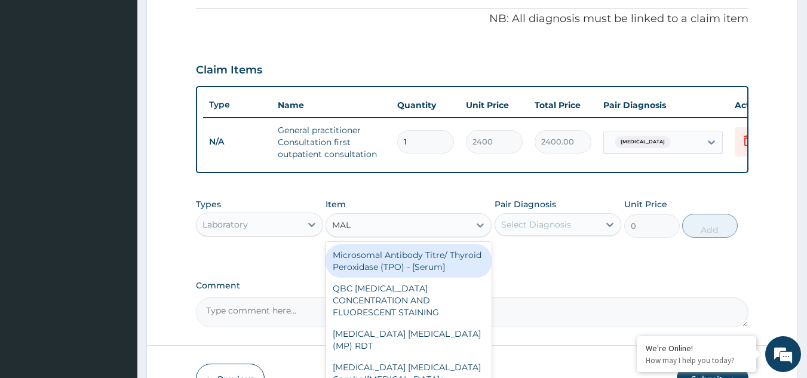
type input "MALA"
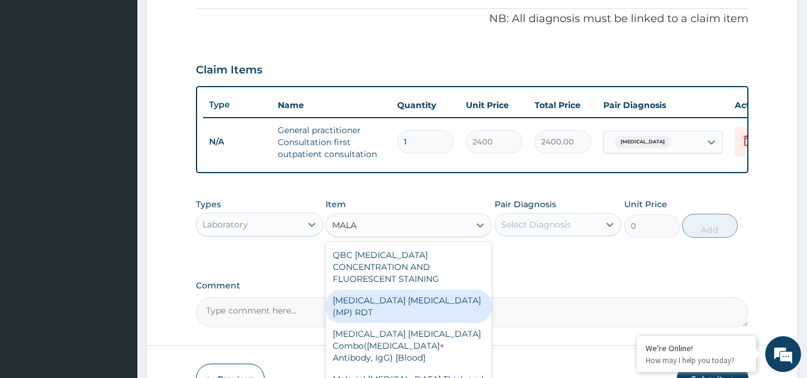
click at [401, 296] on div "[MEDICAL_DATA] [MEDICAL_DATA] (MP) RDT" at bounding box center [409, 306] width 166 height 33
type input "1500"
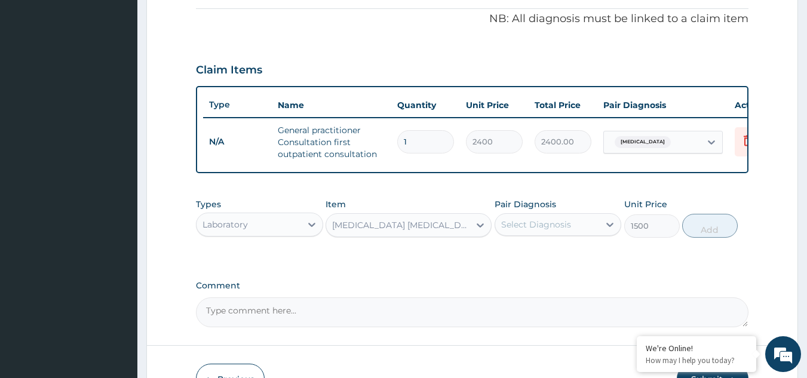
click at [528, 231] on div "Select Diagnosis" at bounding box center [536, 225] width 70 height 12
click at [537, 260] on label "[MEDICAL_DATA]" at bounding box center [551, 254] width 74 height 12
checkbox input "true"
click at [704, 237] on button "Add" at bounding box center [710, 226] width 56 height 24
type input "0"
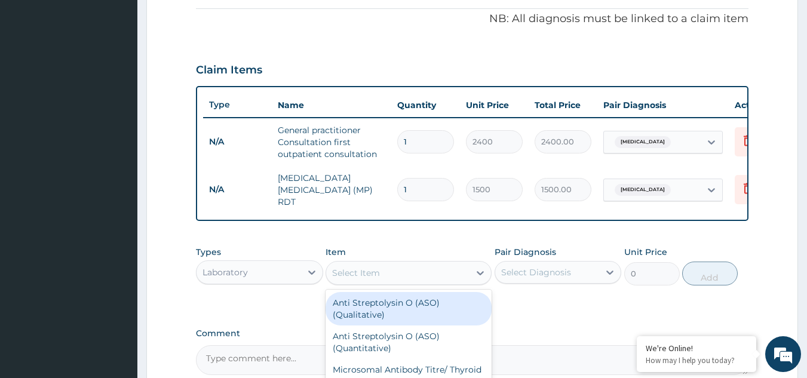
click at [367, 275] on div "Select Item" at bounding box center [356, 273] width 48 height 12
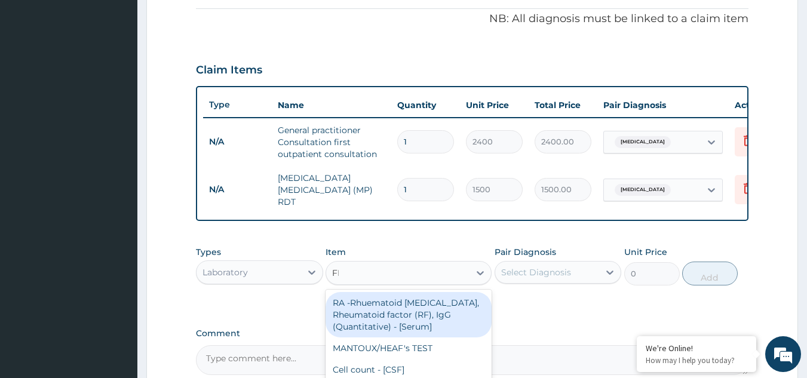
type input "FBC"
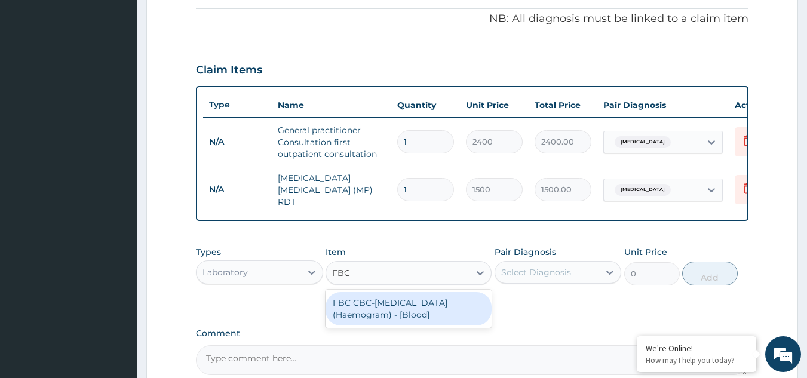
click at [373, 315] on div "FBC CBC-[MEDICAL_DATA] (Haemogram) - [Blood]" at bounding box center [409, 308] width 166 height 33
type input "3000"
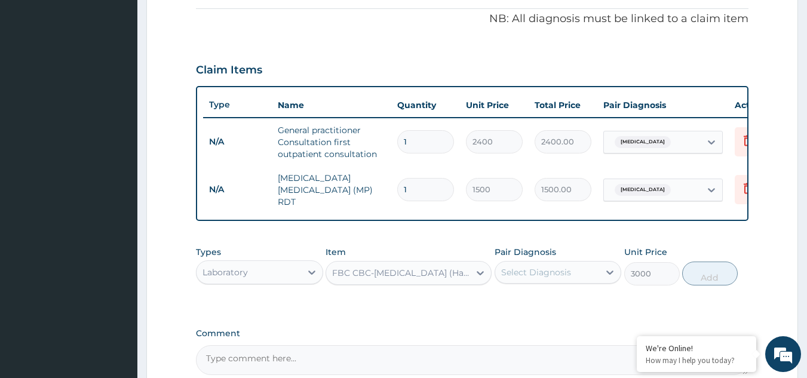
click at [524, 272] on div "Select Diagnosis" at bounding box center [536, 272] width 70 height 12
click at [542, 310] on div "[MEDICAL_DATA]" at bounding box center [558, 303] width 127 height 24
checkbox input "true"
click at [698, 279] on button "Add" at bounding box center [710, 274] width 56 height 24
type input "0"
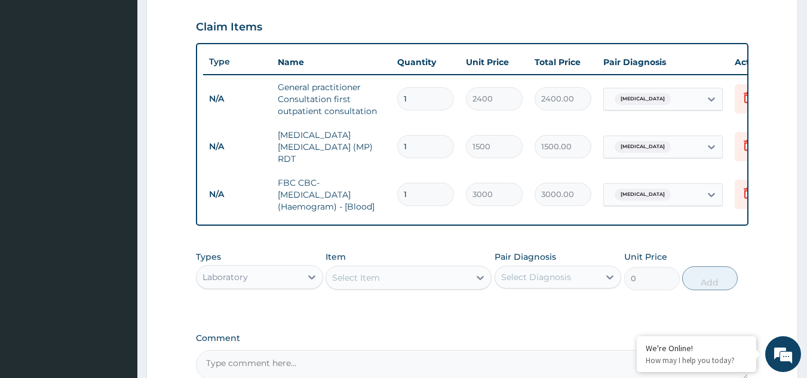
scroll to position [531, 0]
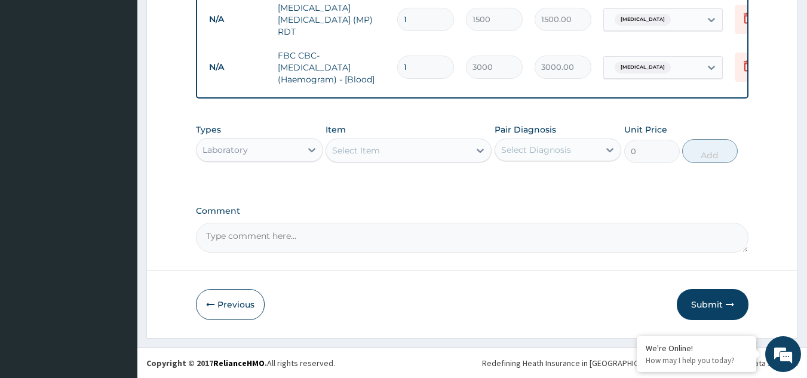
click at [290, 148] on div "Laboratory" at bounding box center [249, 149] width 105 height 19
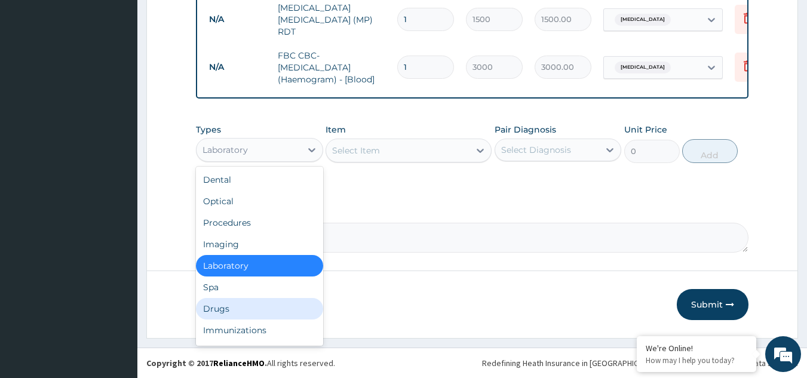
click at [249, 313] on div "Drugs" at bounding box center [259, 309] width 127 height 22
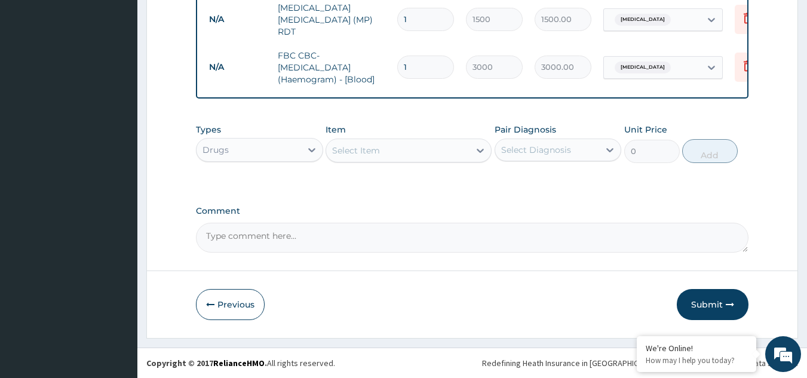
click at [400, 151] on div "Select Item" at bounding box center [397, 150] width 143 height 19
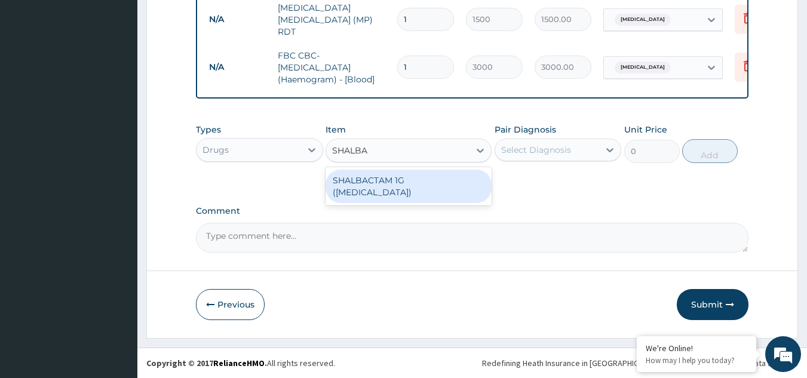
type input "SHALBAC"
click at [390, 181] on div "SHALBACTAM 1G ([MEDICAL_DATA])" at bounding box center [409, 186] width 166 height 33
type input "3750"
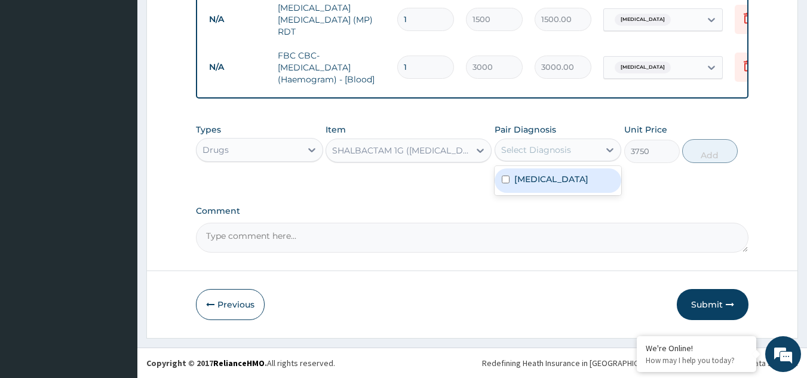
click at [546, 152] on div "Select Diagnosis" at bounding box center [536, 150] width 70 height 12
click at [541, 184] on label "[MEDICAL_DATA]" at bounding box center [551, 179] width 74 height 12
checkbox input "true"
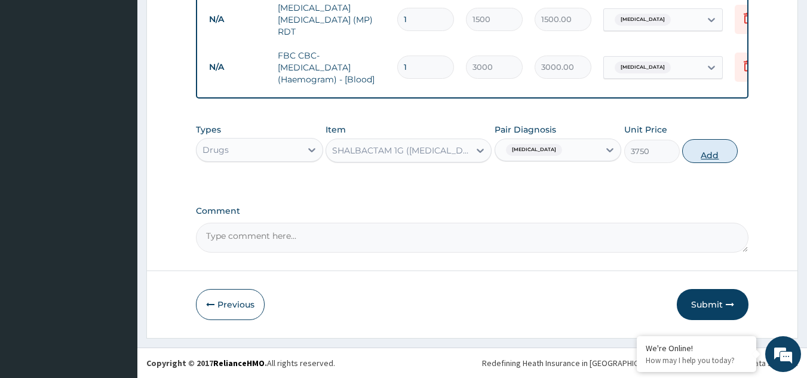
click at [707, 158] on button "Add" at bounding box center [710, 151] width 56 height 24
type input "0"
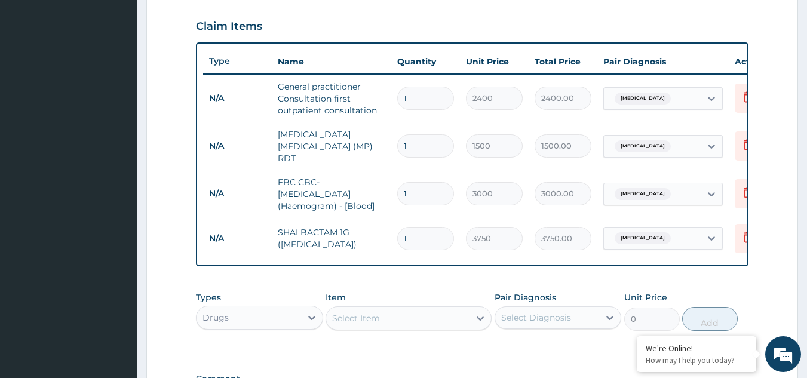
scroll to position [232, 0]
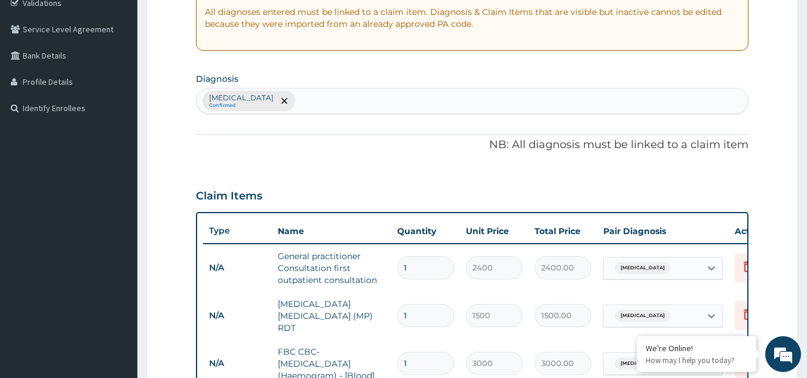
click at [280, 97] on div "[MEDICAL_DATA] Confirmed" at bounding box center [473, 100] width 552 height 25
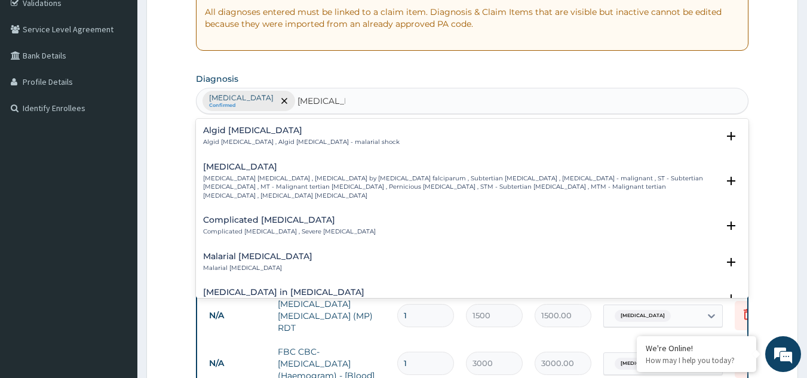
type input "MALARIA SE"
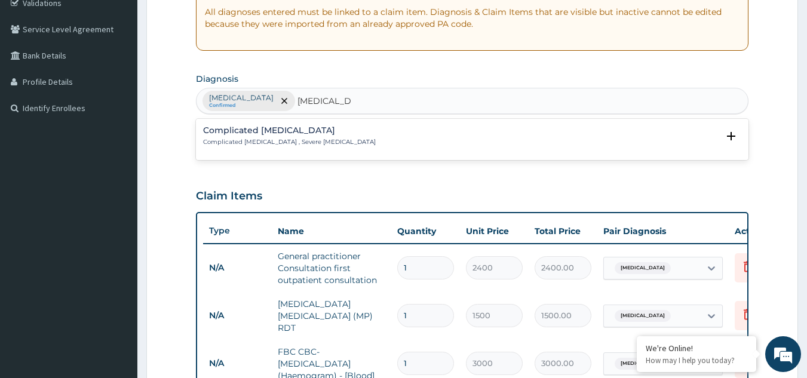
click at [268, 133] on h4 "Complicated [MEDICAL_DATA]" at bounding box center [289, 130] width 173 height 9
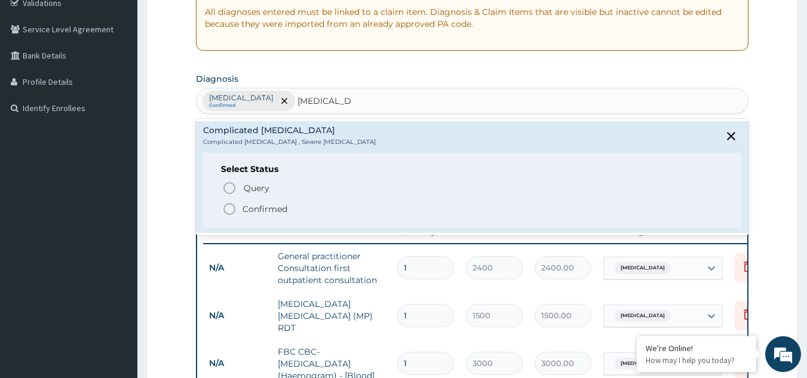
click at [249, 206] on p "Confirmed" at bounding box center [265, 209] width 45 height 12
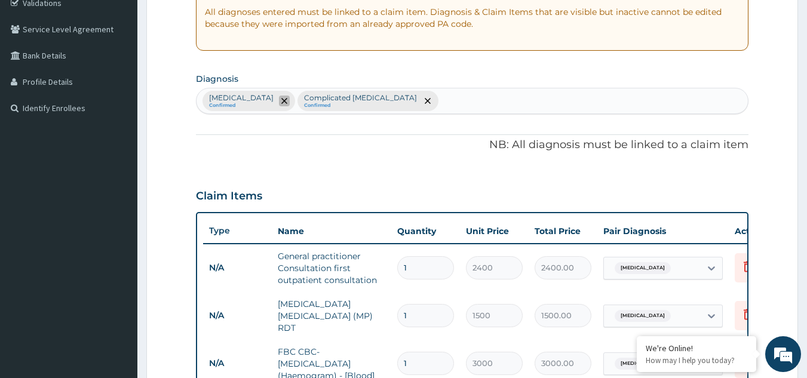
click at [281, 102] on icon "remove selection option" at bounding box center [284, 101] width 6 height 6
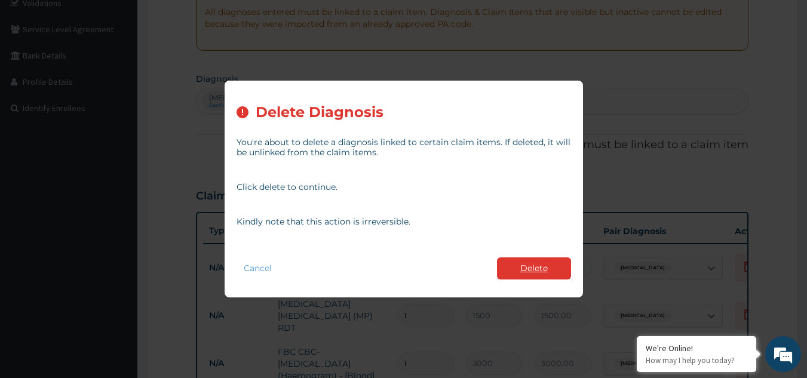
click at [513, 269] on button "Delete" at bounding box center [534, 269] width 74 height 22
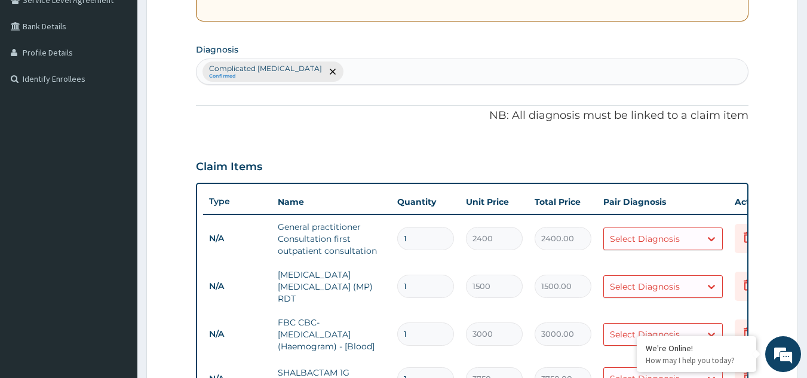
scroll to position [352, 0]
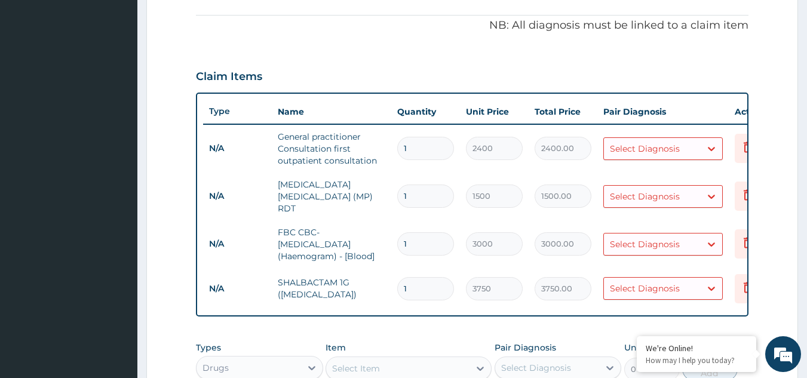
click at [688, 145] on div "Select Diagnosis" at bounding box center [652, 148] width 97 height 19
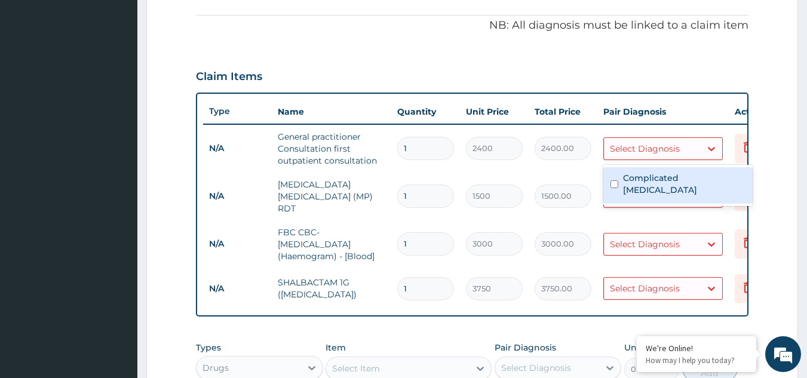
click at [680, 176] on label "Complicated [MEDICAL_DATA]" at bounding box center [684, 184] width 122 height 24
checkbox input "true"
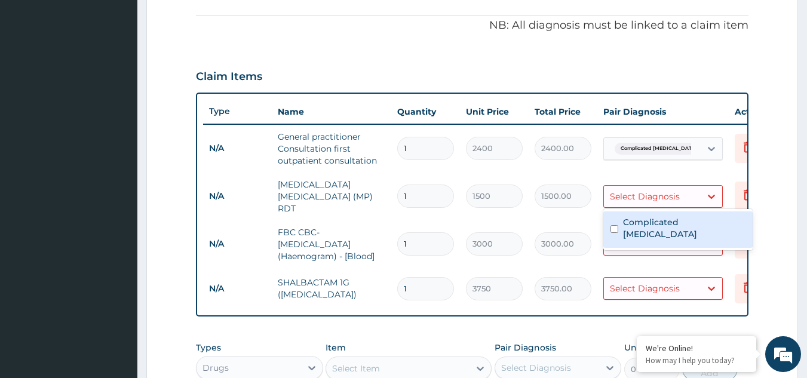
click at [676, 194] on div "Select Diagnosis" at bounding box center [645, 197] width 70 height 12
click at [669, 218] on label "Complicated [MEDICAL_DATA]" at bounding box center [684, 228] width 122 height 24
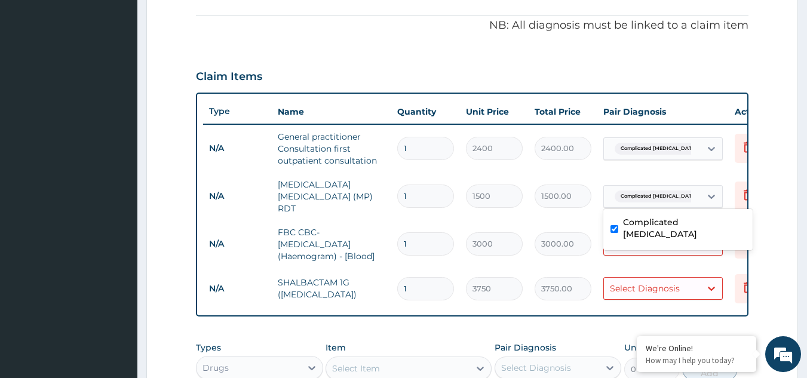
click at [666, 235] on div "Complicated [MEDICAL_DATA]" at bounding box center [677, 230] width 149 height 36
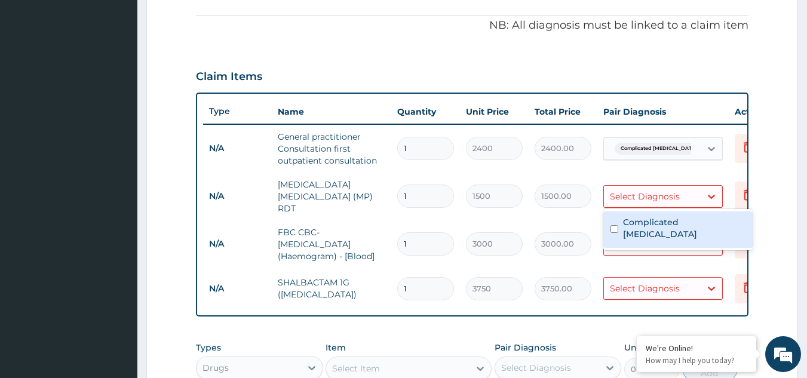
click at [661, 237] on div "Complicated [MEDICAL_DATA]" at bounding box center [677, 229] width 149 height 41
click at [651, 225] on label "Complicated [MEDICAL_DATA]" at bounding box center [684, 228] width 122 height 24
checkbox input "true"
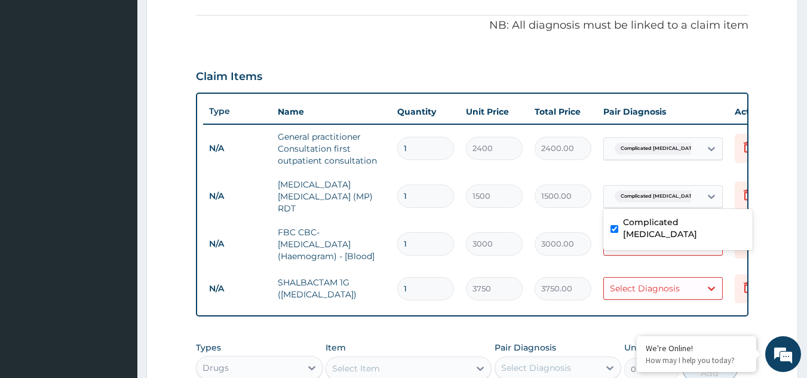
click at [650, 283] on div "Select Diagnosis" at bounding box center [645, 289] width 70 height 12
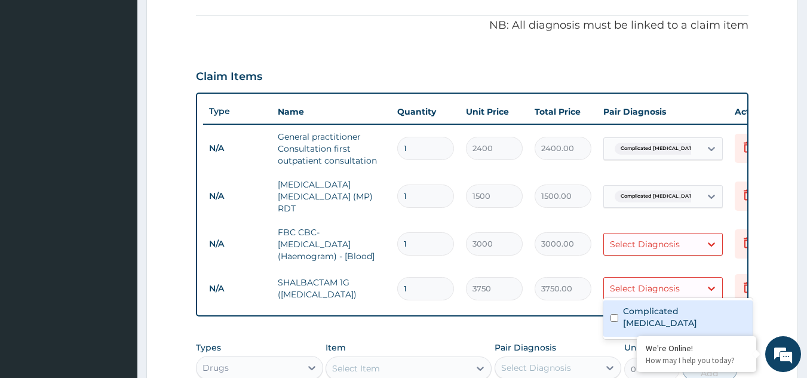
click at [649, 313] on label "Complicated [MEDICAL_DATA]" at bounding box center [684, 317] width 122 height 24
checkbox input "true"
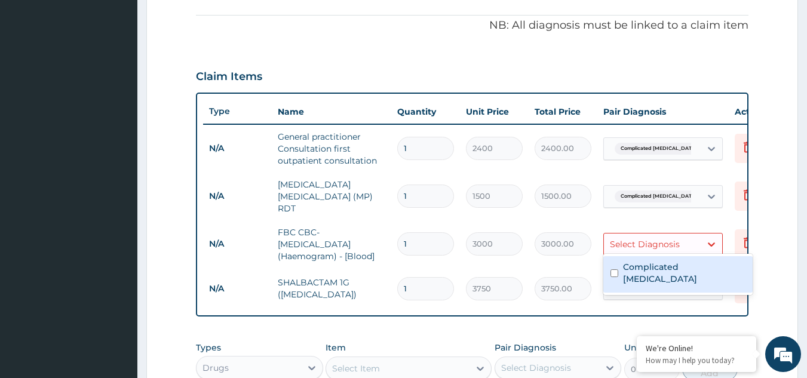
click at [655, 239] on div "Select Diagnosis" at bounding box center [645, 244] width 70 height 12
click at [652, 267] on label "Complicated [MEDICAL_DATA]" at bounding box center [684, 273] width 122 height 24
checkbox input "true"
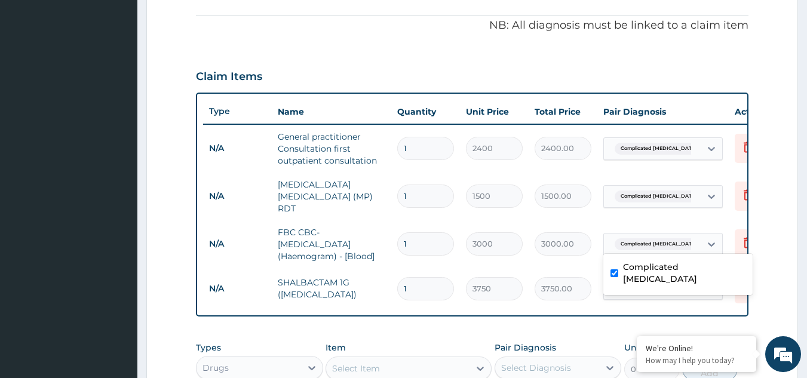
scroll to position [531, 0]
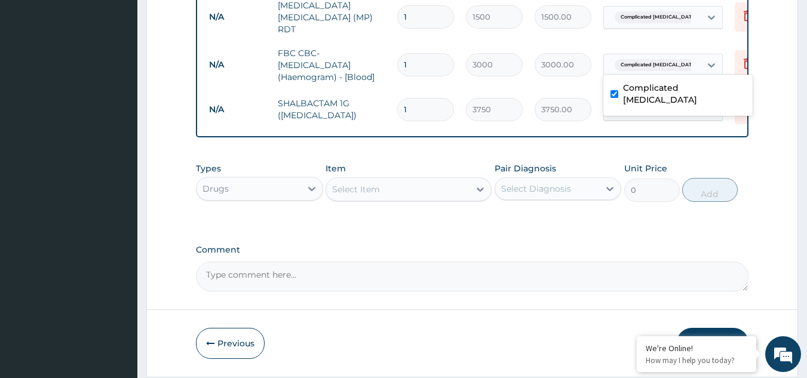
click at [430, 189] on div "Select Item" at bounding box center [397, 189] width 143 height 19
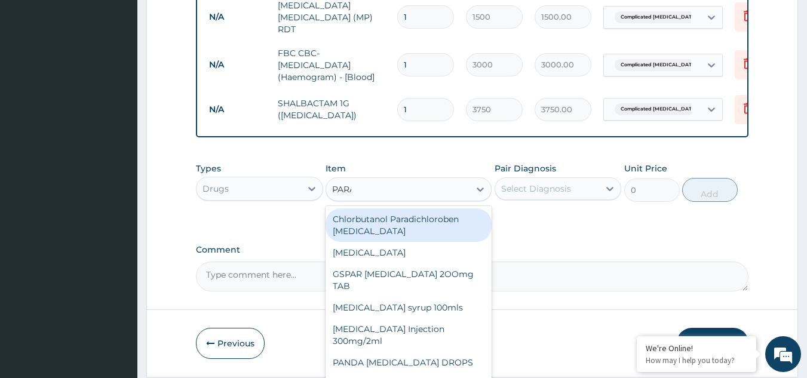
type input "PARAC"
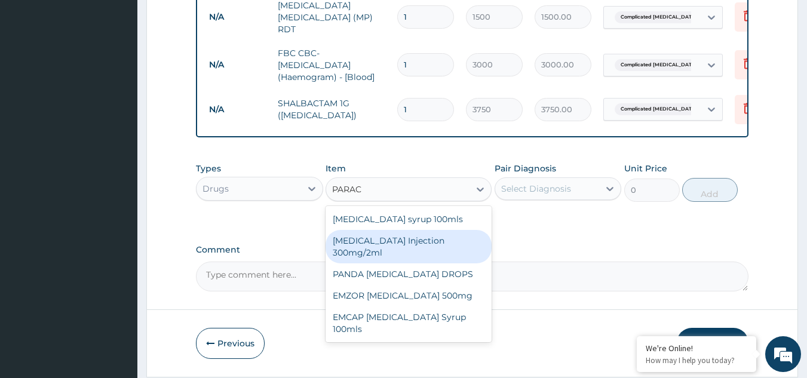
click at [400, 246] on div "[MEDICAL_DATA] Injection 300mg/2ml" at bounding box center [409, 246] width 166 height 33
type input "450"
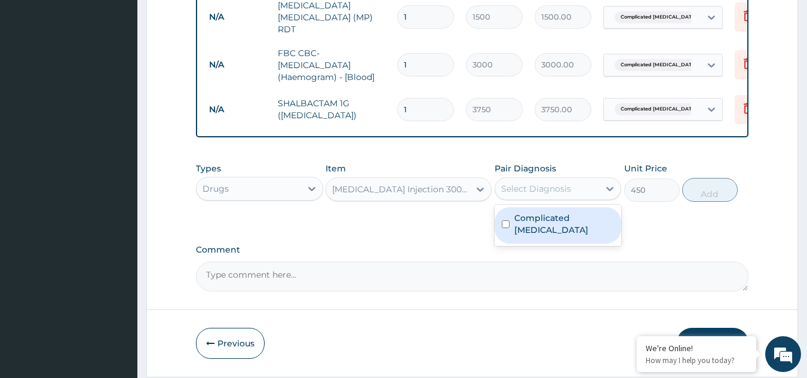
click at [515, 192] on div "Select Diagnosis" at bounding box center [536, 189] width 70 height 12
click at [537, 223] on label "Complicated [MEDICAL_DATA]" at bounding box center [564, 224] width 100 height 24
checkbox input "true"
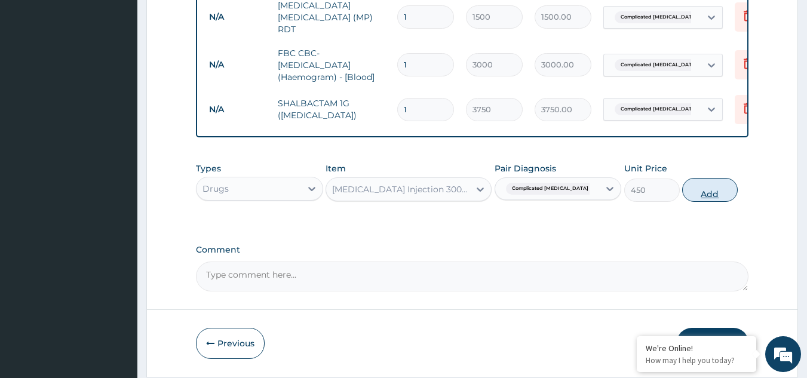
click at [709, 195] on button "Add" at bounding box center [710, 190] width 56 height 24
type input "0"
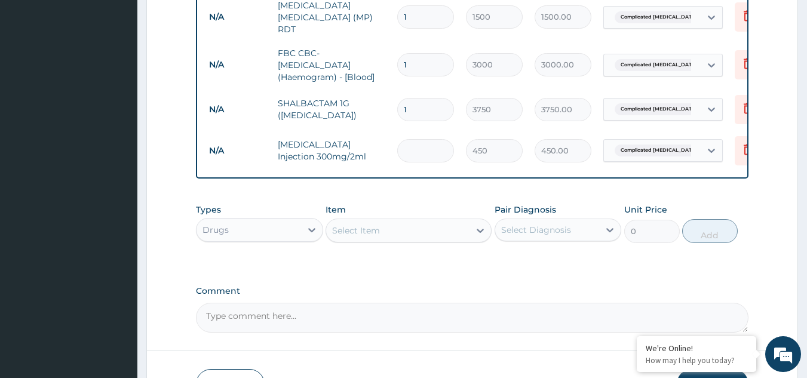
type input "0.00"
type input "2"
type input "900.00"
type input "2"
click at [423, 234] on div "Select Item" at bounding box center [397, 230] width 143 height 19
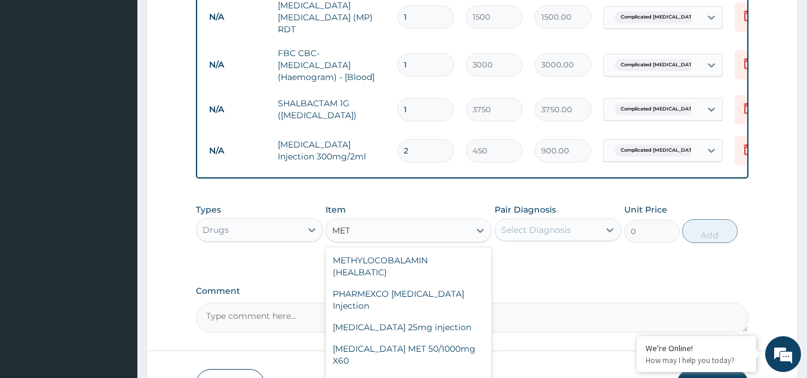
type input "METO"
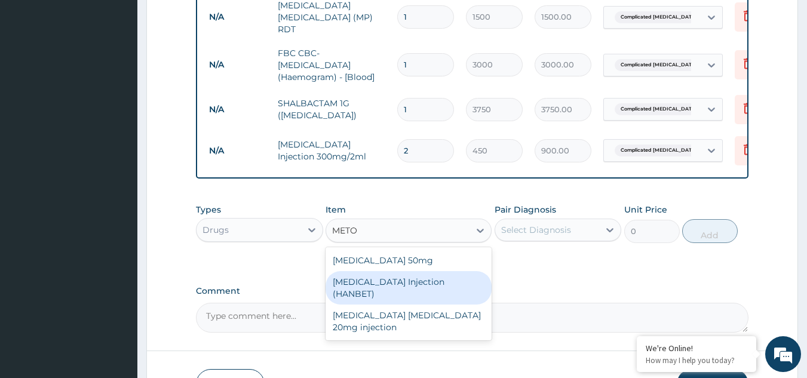
click at [402, 287] on div "[MEDICAL_DATA] Injection (HANBET)" at bounding box center [409, 287] width 166 height 33
type input "75.25"
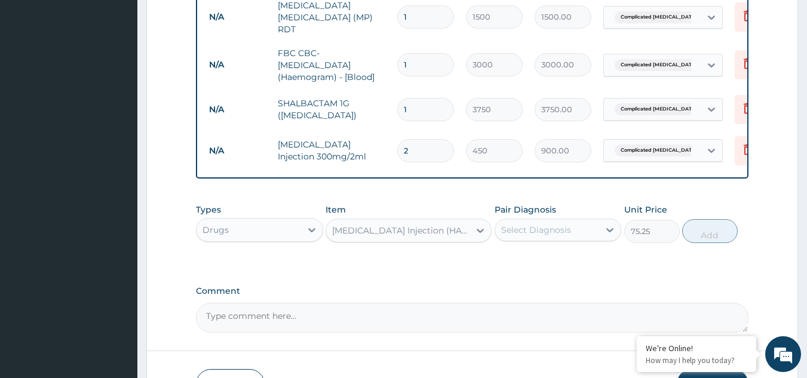
click at [429, 229] on div "[MEDICAL_DATA] Injection (HANBET)" at bounding box center [401, 231] width 139 height 12
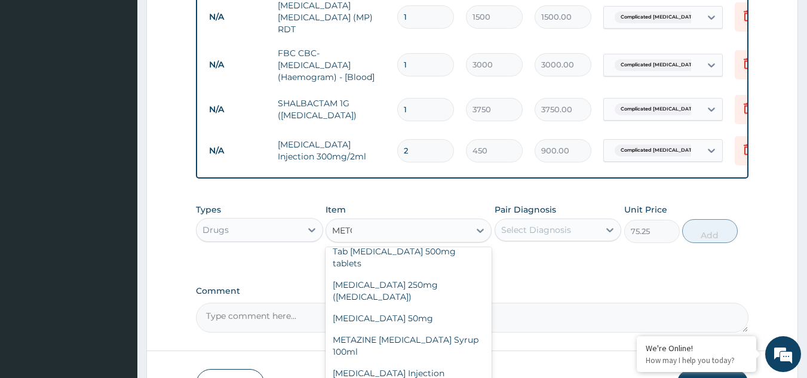
scroll to position [0, 0]
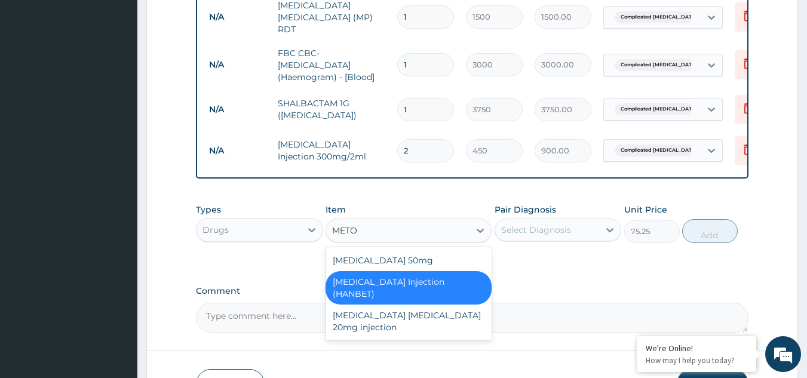
type input "METOC"
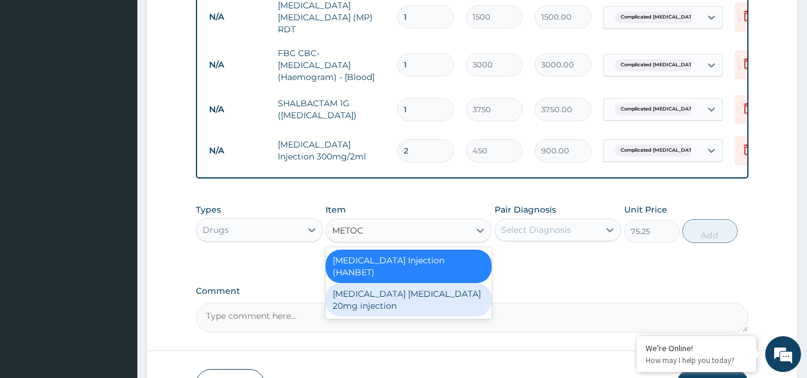
click at [381, 300] on div "[MEDICAL_DATA] [MEDICAL_DATA] 20mg injection" at bounding box center [409, 299] width 166 height 33
type input "200"
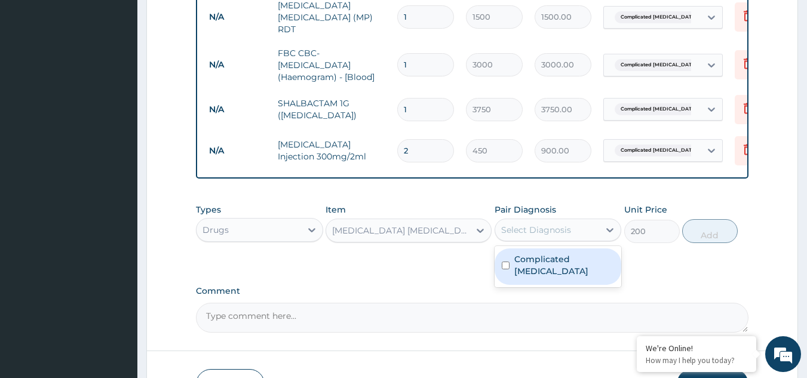
click at [512, 238] on div "Select Diagnosis" at bounding box center [547, 229] width 105 height 19
click at [524, 262] on label "Complicated [MEDICAL_DATA]" at bounding box center [564, 265] width 100 height 24
checkbox input "true"
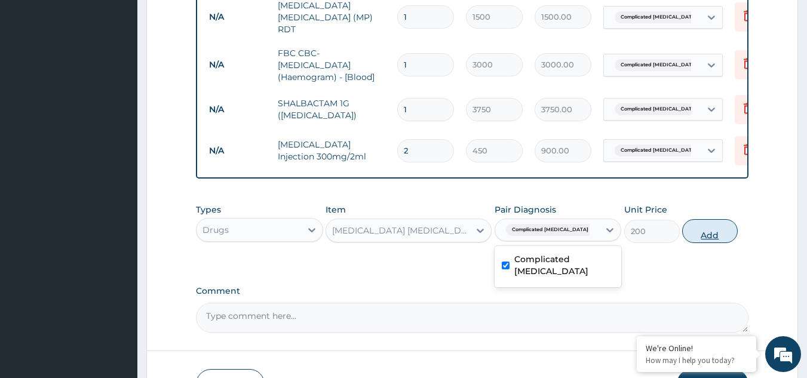
click at [724, 238] on button "Add" at bounding box center [710, 231] width 56 height 24
type input "0"
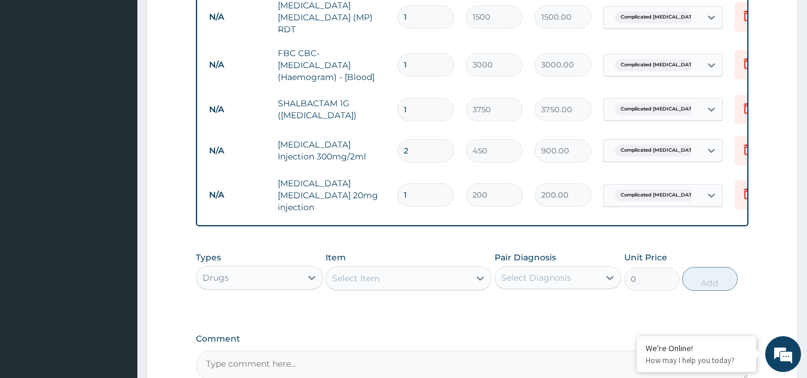
click at [422, 274] on div "Select Item" at bounding box center [397, 278] width 143 height 19
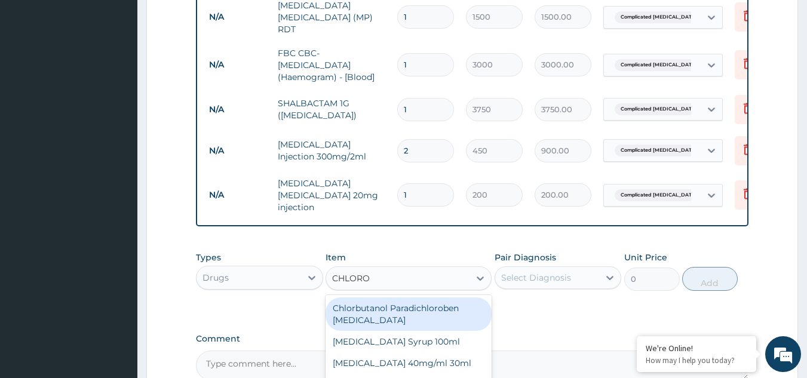
type input "CHLOROQ"
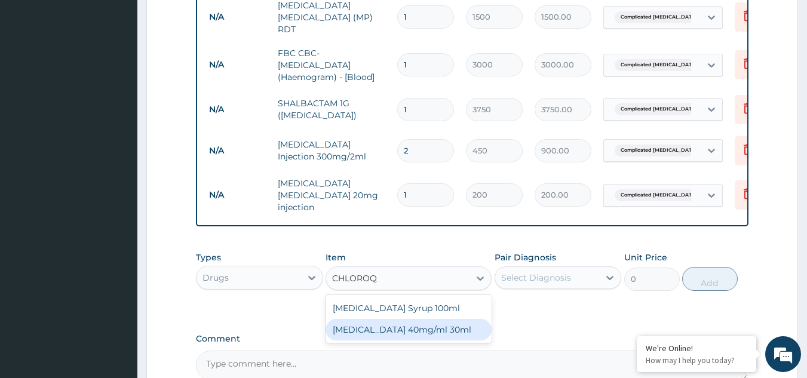
click at [416, 323] on div "[MEDICAL_DATA] 40mg/ml 30ml" at bounding box center [409, 330] width 166 height 22
type input "1550"
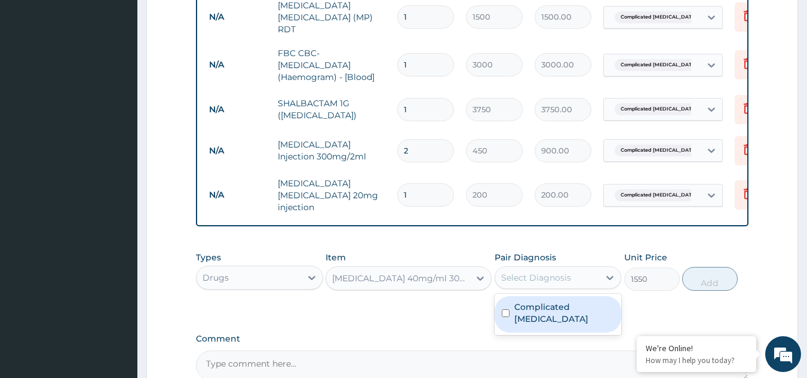
click at [550, 278] on div "Select Diagnosis" at bounding box center [536, 278] width 70 height 12
drag, startPoint x: 547, startPoint y: 304, endPoint x: 556, endPoint y: 299, distance: 10.4
click at [547, 304] on label "Complicated [MEDICAL_DATA]" at bounding box center [564, 313] width 100 height 24
checkbox input "true"
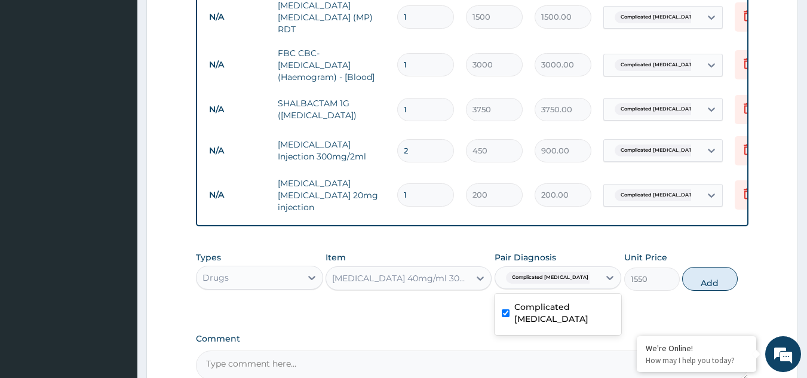
click at [712, 275] on button "Add" at bounding box center [710, 279] width 56 height 24
type input "0"
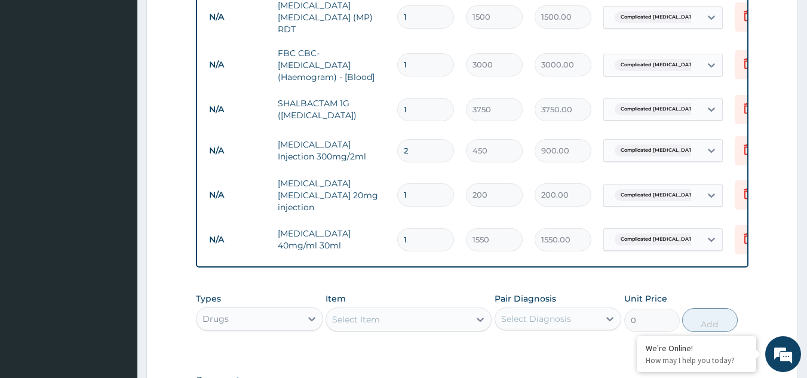
type input "0.00"
type input "3"
type input "4650.00"
type input "3"
click at [443, 313] on div "Select Item" at bounding box center [397, 319] width 143 height 19
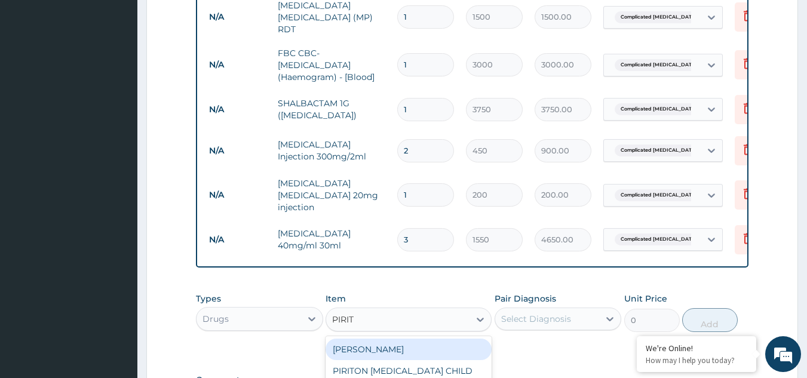
type input "PIRITO"
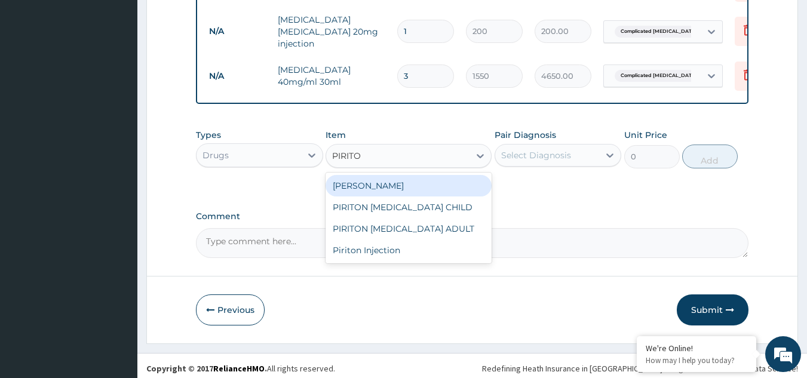
scroll to position [696, 0]
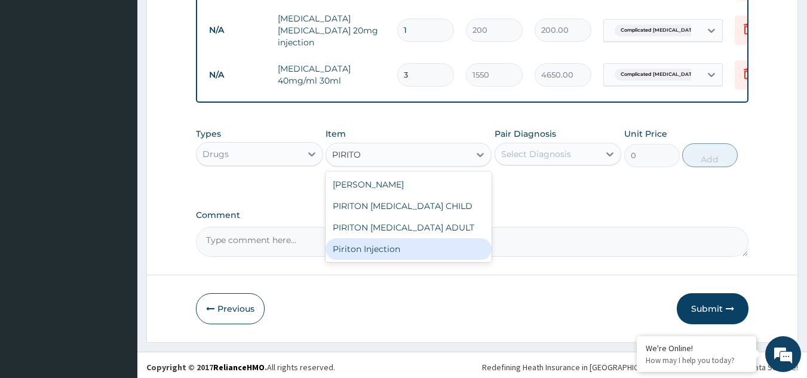
click at [406, 250] on div "Piriton Injection" at bounding box center [409, 249] width 166 height 22
type input "600"
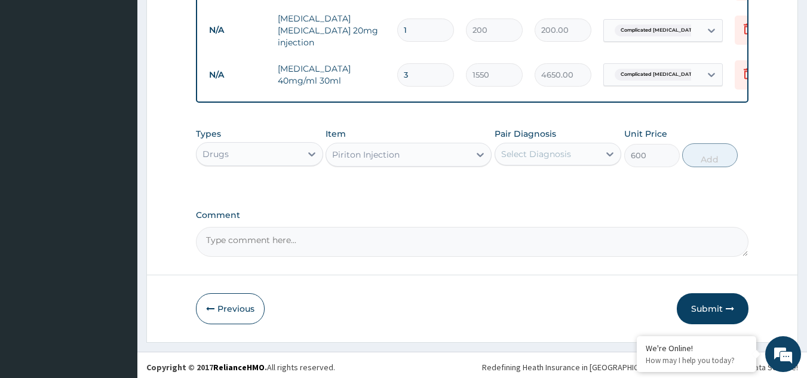
click at [555, 152] on div "Select Diagnosis" at bounding box center [536, 154] width 70 height 12
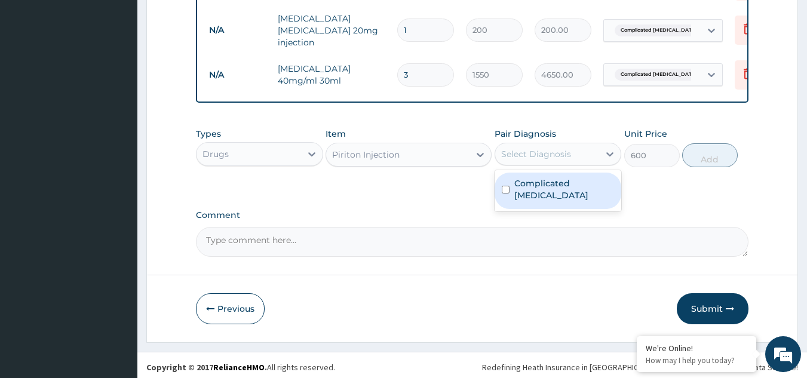
click at [550, 185] on div "Complicated [MEDICAL_DATA]" at bounding box center [558, 191] width 127 height 36
checkbox input "true"
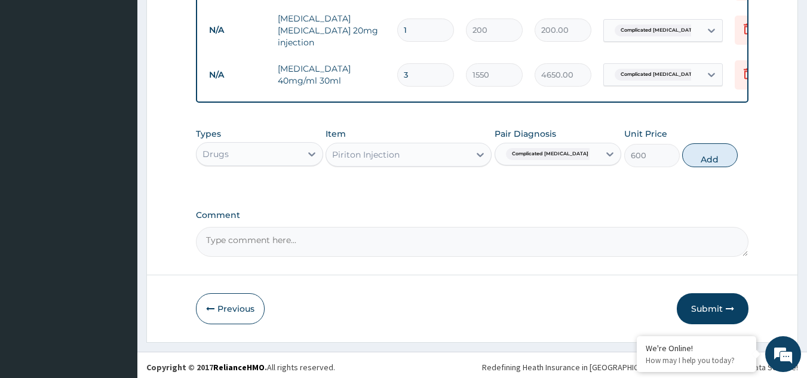
click at [701, 152] on button "Add" at bounding box center [710, 155] width 56 height 24
type input "0"
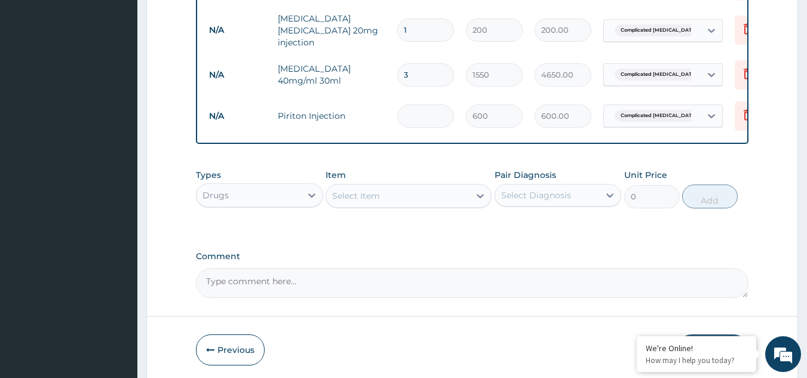
type input "0.00"
type input "3"
type input "1800.00"
type input "3"
click at [394, 189] on div "Select Item" at bounding box center [397, 195] width 143 height 19
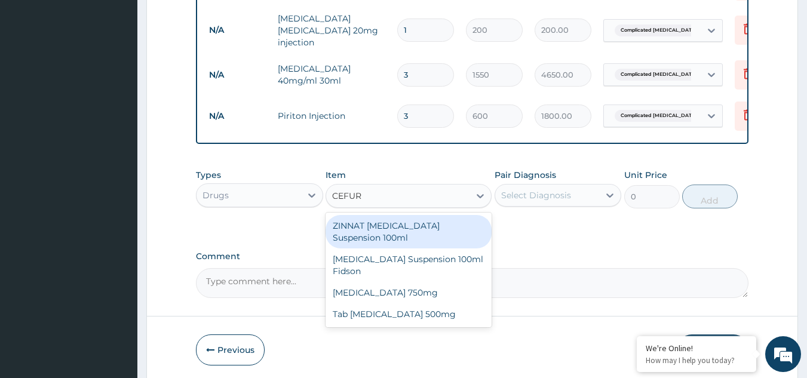
type input "CEFURO"
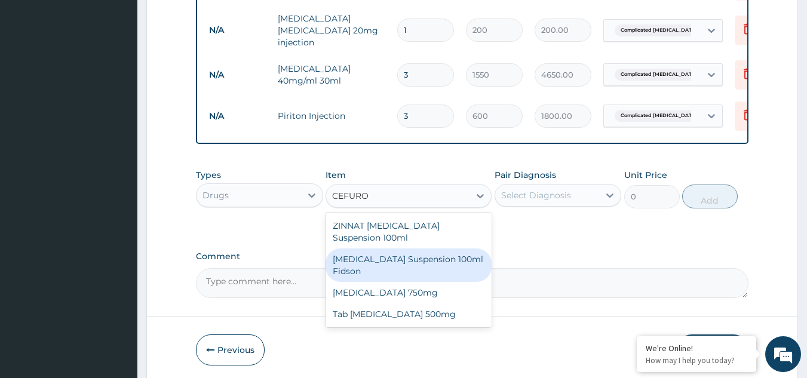
click at [399, 256] on div "[MEDICAL_DATA] Suspension 100ml Fidson" at bounding box center [409, 265] width 166 height 33
type input "4500"
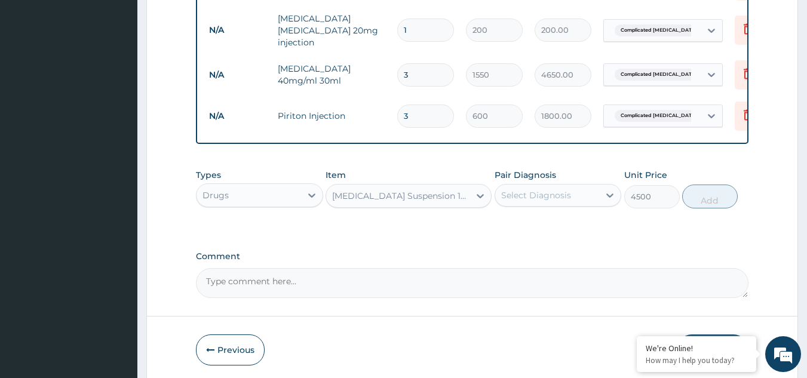
click at [428, 190] on div "[MEDICAL_DATA] Suspension 100ml Fidson" at bounding box center [401, 196] width 139 height 12
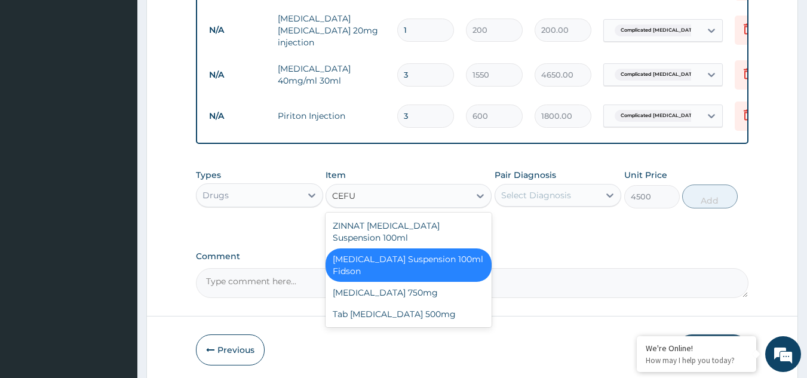
scroll to position [0, 0]
type input "CEFUR"
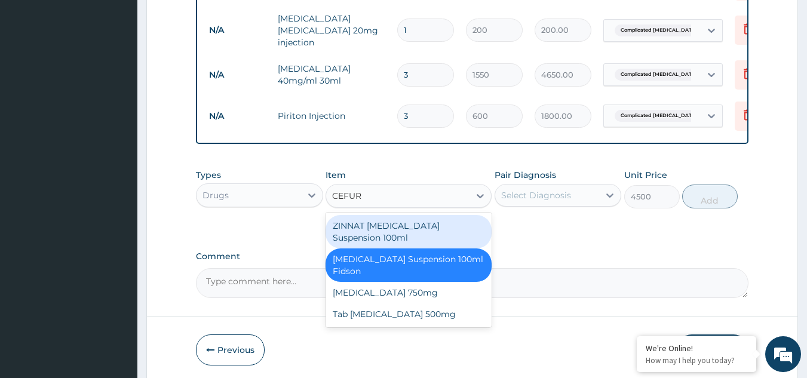
click at [401, 223] on div "ZINNAT [MEDICAL_DATA] Suspension 100ml" at bounding box center [409, 231] width 166 height 33
type input "8062.5"
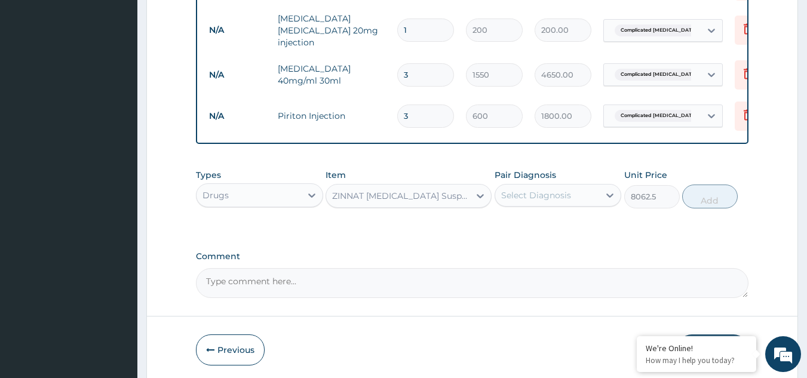
click at [560, 191] on div "Select Diagnosis" at bounding box center [536, 195] width 70 height 12
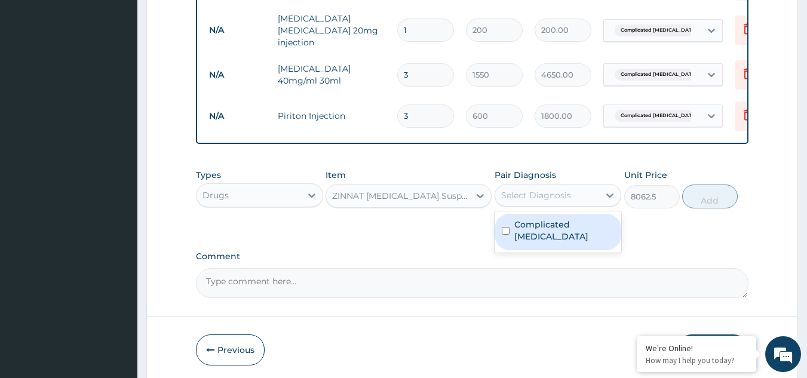
click at [560, 220] on label "Complicated [MEDICAL_DATA]" at bounding box center [564, 231] width 100 height 24
checkbox input "true"
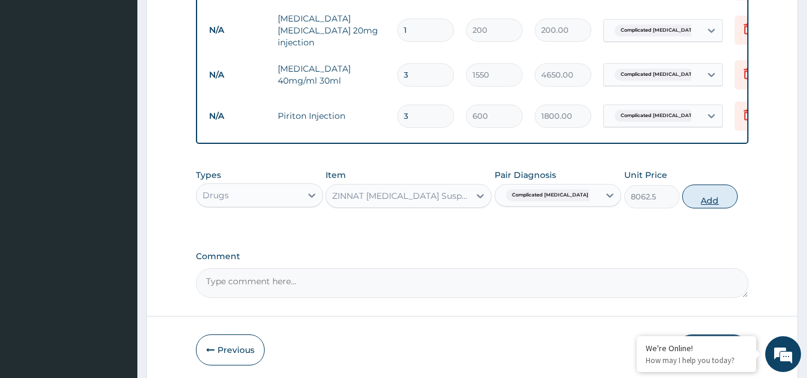
click at [716, 196] on button "Add" at bounding box center [710, 197] width 56 height 24
type input "0"
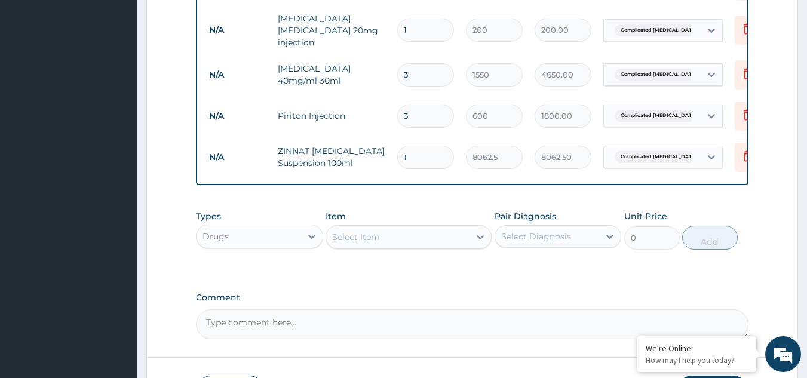
click at [381, 229] on div "Select Item" at bounding box center [397, 237] width 143 height 19
type input "IBU"
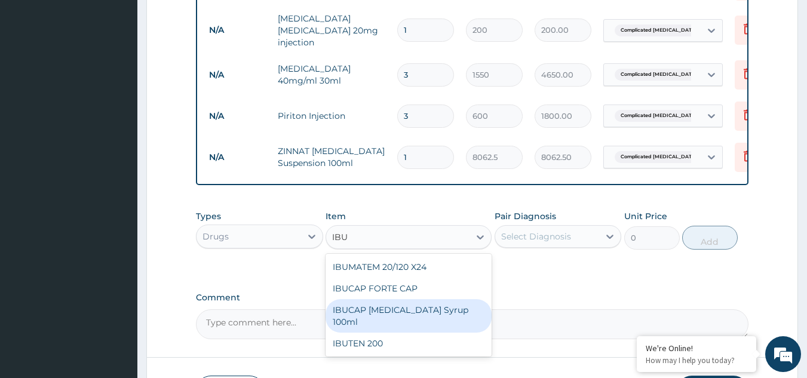
click at [371, 309] on div "IBUCAP [MEDICAL_DATA] Syrup 100ml" at bounding box center [409, 315] width 166 height 33
type input "900"
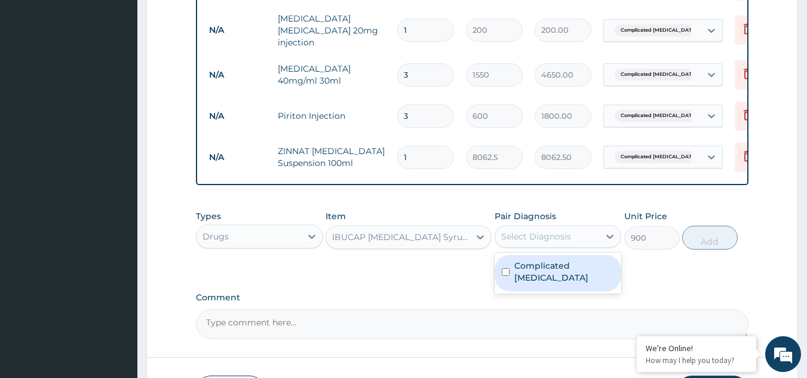
click at [576, 237] on div "Select Diagnosis" at bounding box center [547, 236] width 105 height 19
click at [565, 266] on label "Complicated [MEDICAL_DATA]" at bounding box center [564, 272] width 100 height 24
checkbox input "true"
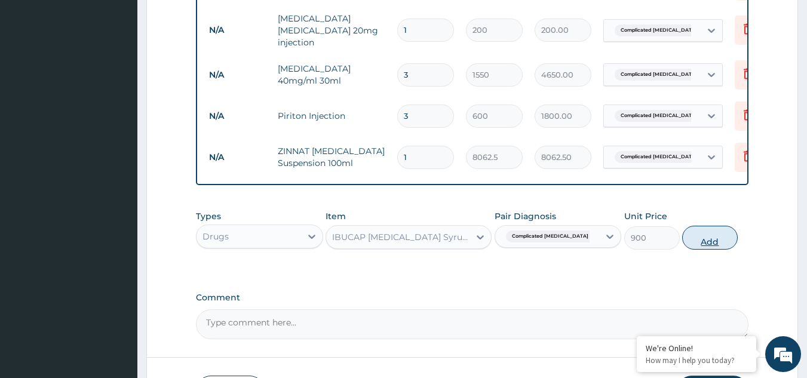
click at [709, 234] on button "Add" at bounding box center [710, 238] width 56 height 24
type input "0"
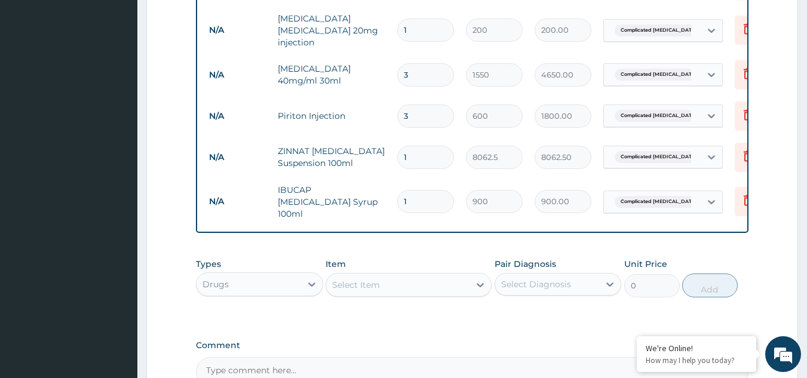
click at [409, 275] on div "Select Item" at bounding box center [397, 284] width 143 height 19
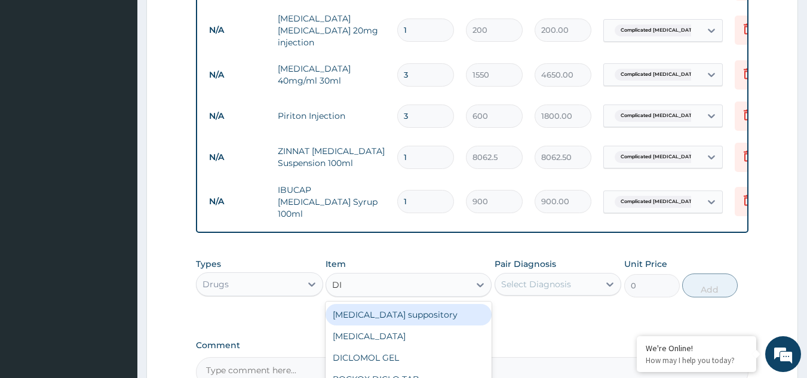
type input "D"
type input "PARACE"
click at [405, 304] on div "[MEDICAL_DATA] syrup 100mls" at bounding box center [409, 315] width 166 height 22
type input "820"
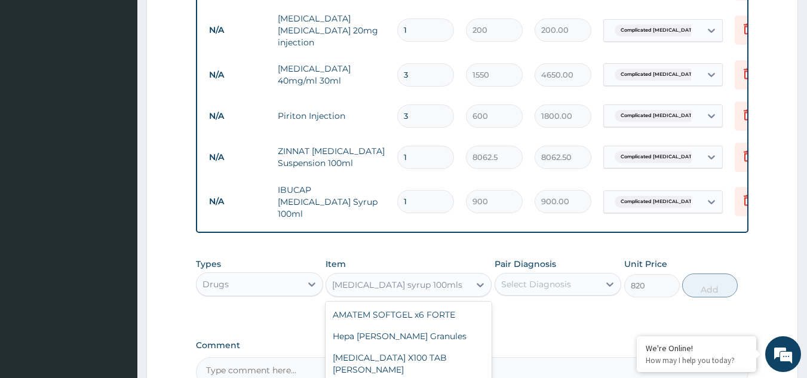
click at [437, 279] on div "[MEDICAL_DATA] syrup 100mls" at bounding box center [397, 285] width 130 height 12
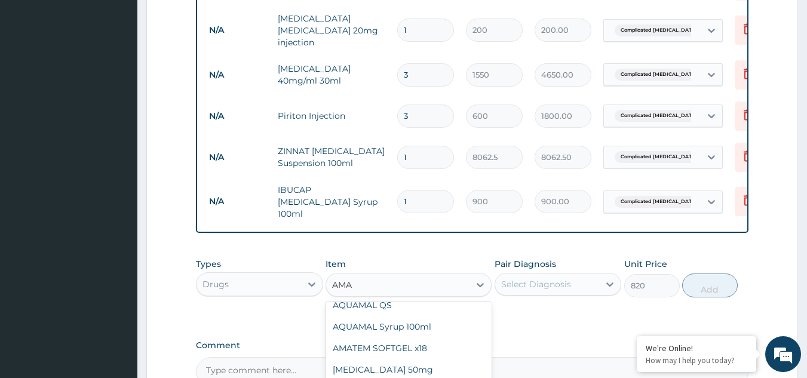
type input "AMAT"
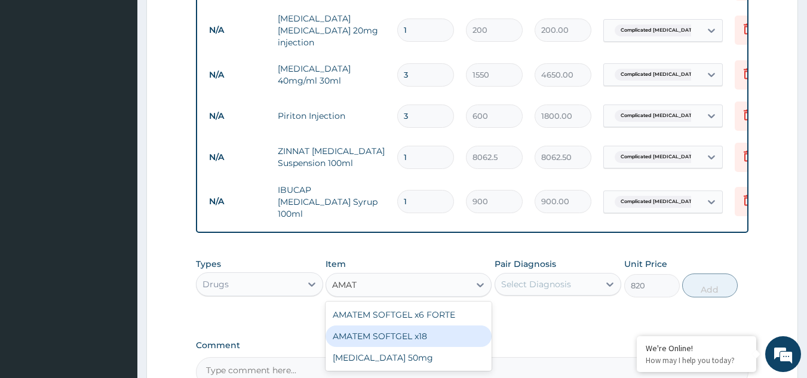
click at [417, 326] on div "AMATEM SOFTGEL x18" at bounding box center [409, 337] width 166 height 22
type input "120"
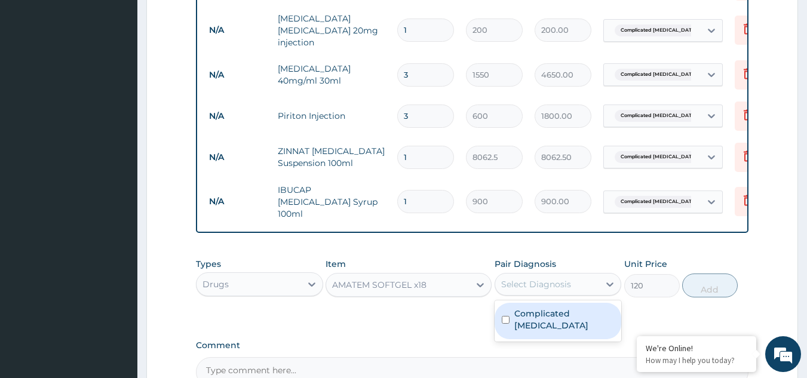
click at [542, 278] on div "Select Diagnosis" at bounding box center [536, 284] width 70 height 12
click at [544, 308] on label "Complicated [MEDICAL_DATA]" at bounding box center [564, 320] width 100 height 24
checkbox input "true"
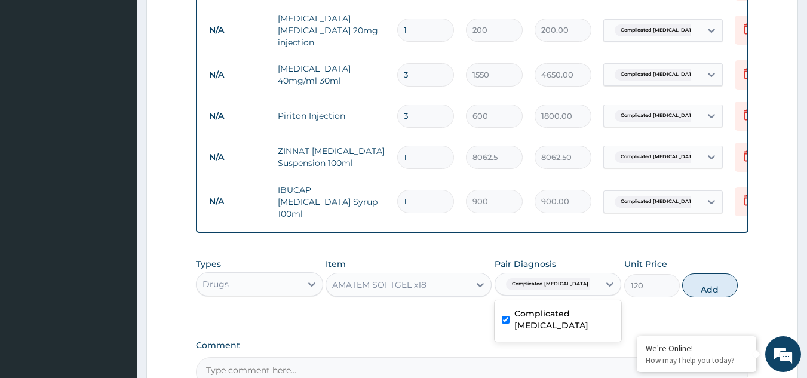
click at [700, 275] on button "Add" at bounding box center [710, 286] width 56 height 24
type input "0"
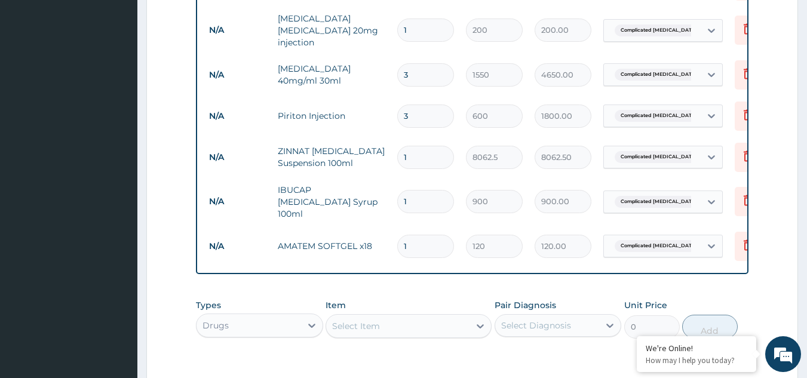
type input "12"
type input "1440.00"
type input "12"
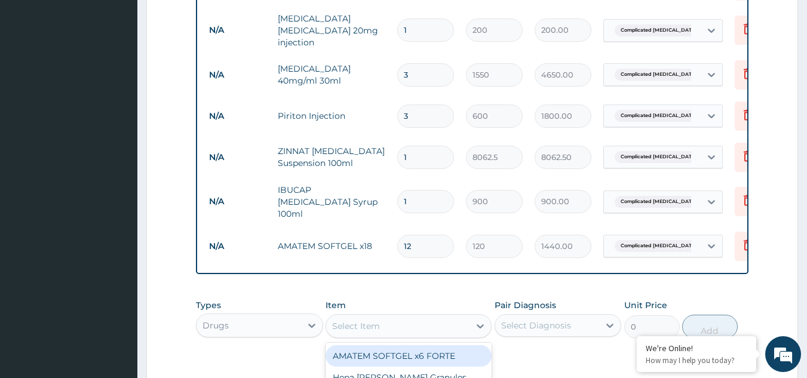
click at [380, 317] on div "Select Item" at bounding box center [397, 326] width 143 height 19
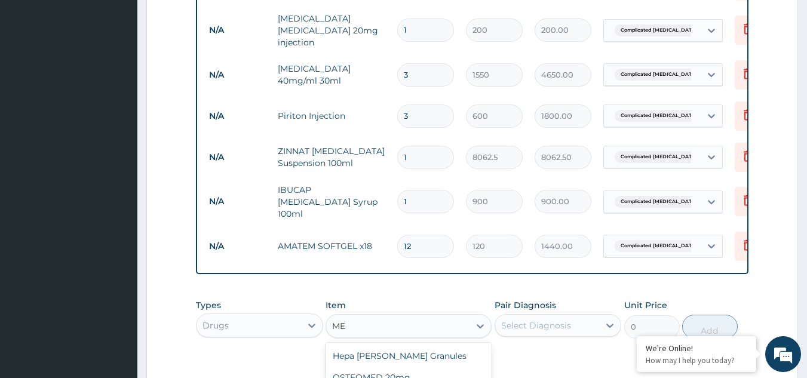
type input "M"
type input "FLAGY"
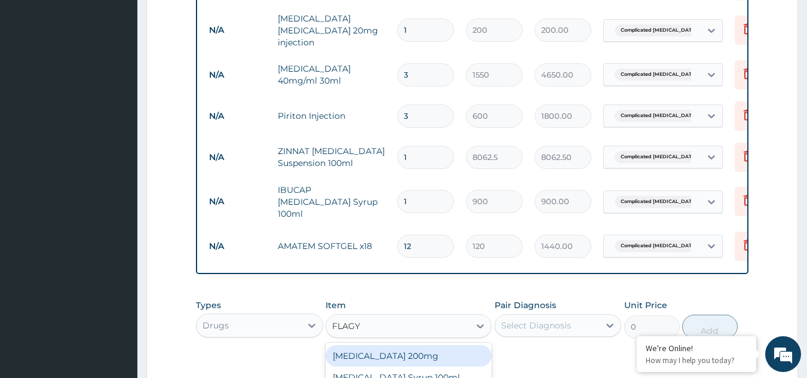
click at [393, 345] on div "[MEDICAL_DATA] 200mg" at bounding box center [409, 356] width 166 height 22
type input "43"
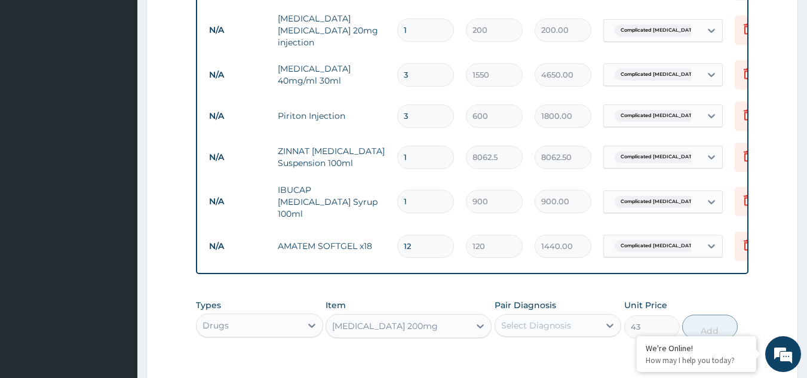
click at [534, 320] on div "Select Diagnosis" at bounding box center [536, 326] width 70 height 12
click at [535, 349] on label "Complicated [MEDICAL_DATA]" at bounding box center [564, 361] width 100 height 24
checkbox input "true"
click at [717, 317] on button "Add" at bounding box center [710, 327] width 56 height 24
type input "0"
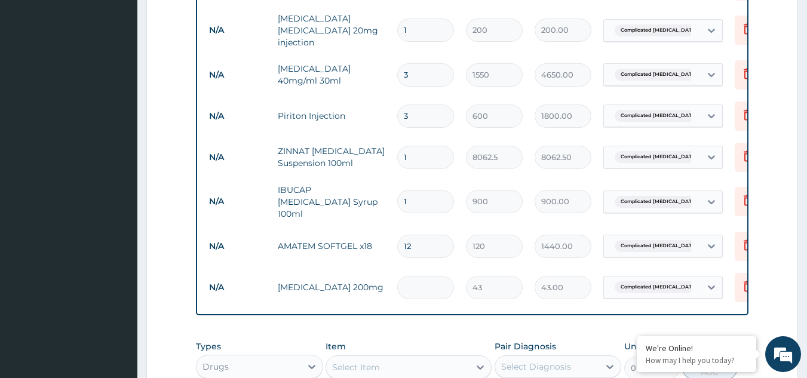
type input "0.00"
type input "3"
type input "129.00"
type input "39"
type input "1677.00"
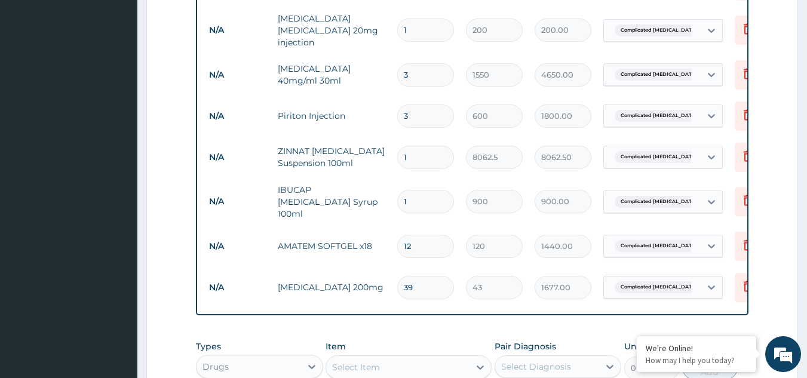
type input "3"
type input "129.00"
type input "30"
type input "1290.00"
type input "30"
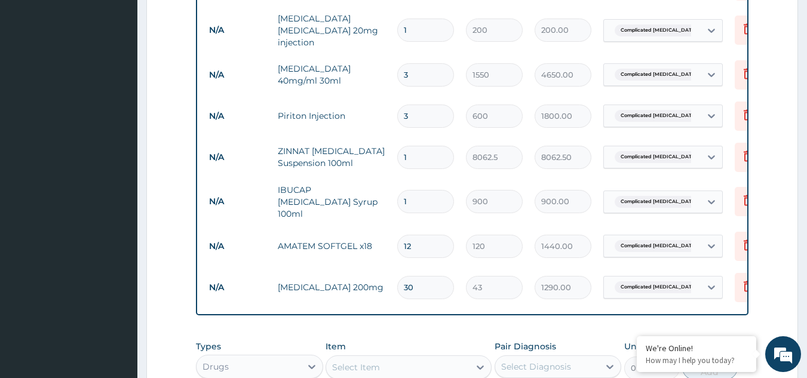
click at [415, 358] on div "Select Item" at bounding box center [397, 367] width 143 height 19
type input "NEEDL"
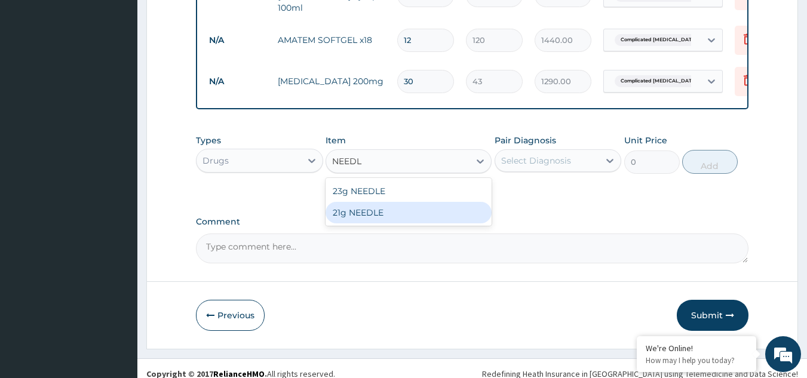
click at [435, 202] on div "21g NEEDLE" at bounding box center [409, 213] width 166 height 22
type input "75"
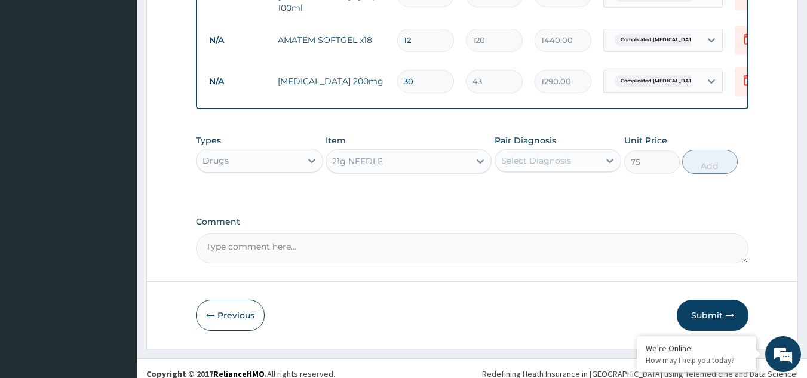
click at [551, 155] on div "Select Diagnosis" at bounding box center [536, 161] width 70 height 12
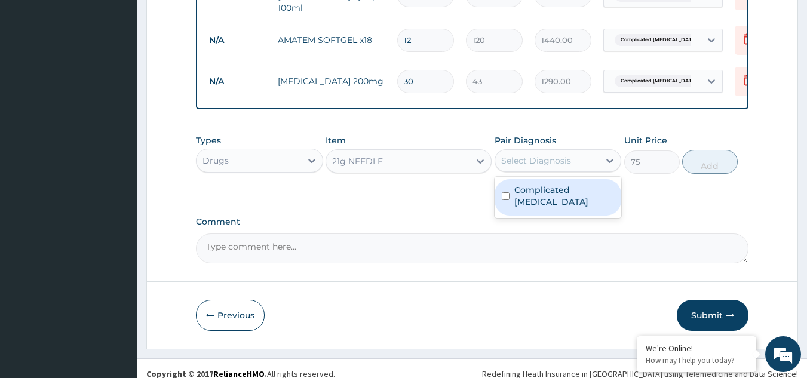
click at [552, 184] on label "Complicated [MEDICAL_DATA]" at bounding box center [564, 196] width 100 height 24
checkbox input "true"
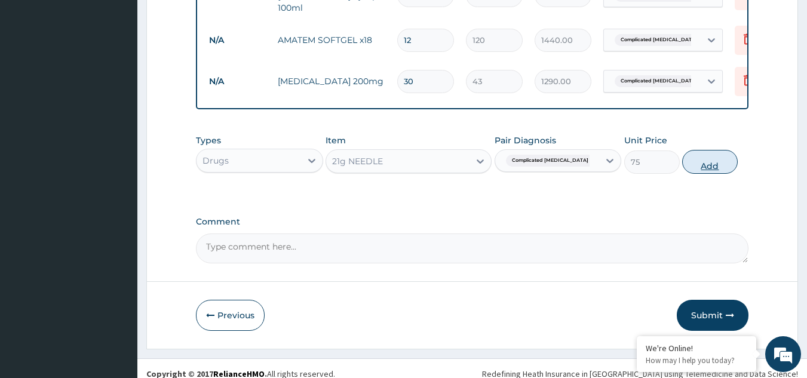
click at [706, 155] on button "Add" at bounding box center [710, 162] width 56 height 24
type input "0"
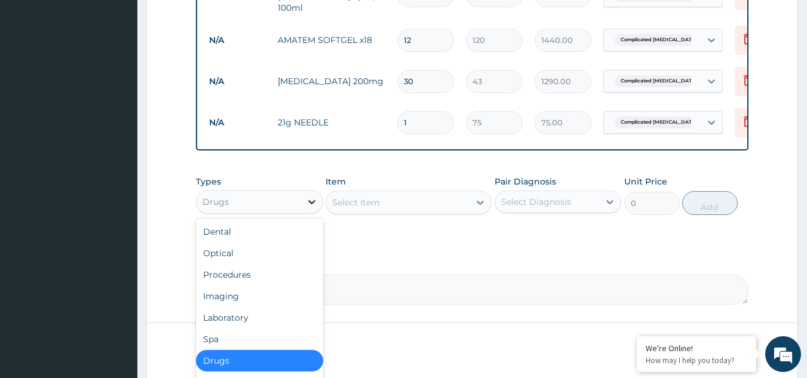
click at [306, 196] on icon at bounding box center [312, 202] width 12 height 12
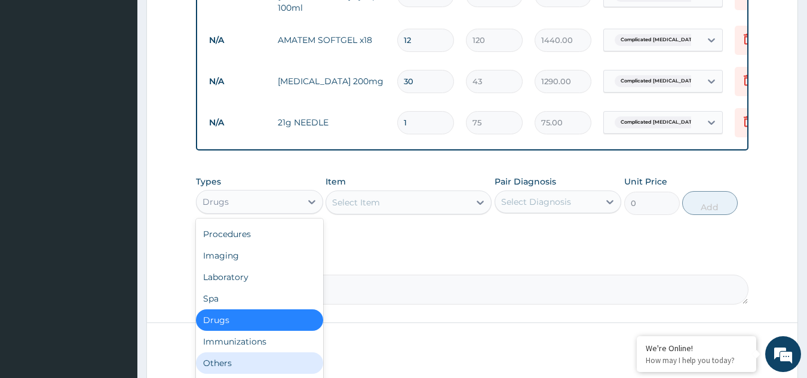
click at [277, 353] on div "Others" at bounding box center [259, 364] width 127 height 22
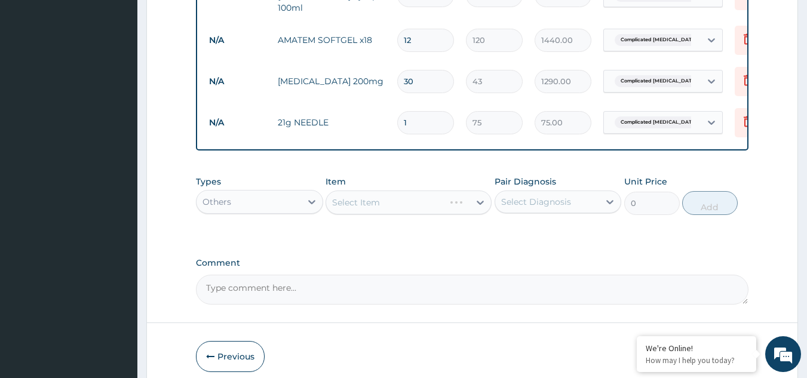
click at [421, 191] on div "Select Item" at bounding box center [409, 203] width 166 height 24
click at [403, 191] on div "Select Item" at bounding box center [409, 203] width 166 height 24
click at [417, 191] on div "Select Item" at bounding box center [409, 203] width 166 height 24
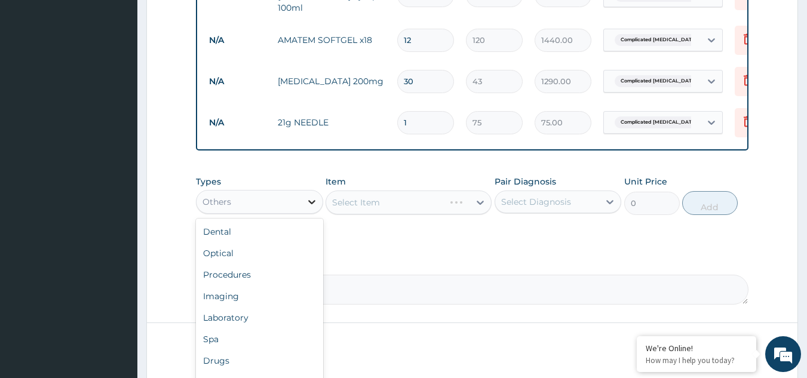
click at [305, 191] on div at bounding box center [312, 202] width 22 height 22
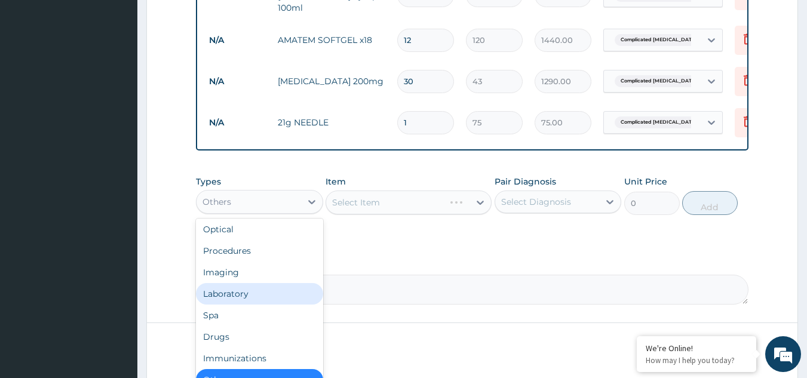
click at [258, 284] on div "Laboratory" at bounding box center [259, 294] width 127 height 22
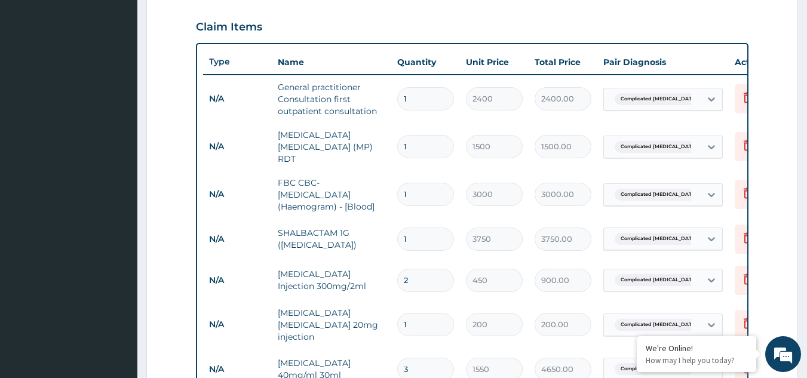
scroll to position [185, 0]
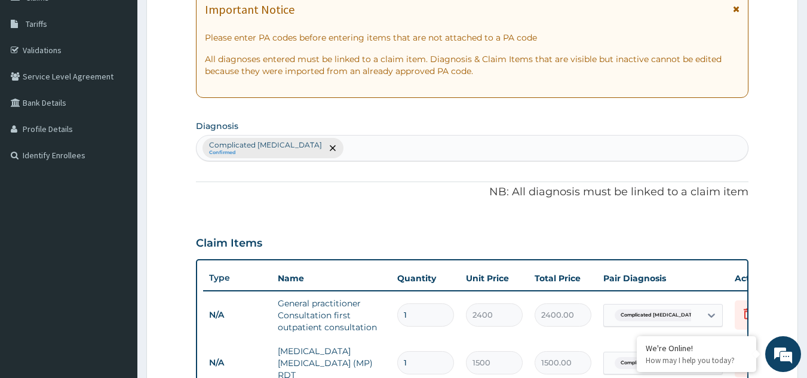
click at [329, 143] on div "Complicated malaria Confirmed" at bounding box center [473, 148] width 552 height 25
type input "STOMACH PAIN"
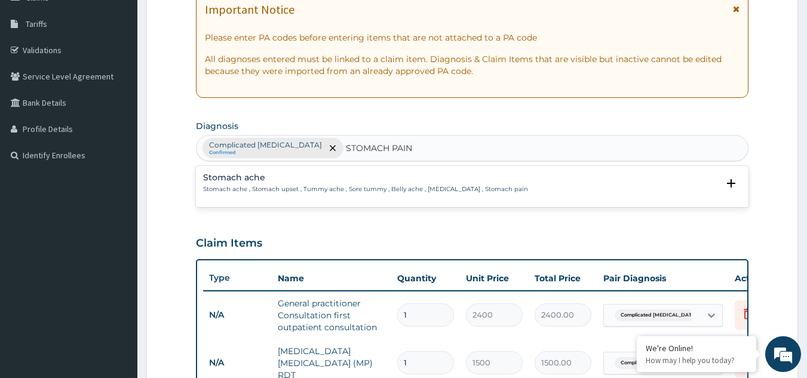
click at [229, 183] on div "Stomach ache Stomach ache , Stomach upset , Tummy ache , Sore tummy , Belly ach…" at bounding box center [365, 183] width 325 height 21
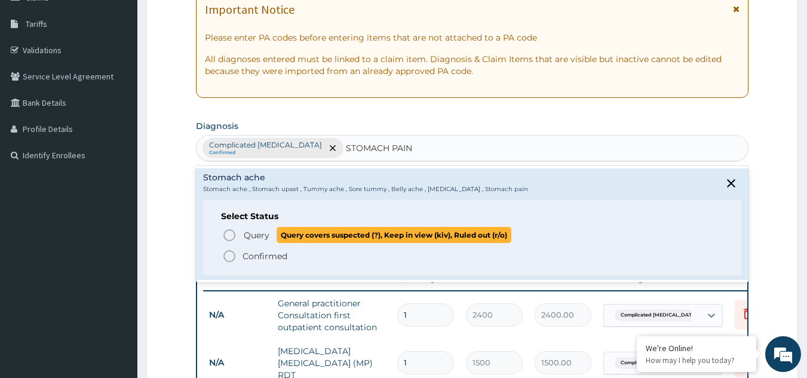
click at [228, 237] on icon "status option query" at bounding box center [229, 235] width 14 height 14
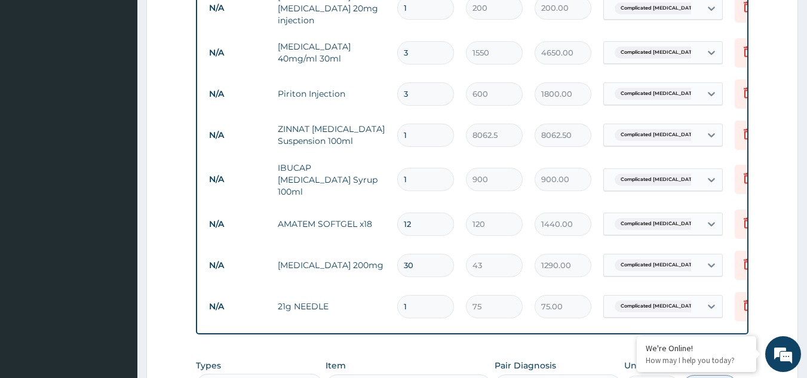
scroll to position [704, 0]
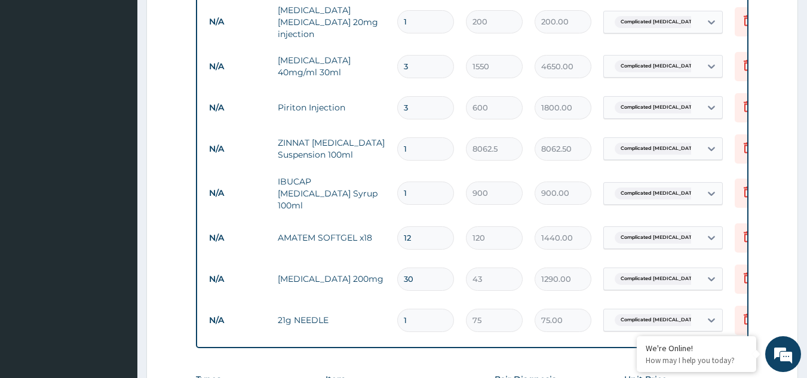
click at [660, 273] on span "Complicated [MEDICAL_DATA]" at bounding box center [659, 279] width 88 height 12
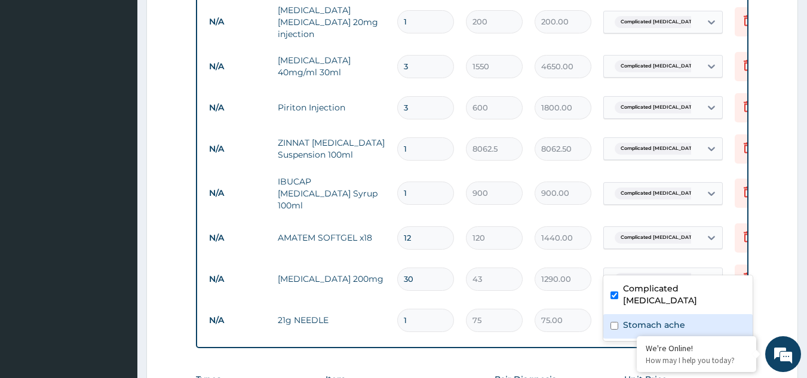
click at [645, 319] on label "Stomach ache" at bounding box center [654, 325] width 62 height 12
checkbox input "true"
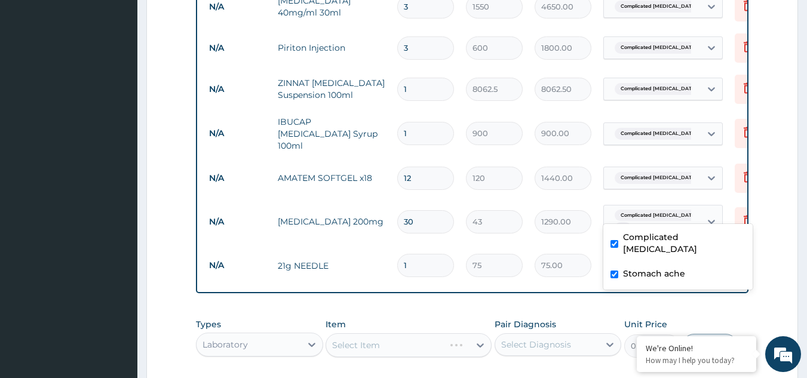
scroll to position [948, 0]
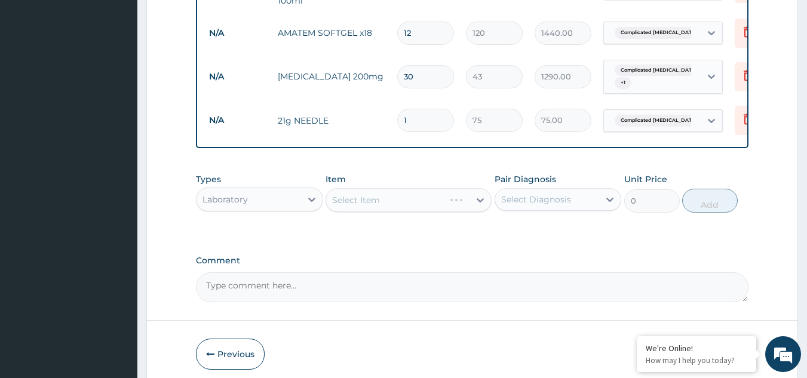
scroll to position [889, 0]
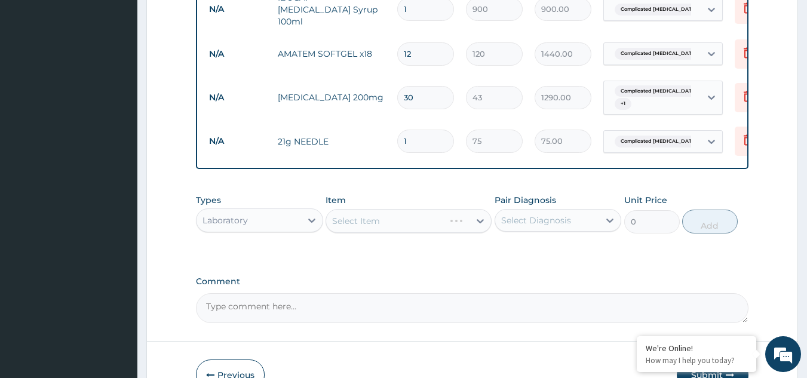
click at [647, 136] on span "Complicated [MEDICAL_DATA]" at bounding box center [659, 142] width 88 height 12
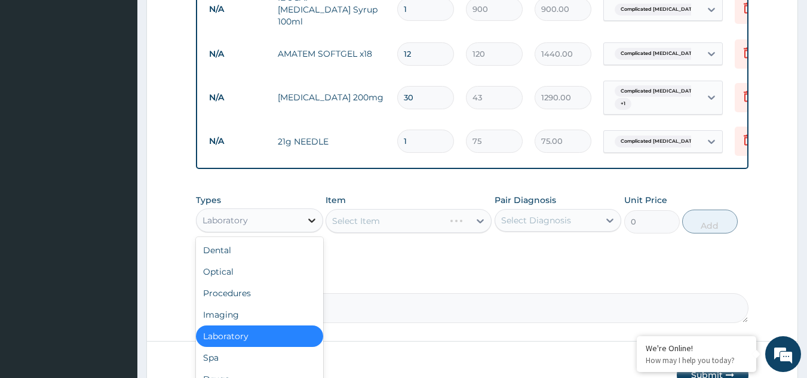
click at [311, 219] on icon at bounding box center [311, 221] width 7 height 4
click at [277, 283] on div "Procedures" at bounding box center [259, 294] width 127 height 22
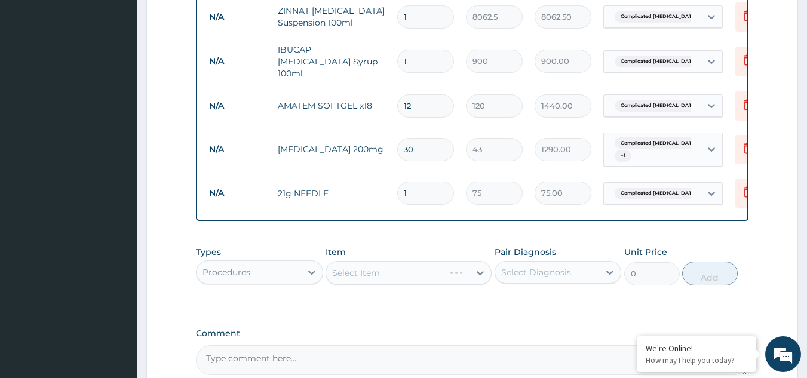
scroll to position [948, 0]
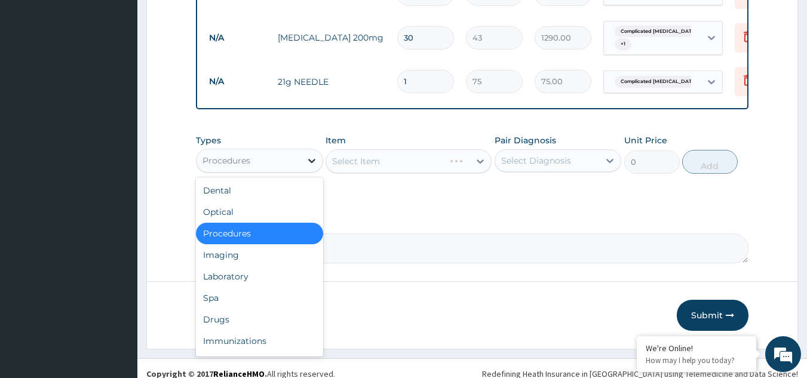
click at [306, 155] on icon at bounding box center [312, 161] width 12 height 12
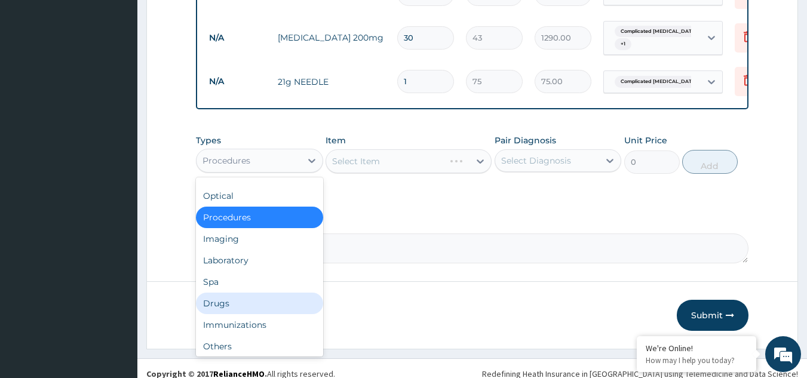
scroll to position [24, 0]
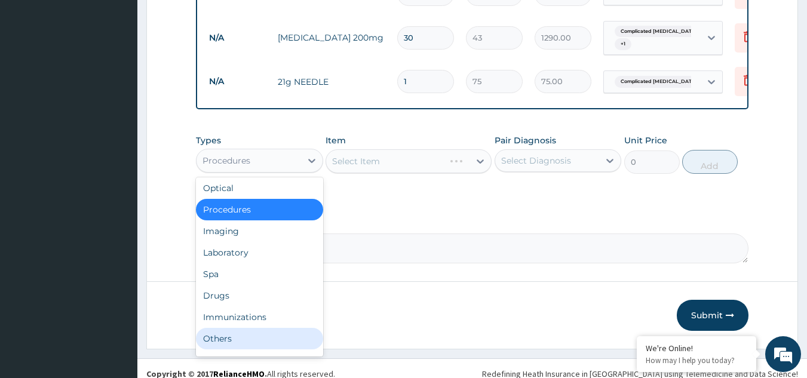
click at [269, 328] on div "Others" at bounding box center [259, 339] width 127 height 22
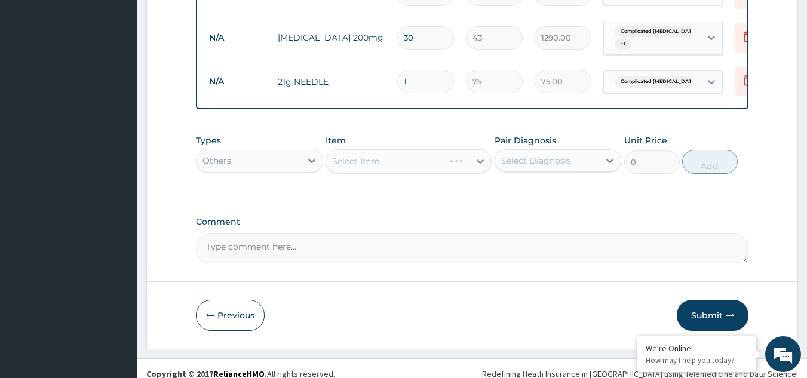
click at [412, 70] on input "1" at bounding box center [425, 81] width 57 height 23
type input "0.00"
type input "6"
type input "450.00"
type input "6"
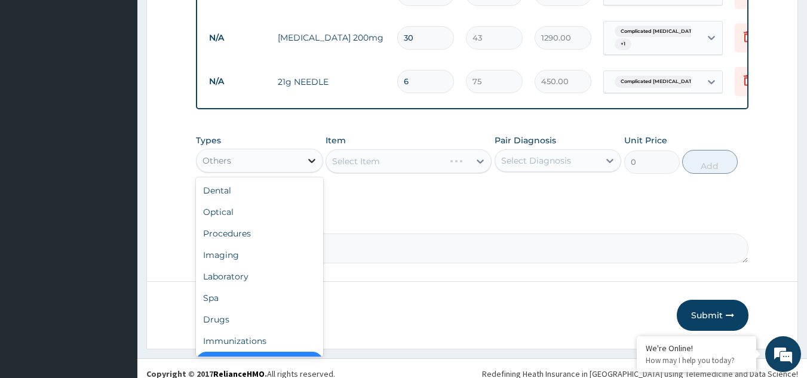
click at [313, 155] on icon at bounding box center [312, 161] width 12 height 12
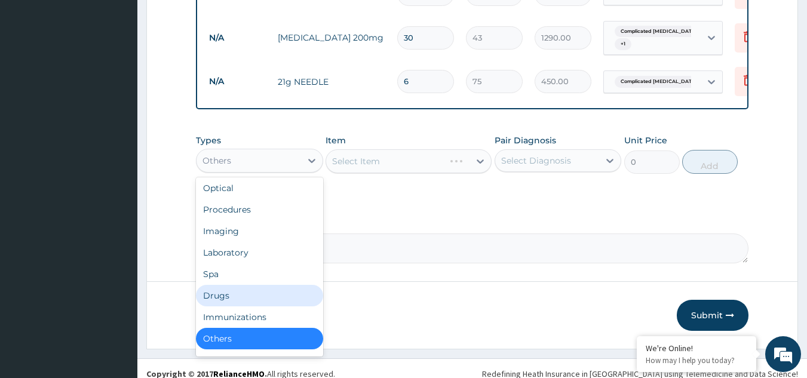
click at [253, 285] on div "Drugs" at bounding box center [259, 296] width 127 height 22
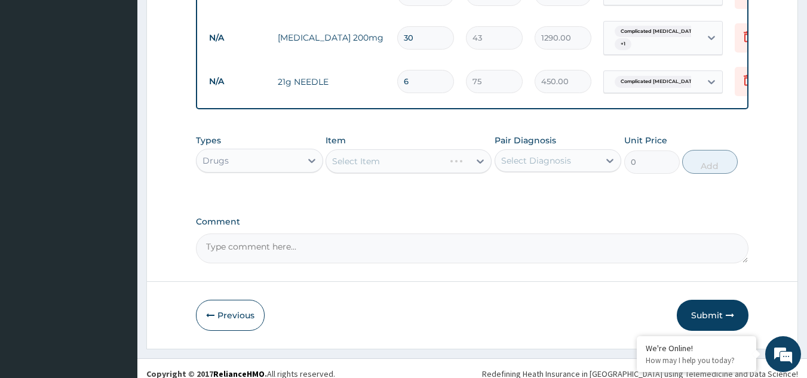
click at [374, 149] on div "Select Item" at bounding box center [409, 161] width 166 height 24
click at [482, 149] on div "Select Item" at bounding box center [409, 161] width 166 height 24
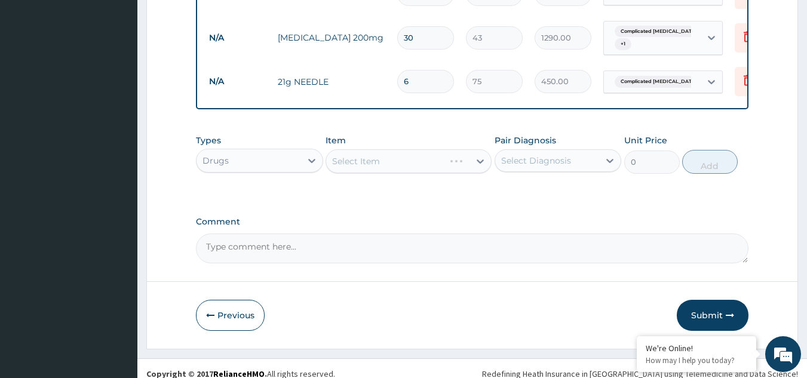
click at [406, 149] on div "Select Item" at bounding box center [409, 161] width 166 height 24
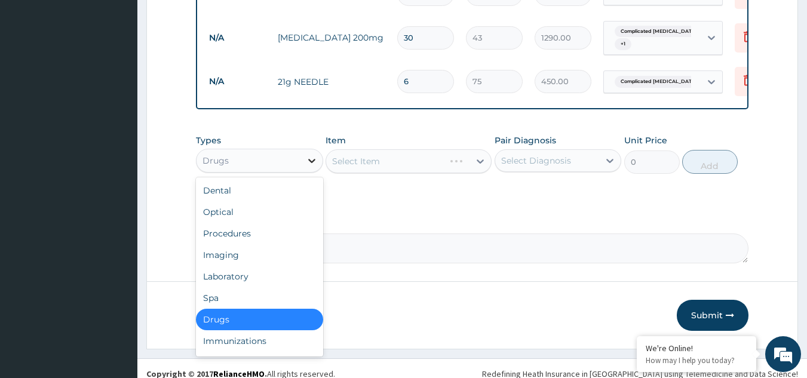
click at [314, 159] on icon at bounding box center [311, 161] width 7 height 4
click at [255, 223] on div "Procedures" at bounding box center [259, 234] width 127 height 22
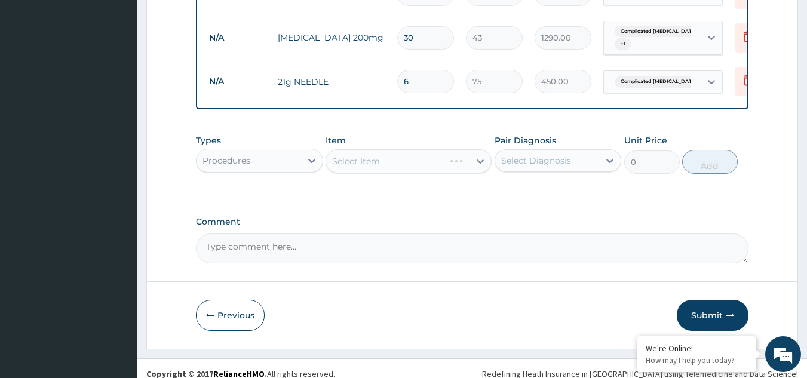
click at [389, 155] on div "Select Item" at bounding box center [409, 161] width 166 height 24
click at [308, 240] on textarea "Comment" at bounding box center [472, 249] width 553 height 30
click at [362, 235] on textarea "PLEASE AD TO THE FINAL PAYMENT" at bounding box center [472, 249] width 553 height 30
click at [480, 149] on div "Select Item" at bounding box center [409, 161] width 166 height 24
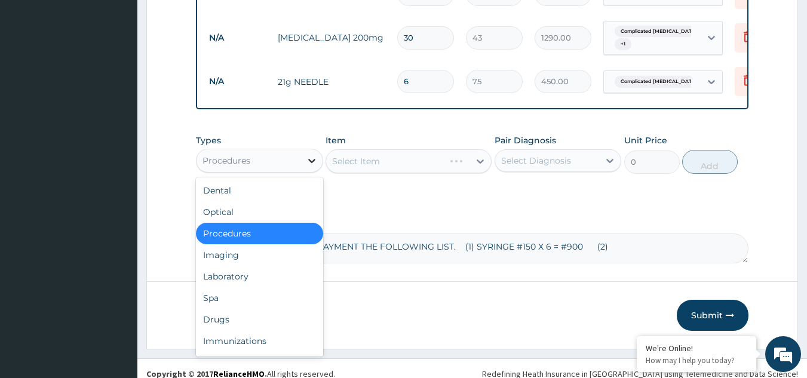
click at [315, 155] on icon at bounding box center [312, 161] width 12 height 12
click at [255, 266] on div "Laboratory" at bounding box center [259, 277] width 127 height 22
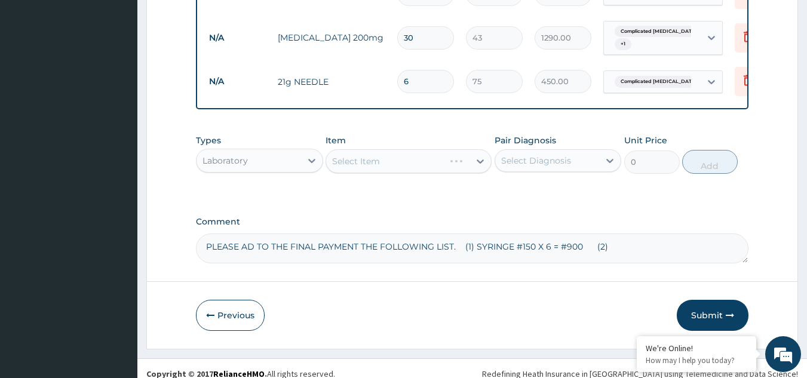
click at [614, 239] on textarea "PLEASE AD TO THE FINAL PAYMENT THE FOLLOWING LIST. (1) SYRINGE #150 X 6 = #900 …" at bounding box center [472, 249] width 553 height 30
type textarea "PLEASE AD TO THE FINAL PAYMENT THE FOLLOWING LIST. (1) SYRINGE #150 X 6 = #900 …"
click at [401, 149] on div "Select Item" at bounding box center [409, 161] width 166 height 24
click at [708, 311] on button "Submit" at bounding box center [713, 315] width 72 height 31
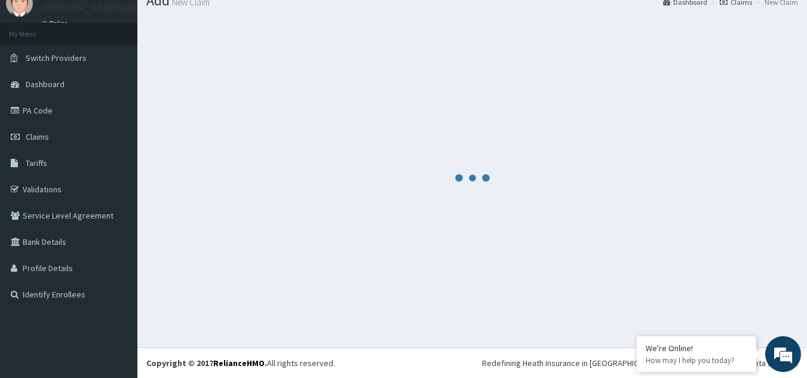
scroll to position [46, 0]
